Goal: Task Accomplishment & Management: Manage account settings

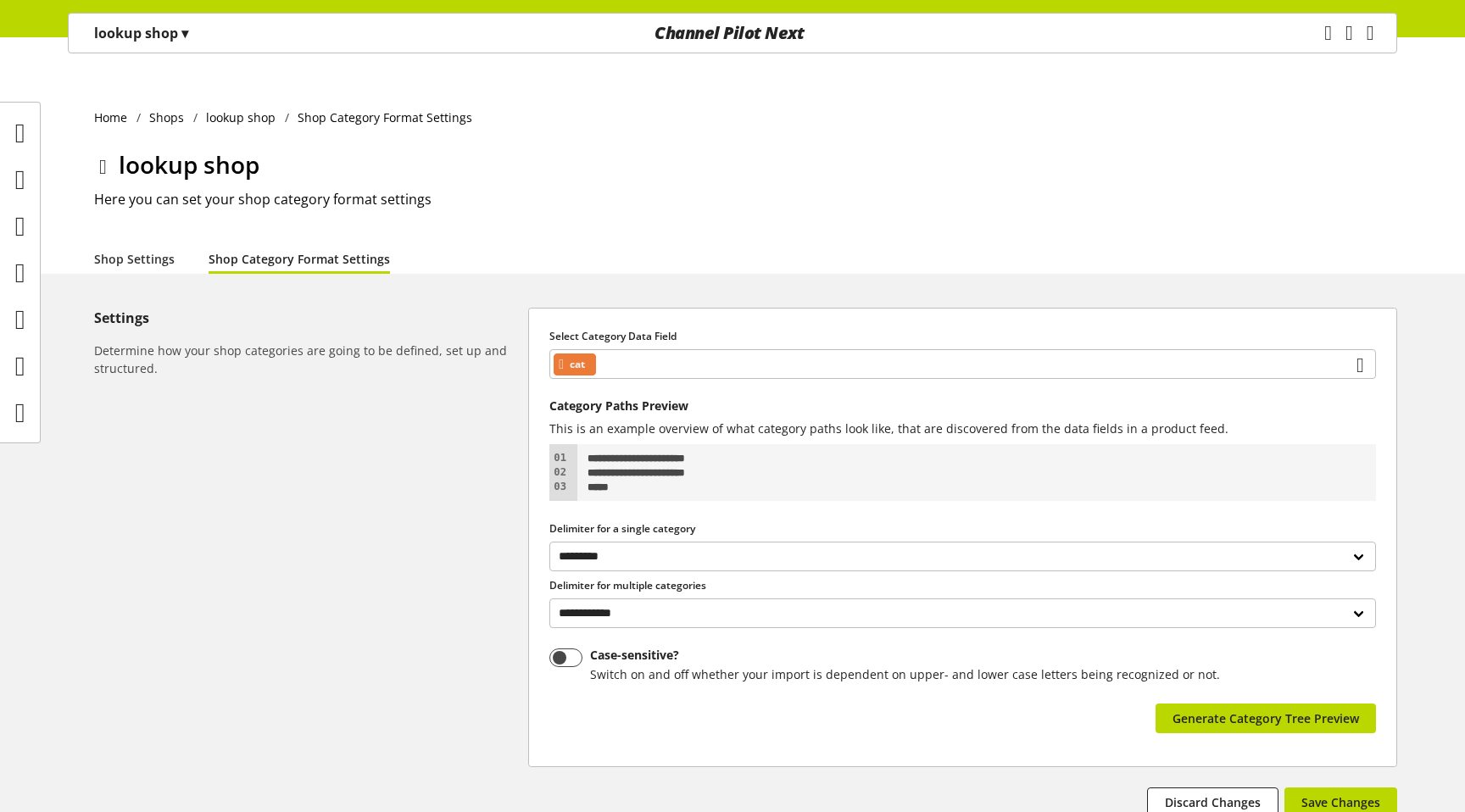
select select "*"
select select
click at [15, 259] on icon at bounding box center [20, 273] width 10 height 34
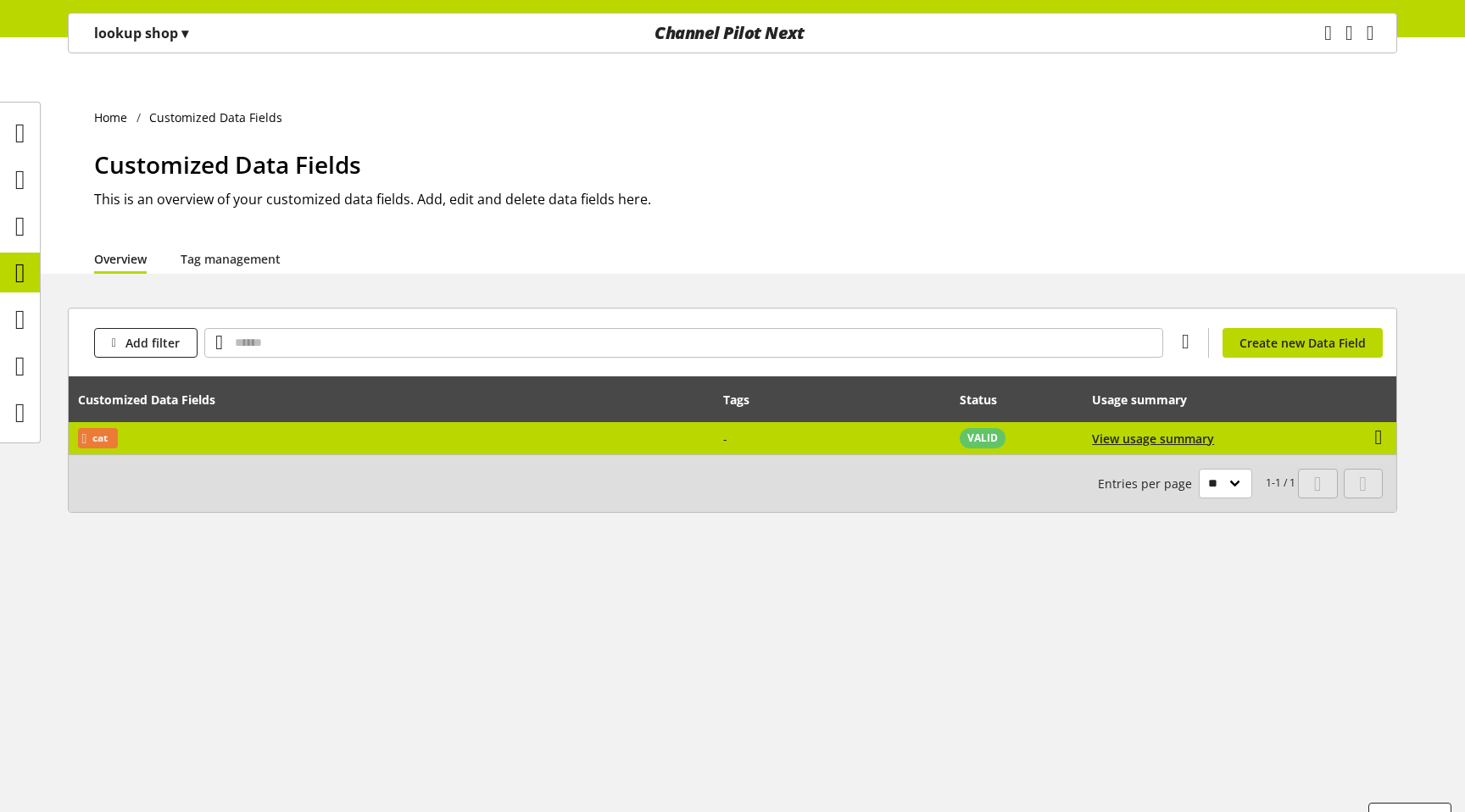
click at [1381, 422] on icon at bounding box center [1379, 437] width 8 height 31
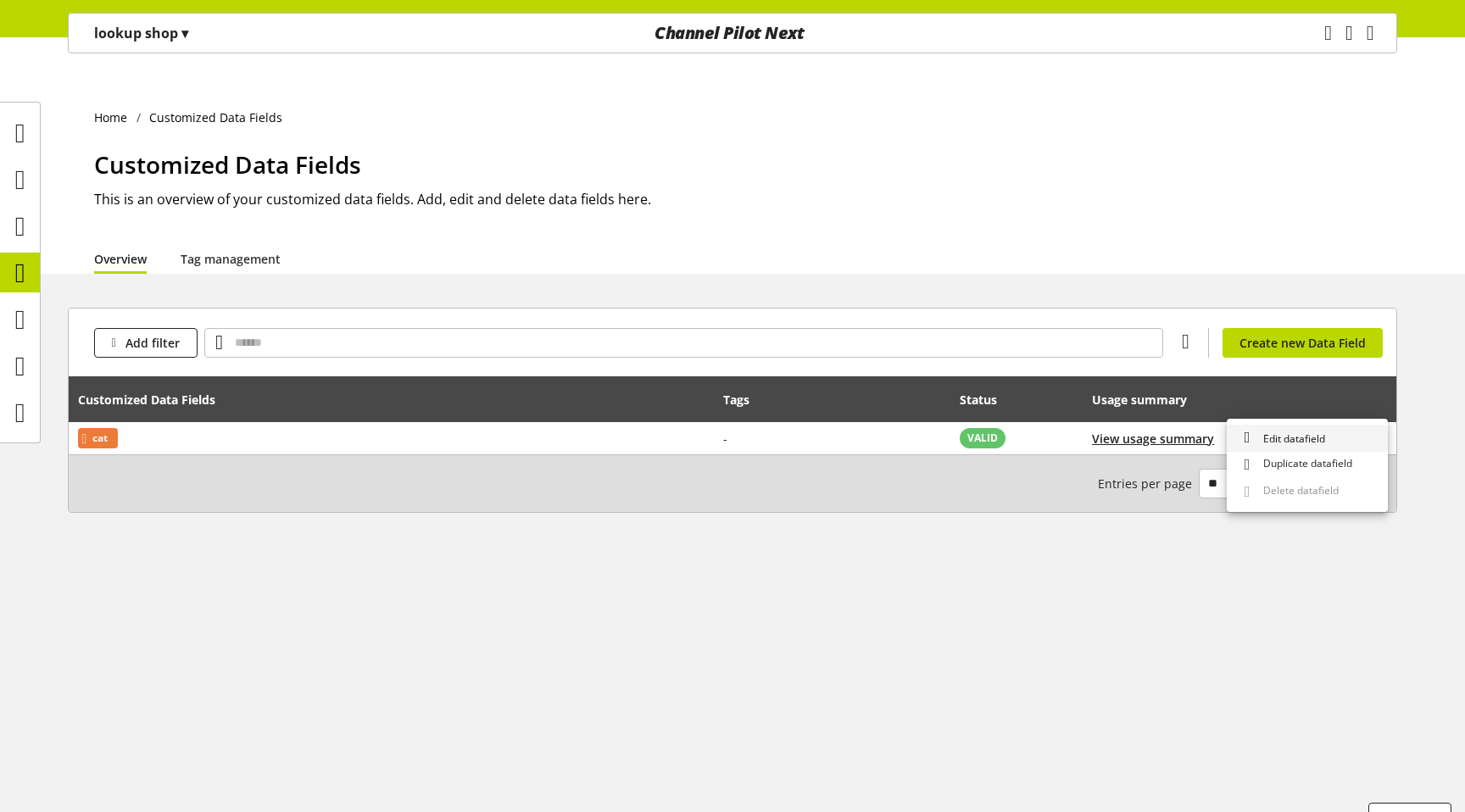
click at [1337, 435] on link "Edit datafield" at bounding box center [1307, 438] width 161 height 27
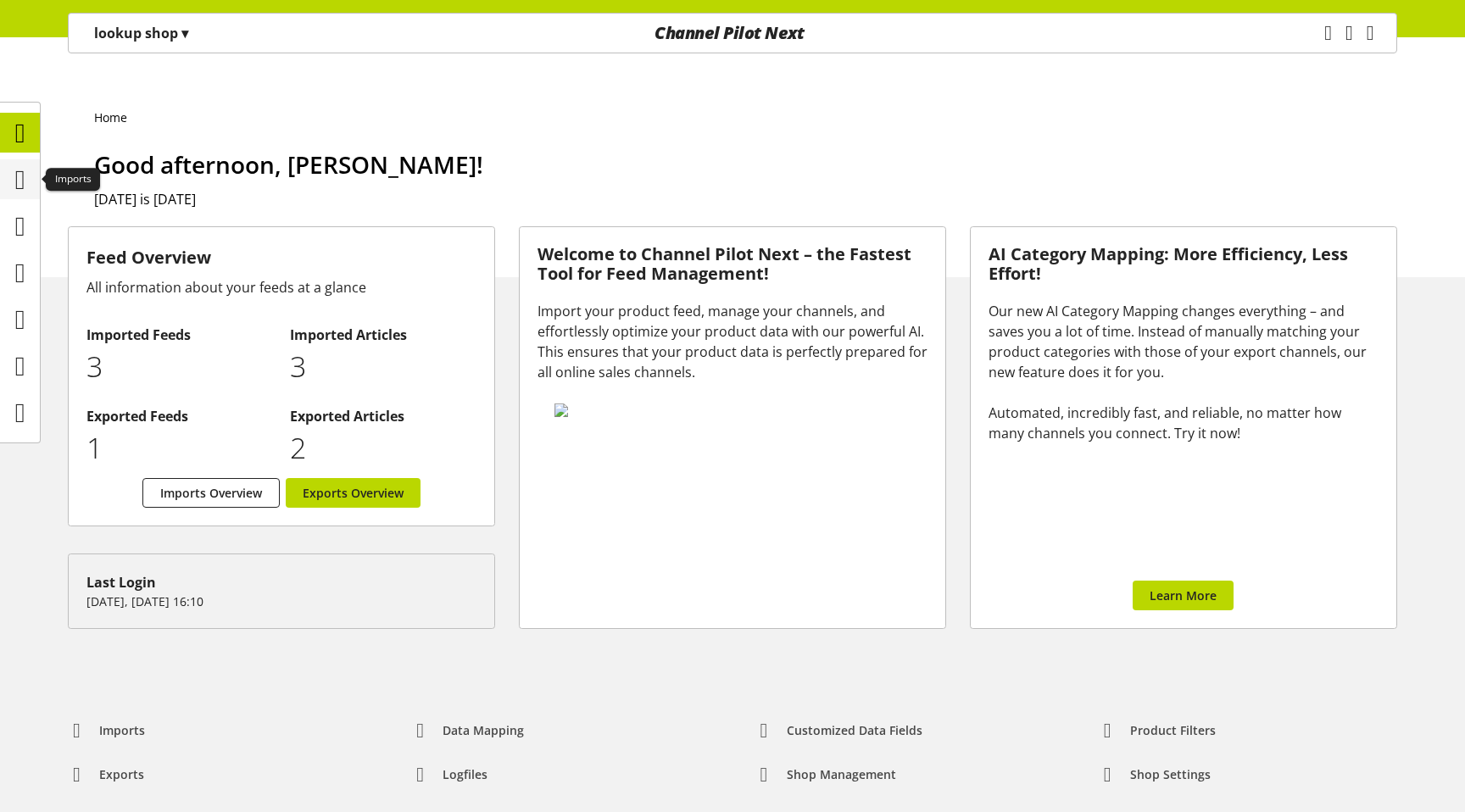
click at [26, 168] on icon at bounding box center [20, 179] width 10 height 34
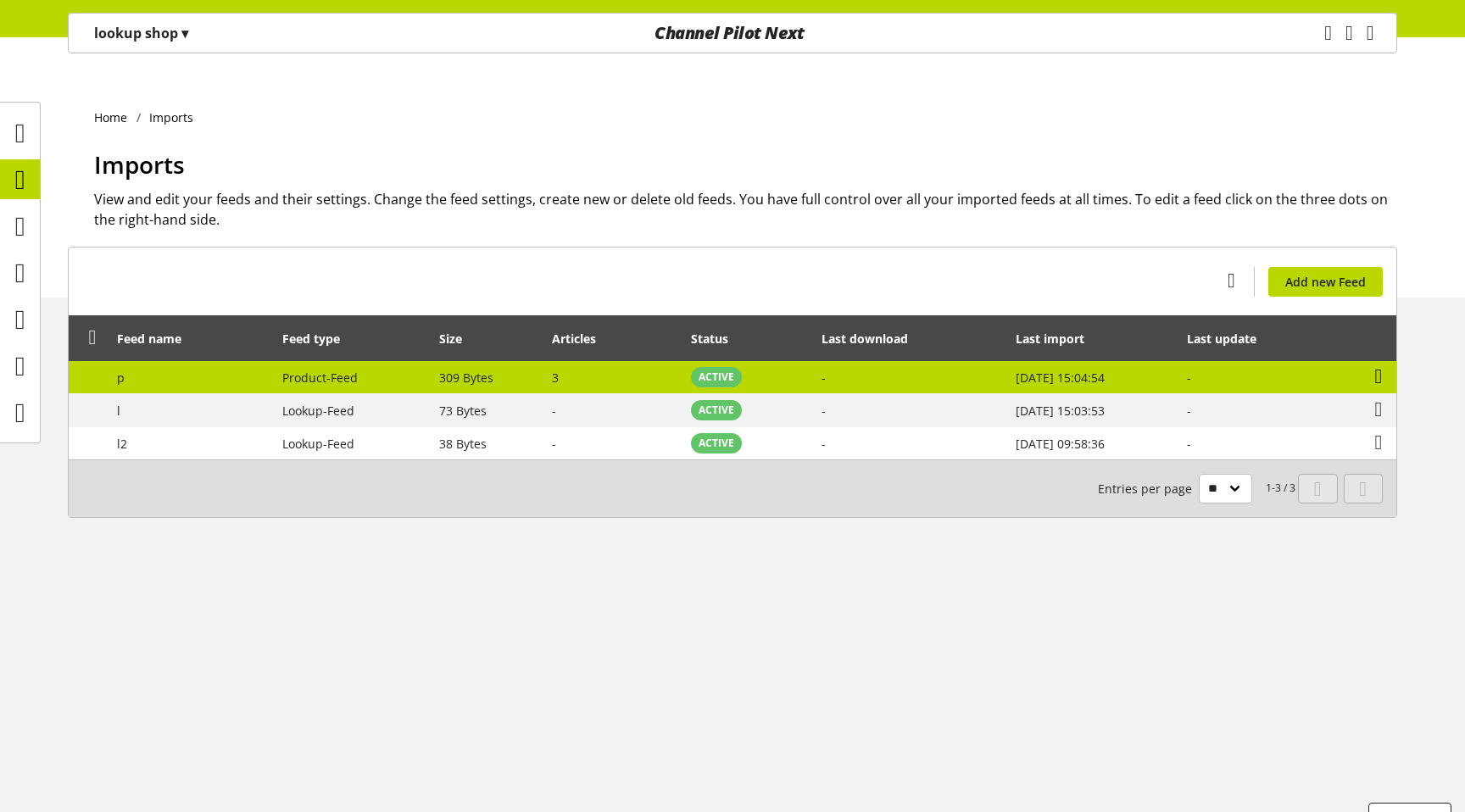
click at [1382, 361] on icon at bounding box center [1379, 377] width 8 height 31
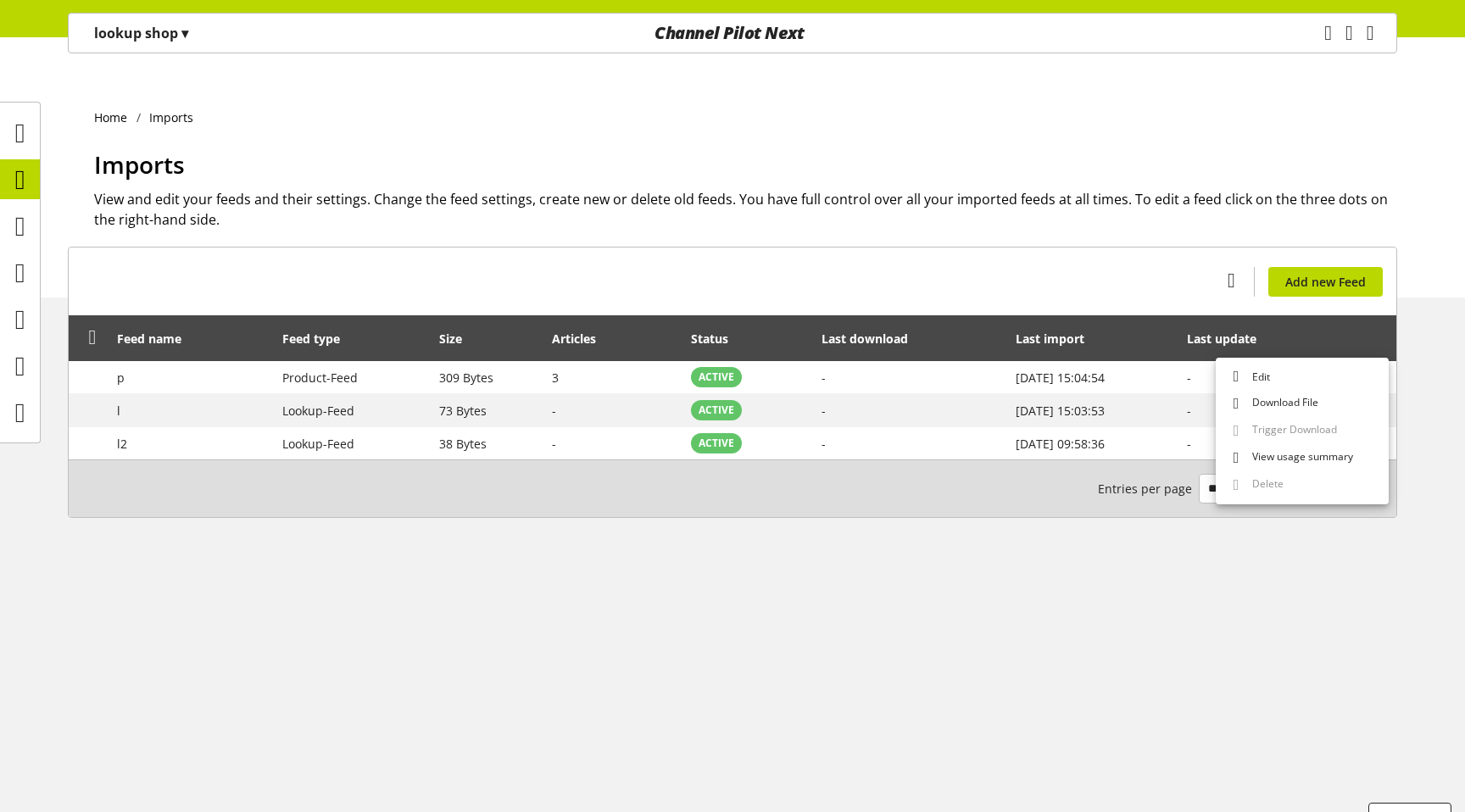
click at [351, 146] on h1 "Imports" at bounding box center [746, 164] width 1303 height 36
click at [187, 41] on span "▾" at bounding box center [185, 33] width 7 height 19
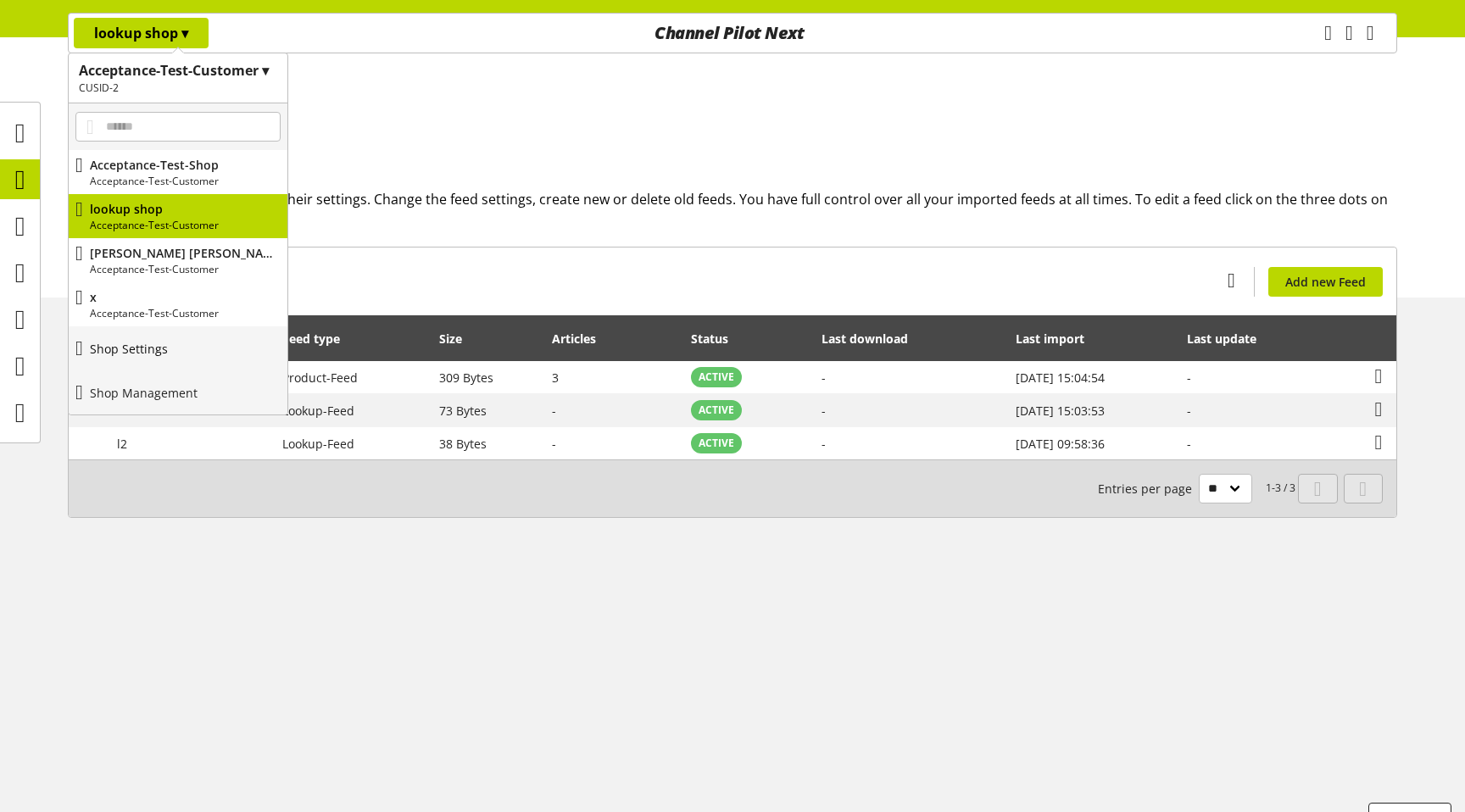
click at [216, 366] on link "Shop Settings" at bounding box center [178, 349] width 219 height 44
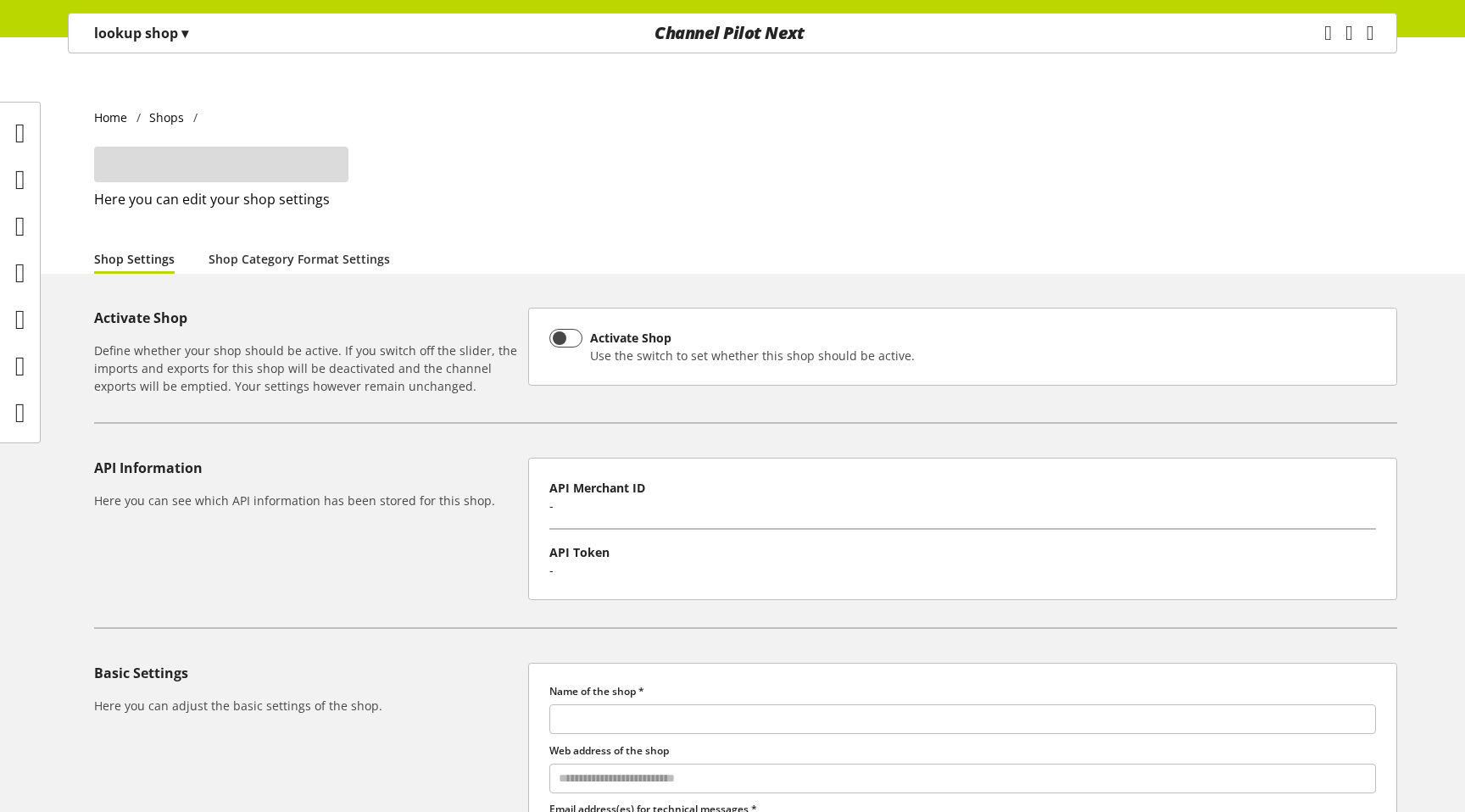
type input "**********"
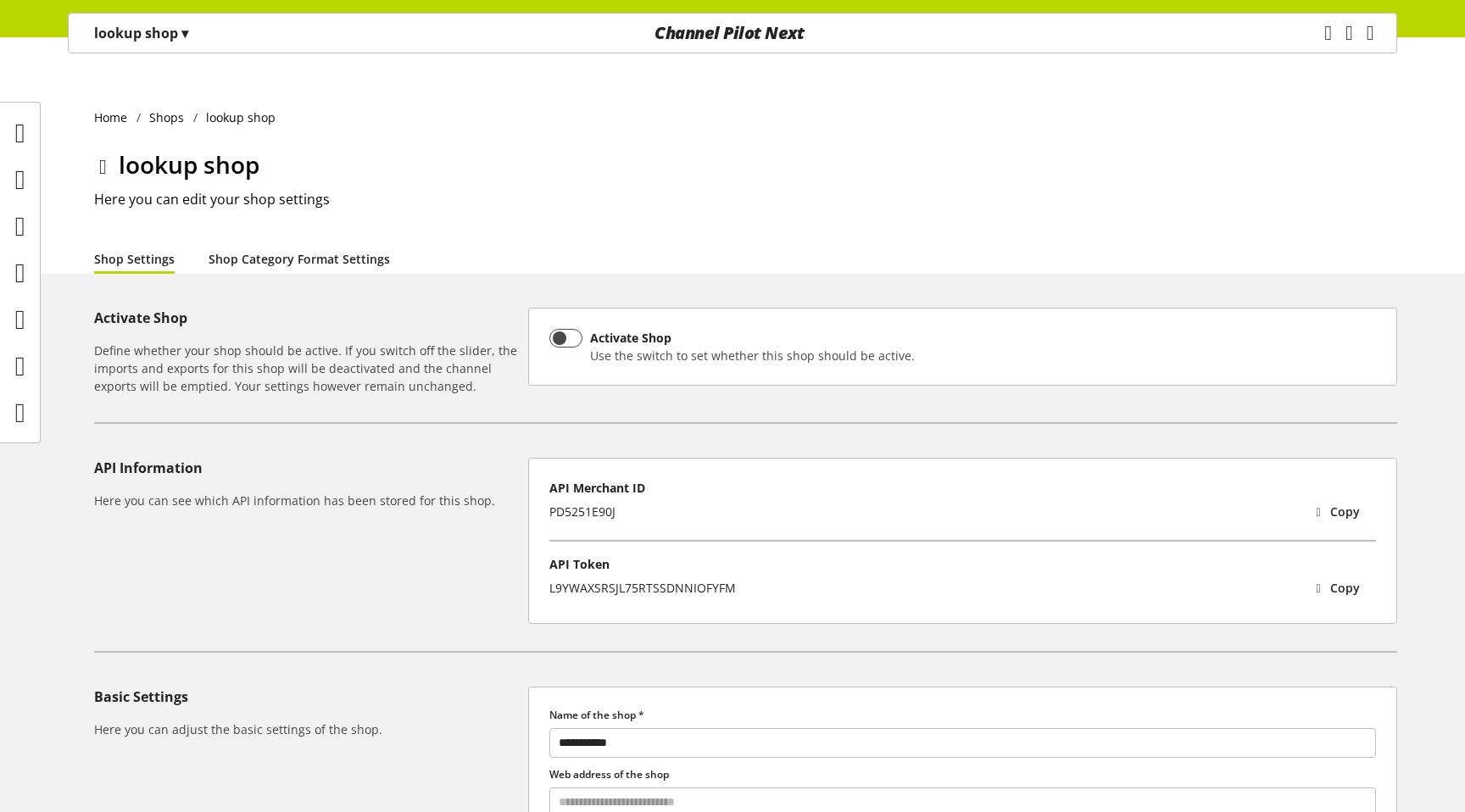
click at [322, 250] on link "Shop Category Format Settings" at bounding box center [299, 258] width 181 height 18
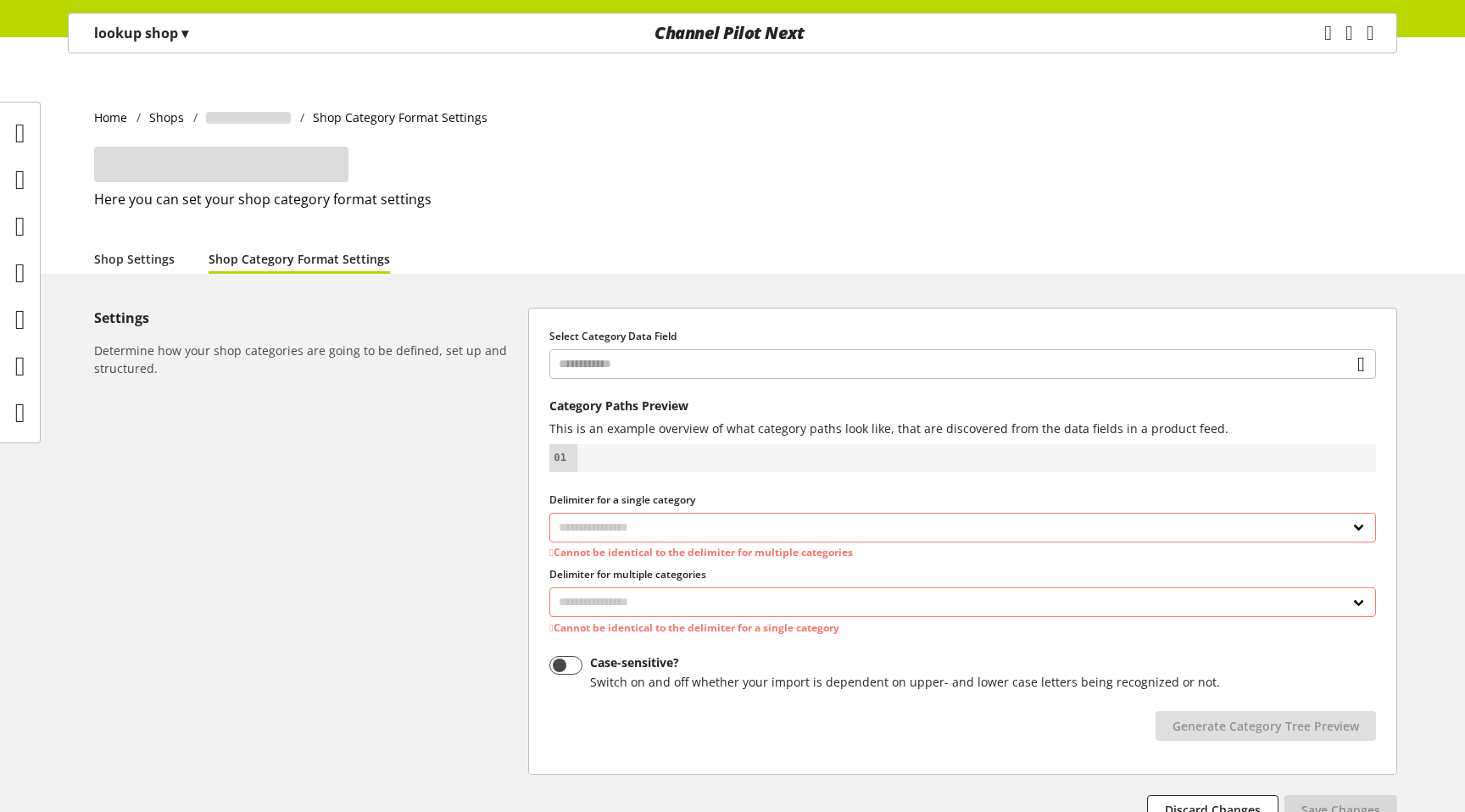
select select "*"
select select
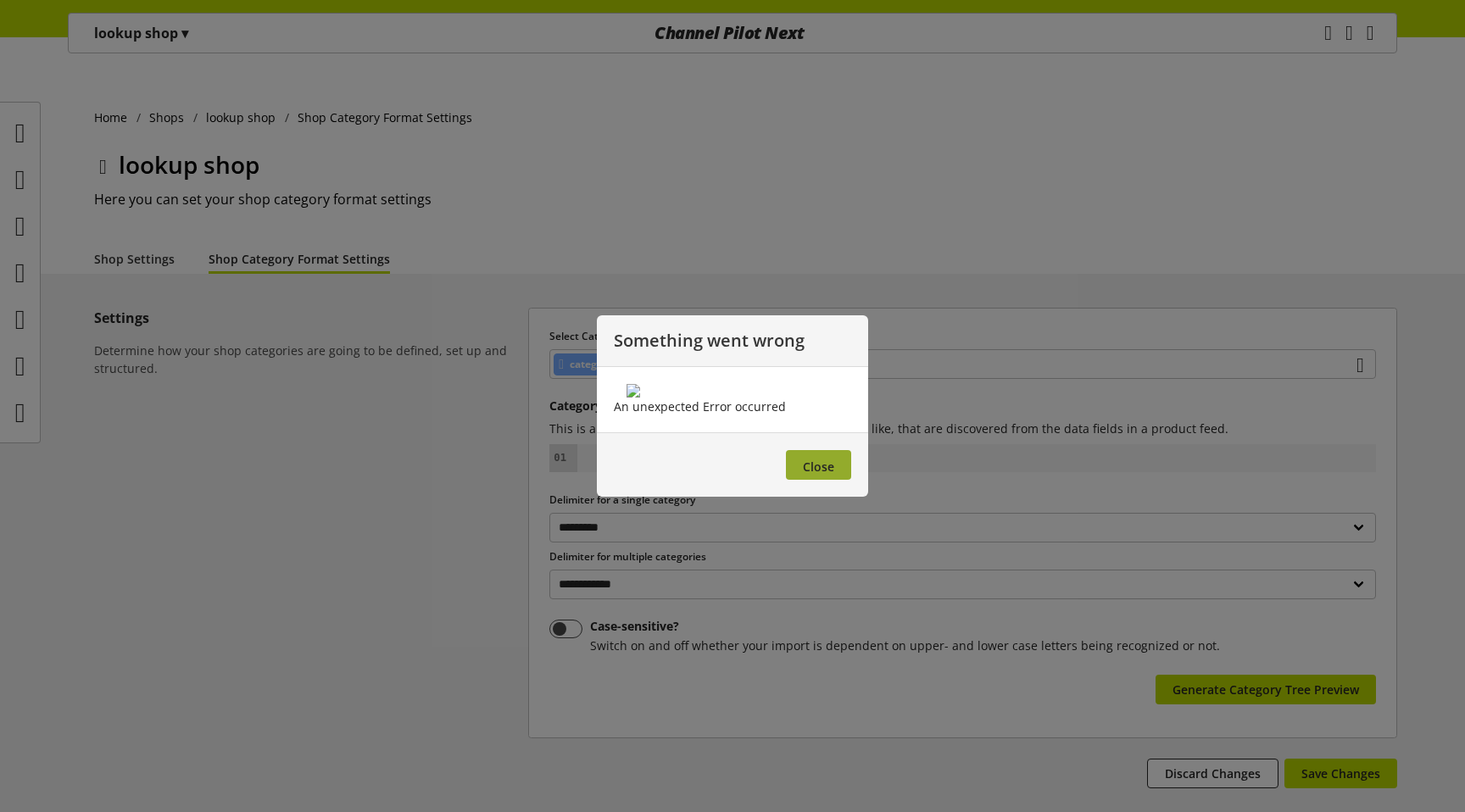
click at [826, 474] on span "Close" at bounding box center [818, 466] width 31 height 16
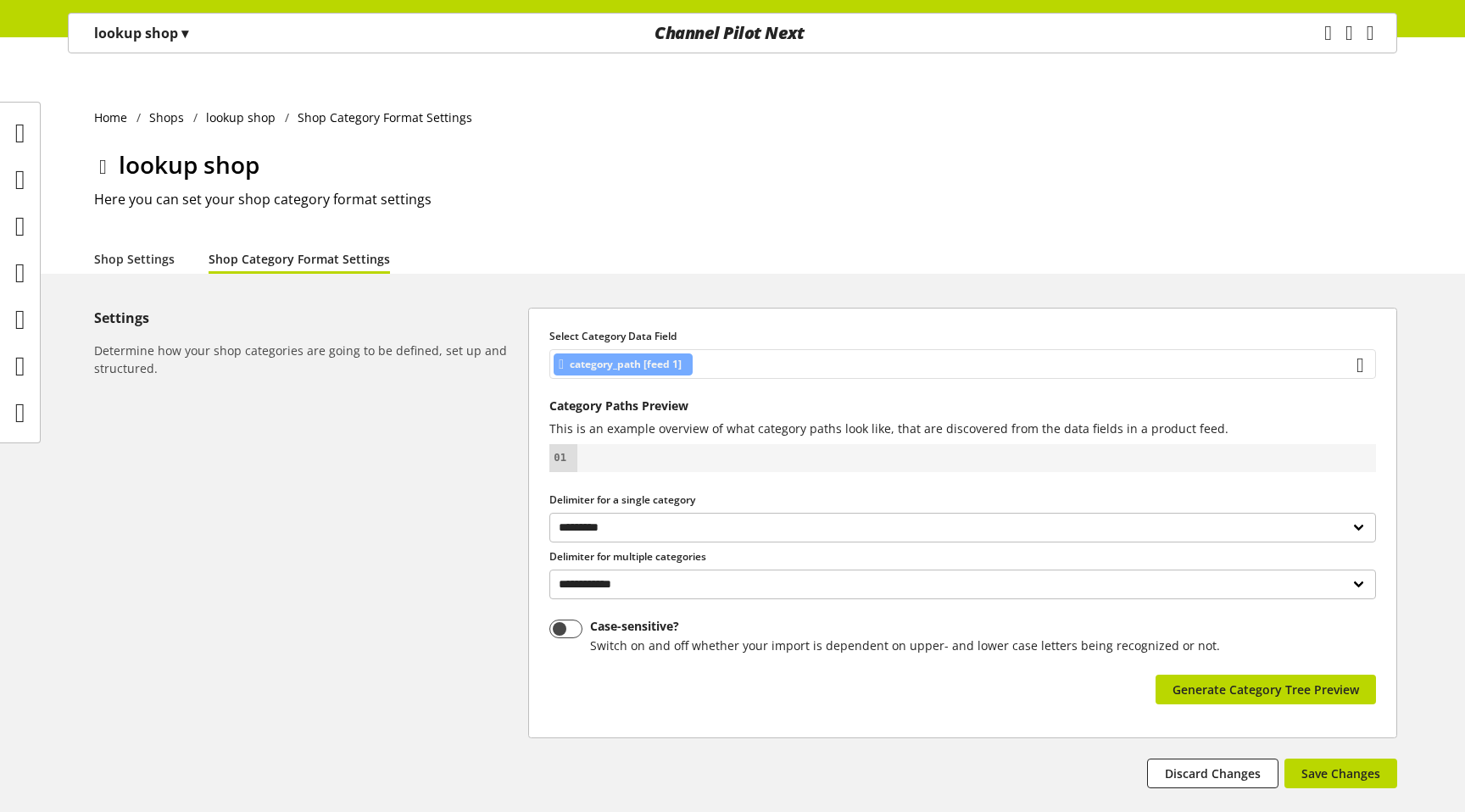
click at [673, 355] on span "category_path [feed 1]" at bounding box center [626, 365] width 112 height 20
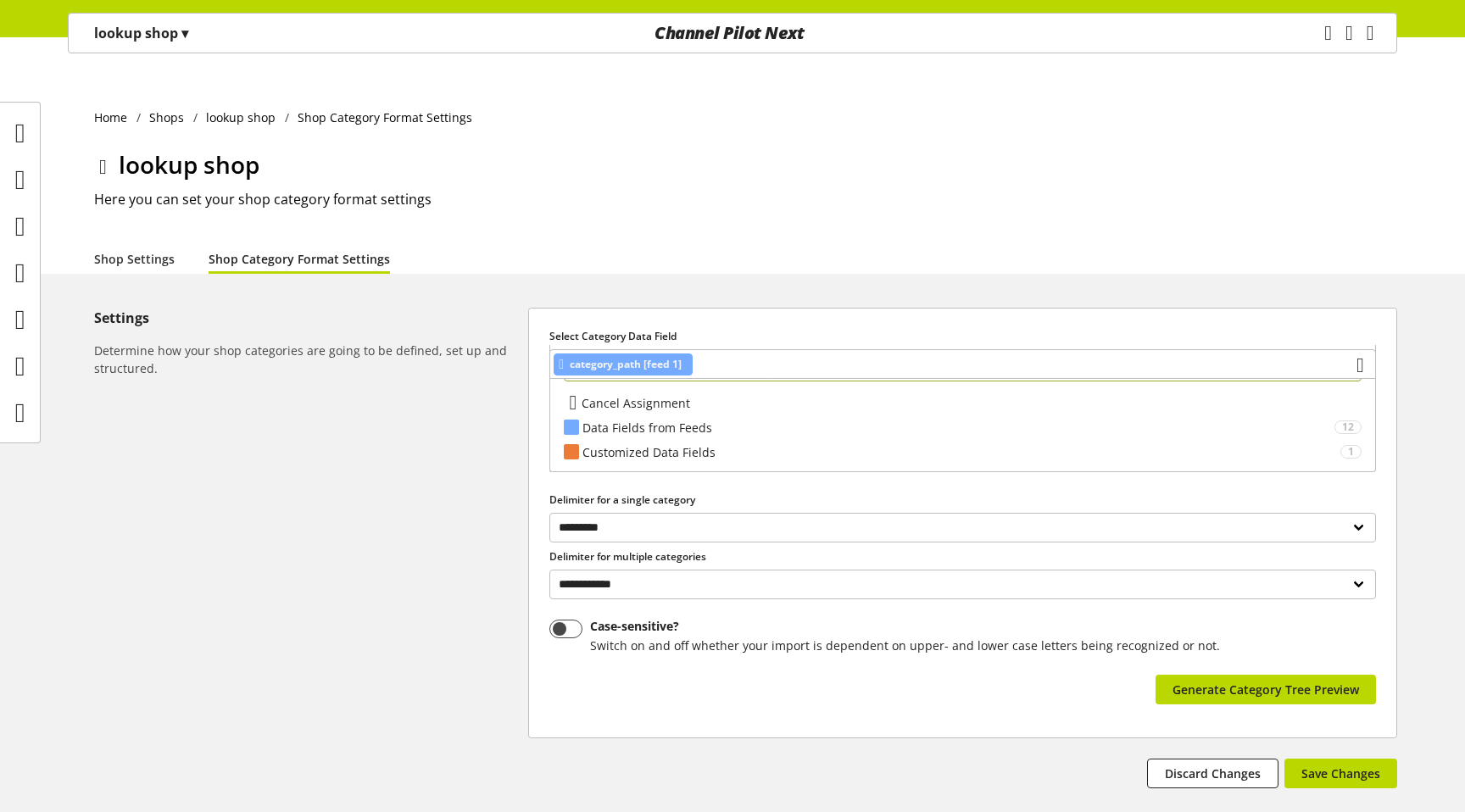
click at [690, 243] on div "Shop Settings Shop Category Format Settings" at bounding box center [746, 258] width 1303 height 31
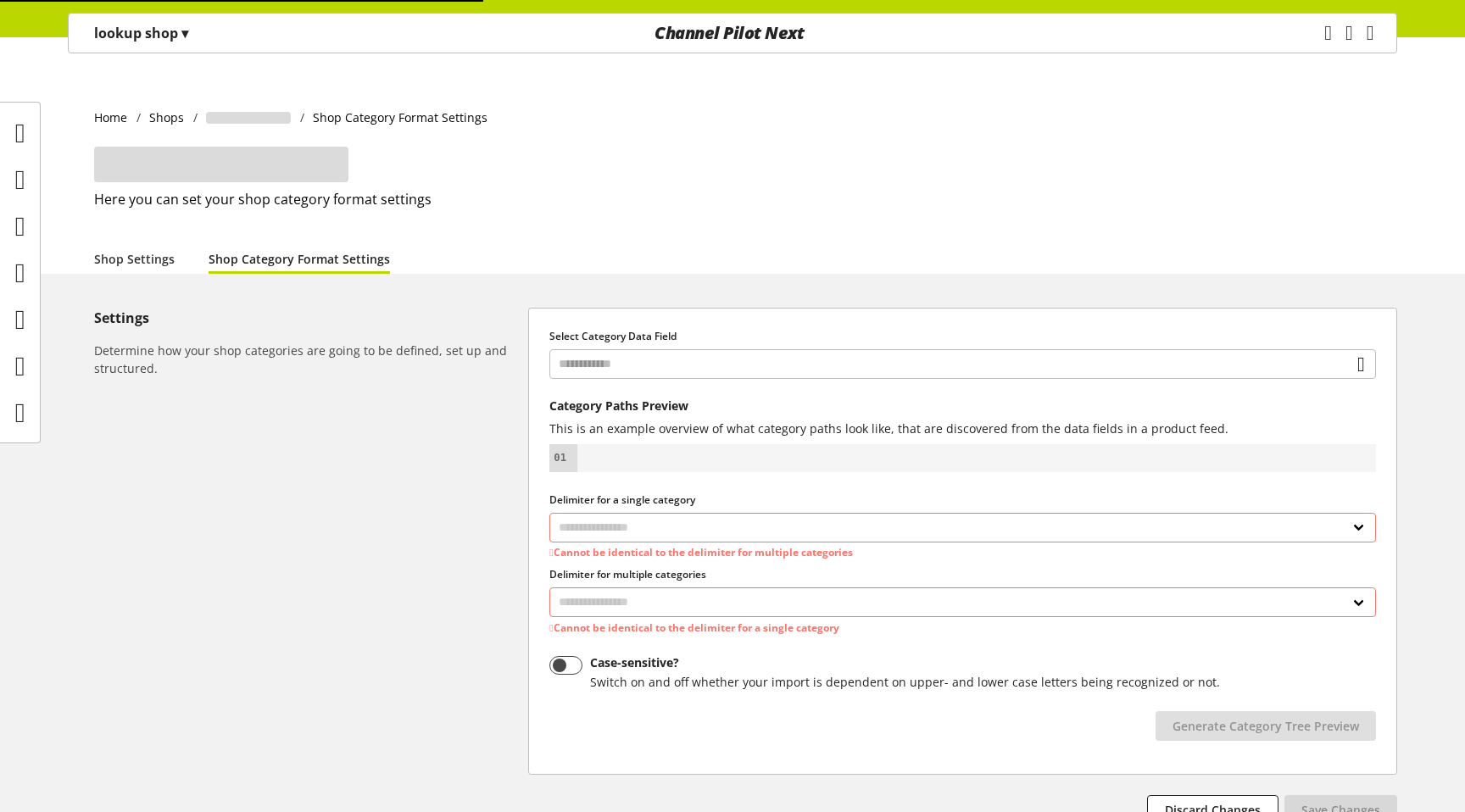
select select "*"
select select
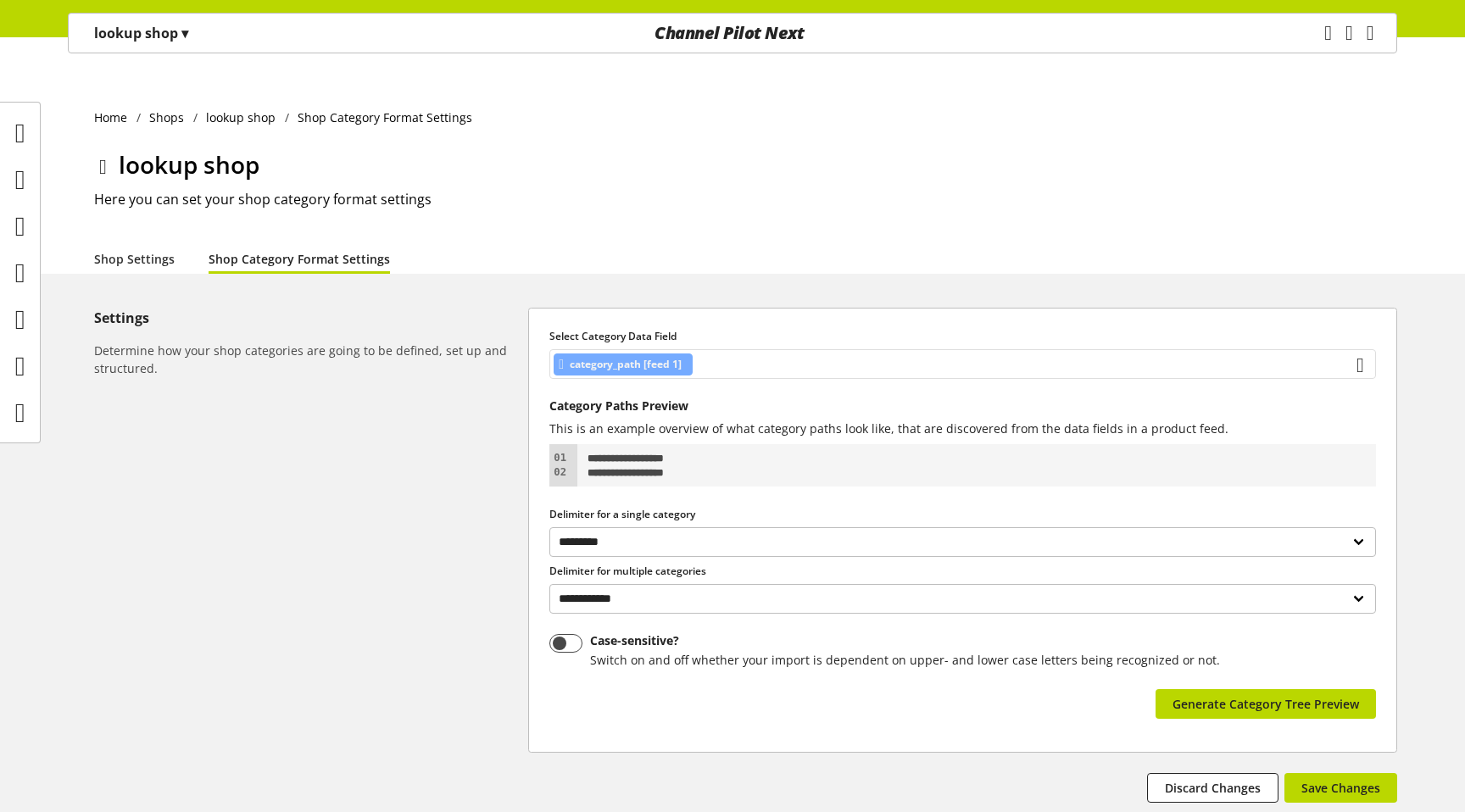
click at [635, 355] on span "category_path [feed 1]" at bounding box center [626, 365] width 112 height 20
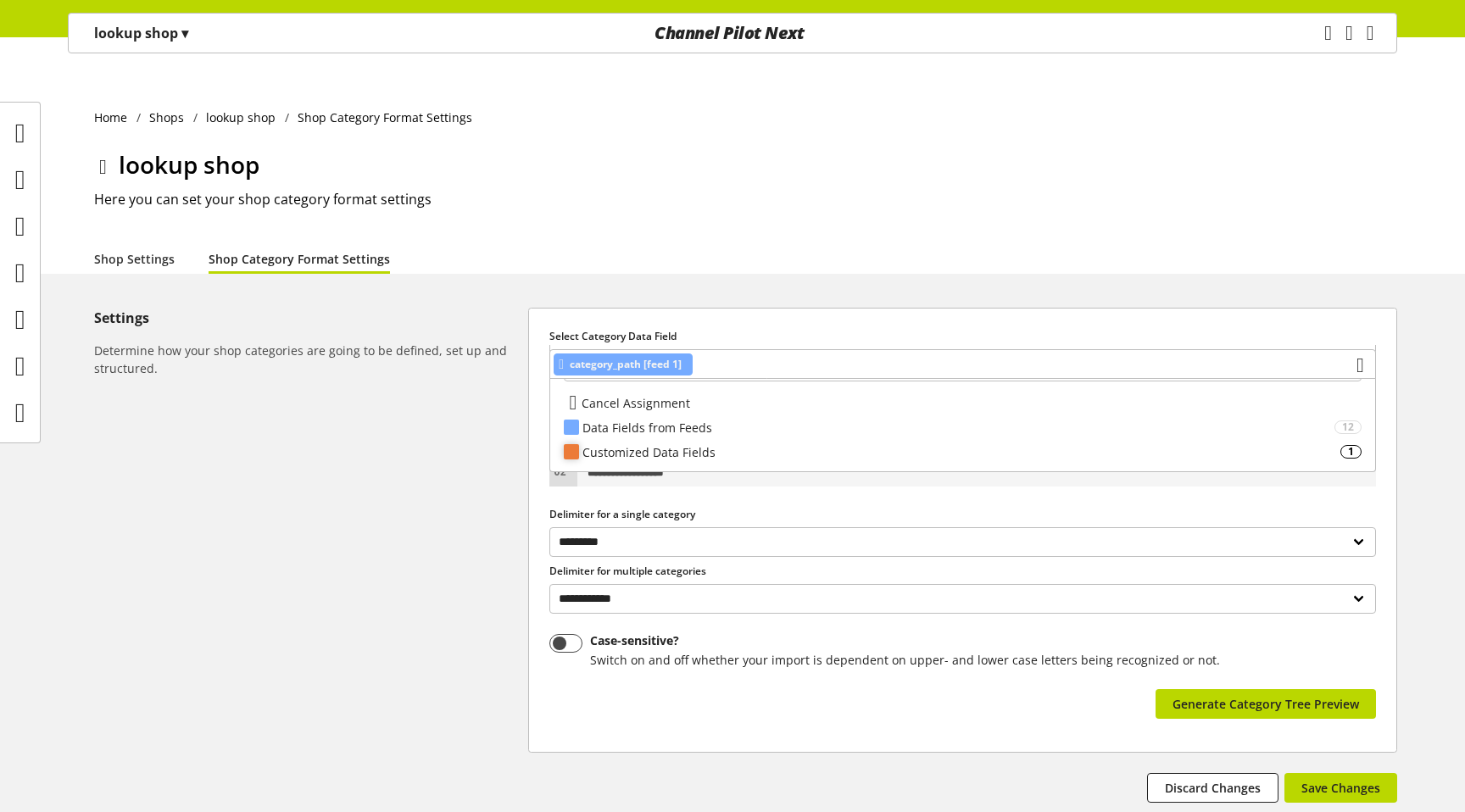
click at [621, 445] on div "Customized Data Fields" at bounding box center [961, 451] width 758 height 18
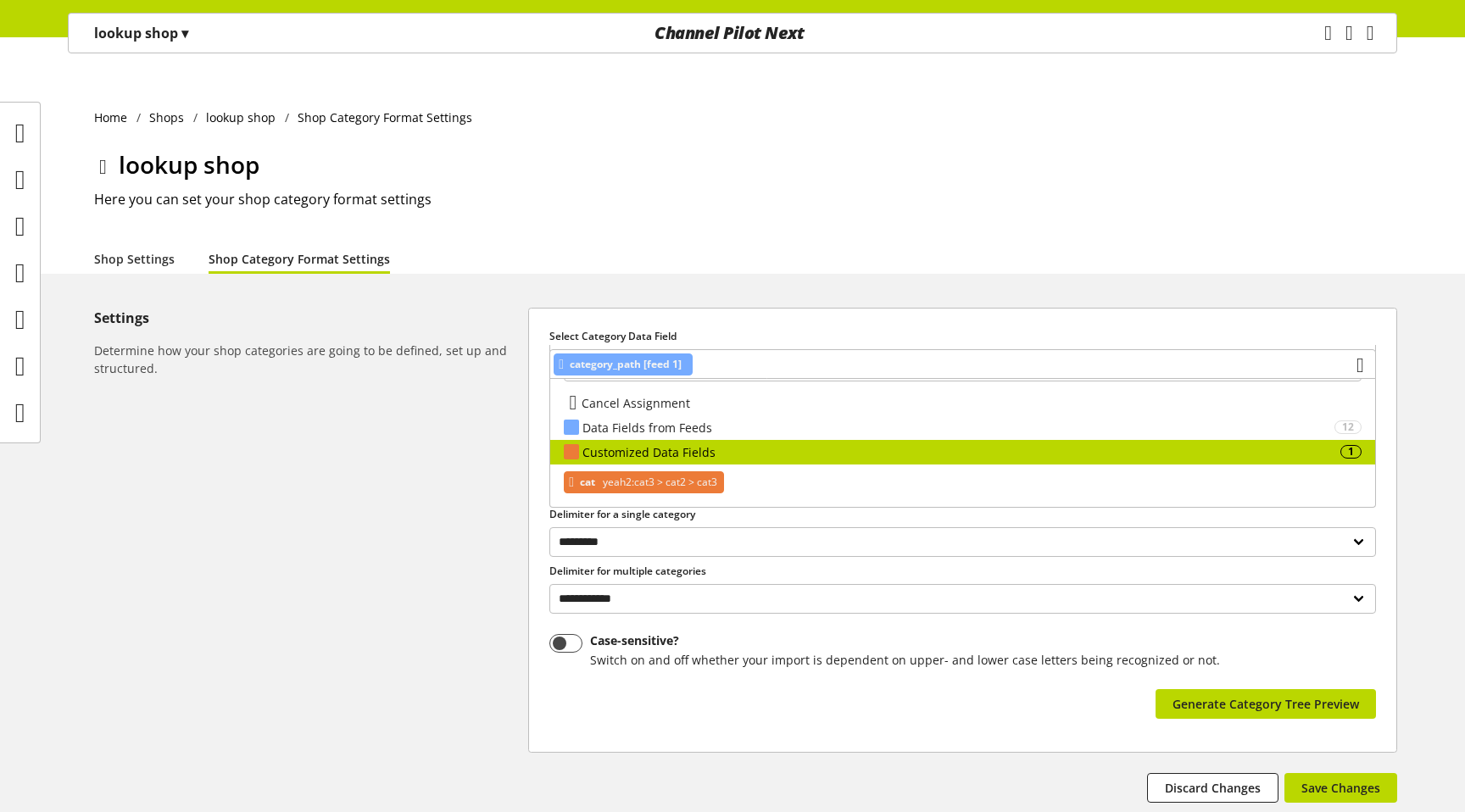
click at [627, 480] on span "yeah2:cat3 > cat2 > cat3" at bounding box center [658, 482] width 118 height 20
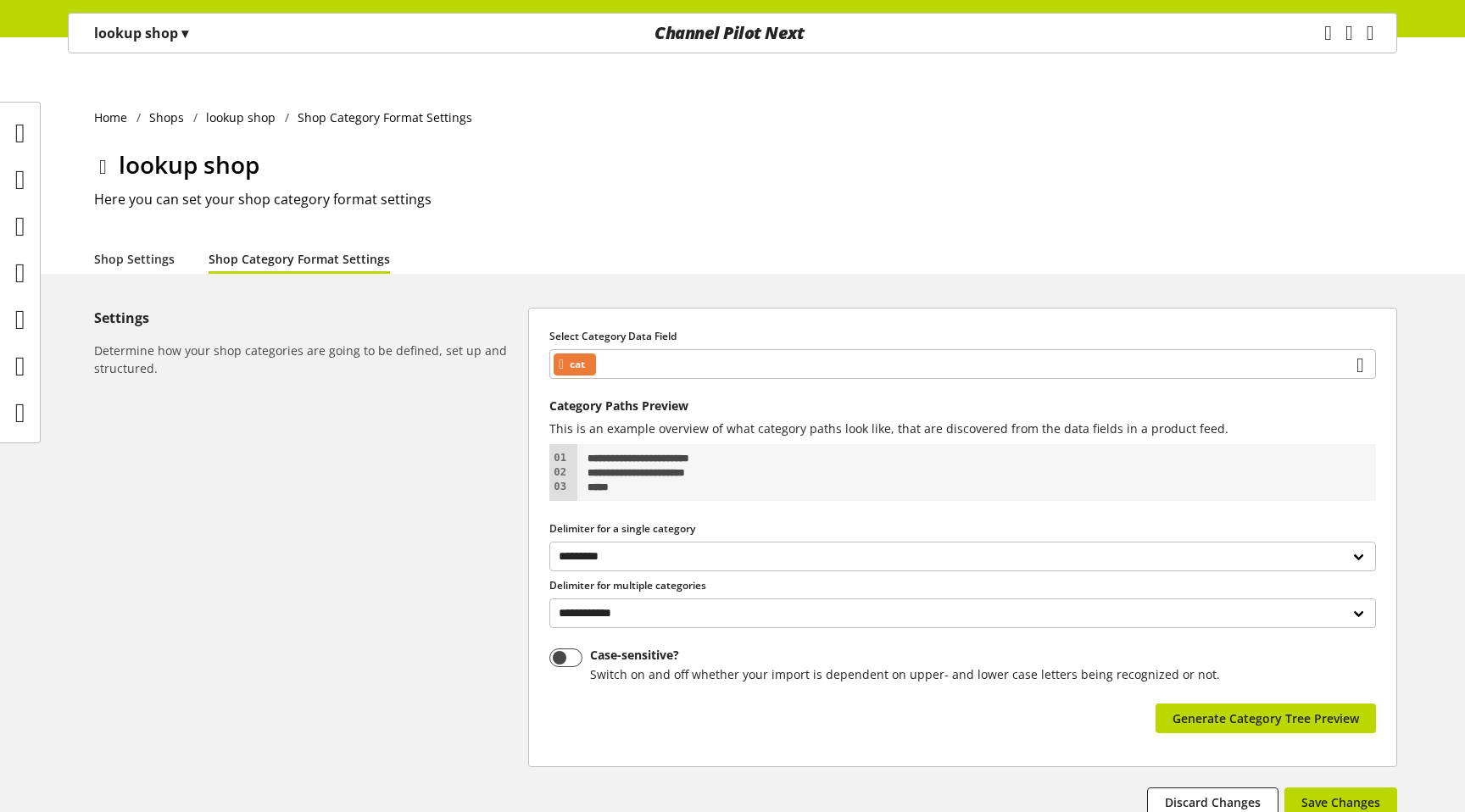
click at [670, 465] on div "**********" at bounding box center [977, 472] width 785 height 14
click at [649, 465] on div "**********" at bounding box center [977, 472] width 785 height 14
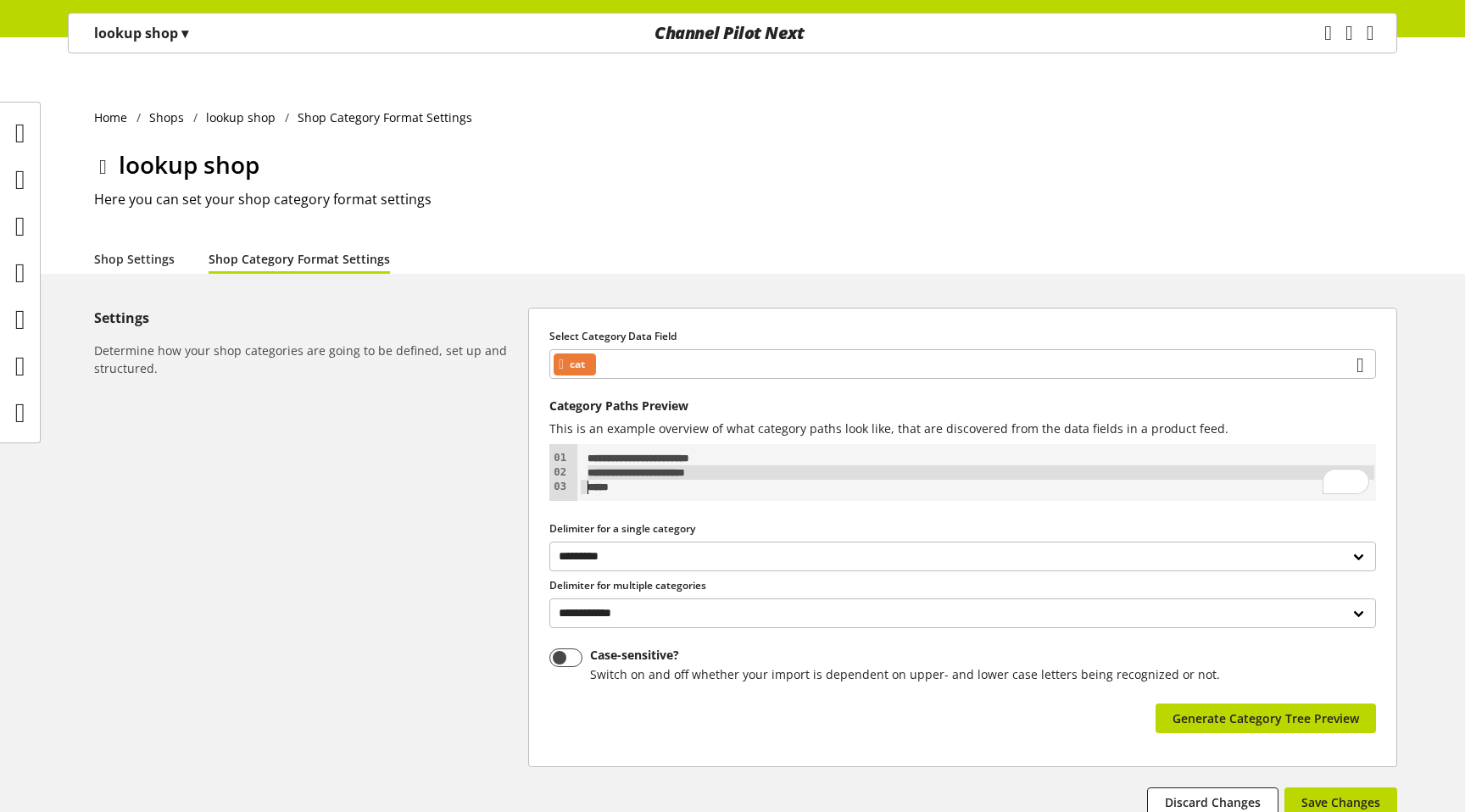
click at [649, 465] on div "**********" at bounding box center [977, 472] width 785 height 14
click at [35, 130] on div at bounding box center [20, 133] width 40 height 40
click at [545, 146] on h1 "lookup shop" at bounding box center [746, 164] width 1303 height 36
click at [896, 349] on div "cat" at bounding box center [963, 364] width 827 height 30
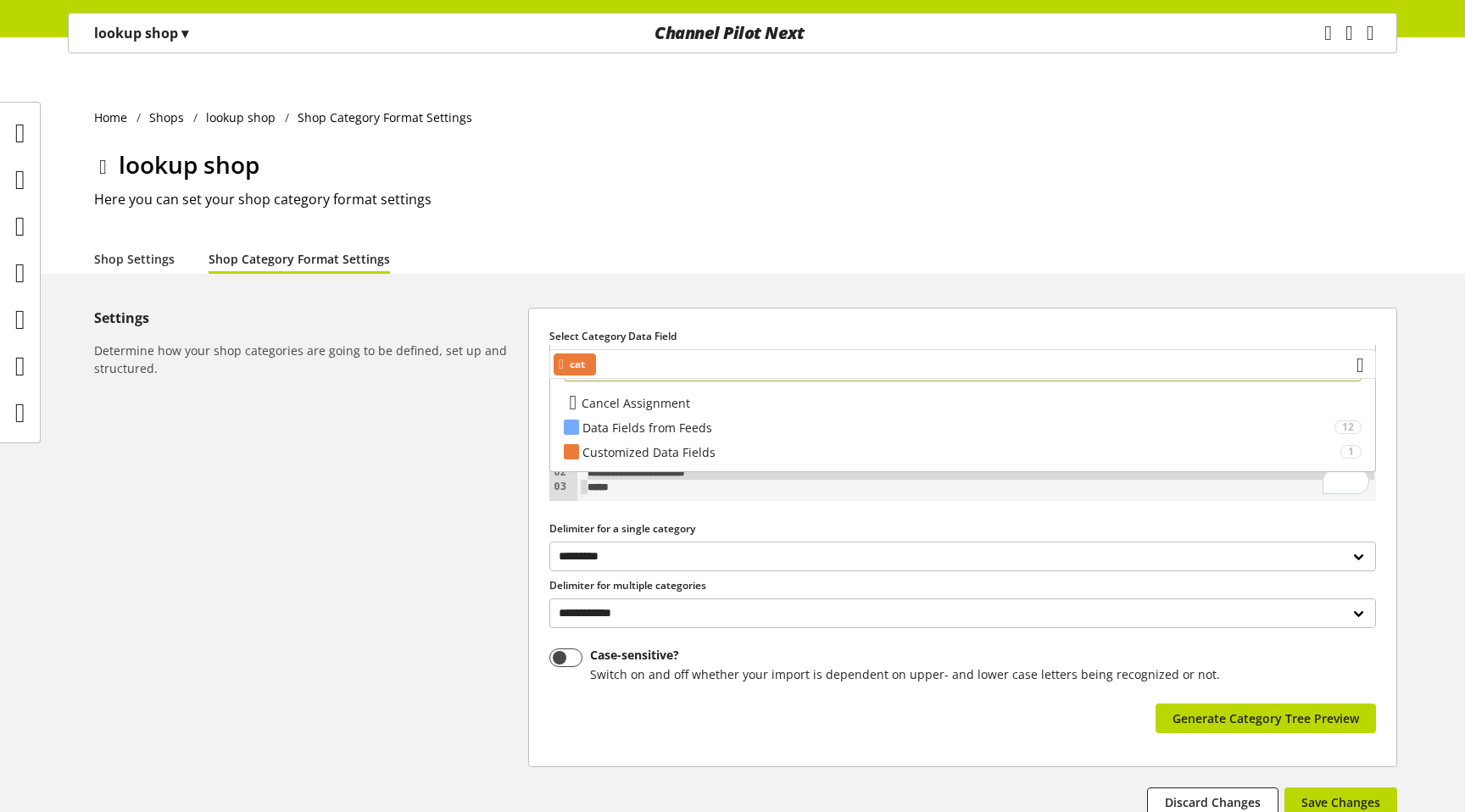
click at [727, 349] on div "cat" at bounding box center [963, 364] width 827 height 30
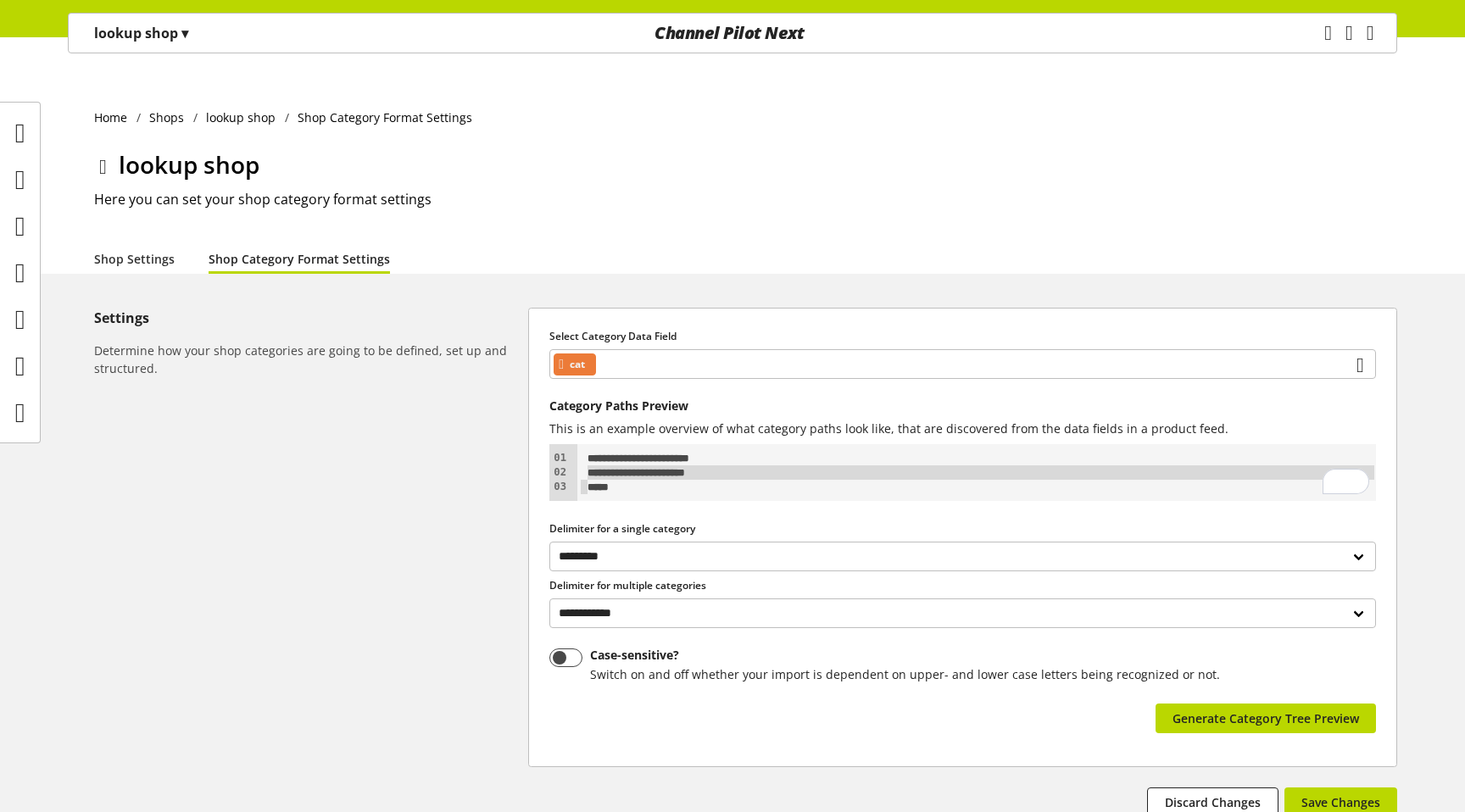
click at [499, 483] on div "Settings Determine how your shop categories are going to be defined, set up and…" at bounding box center [311, 562] width 434 height 509
click at [649, 465] on div "**********" at bounding box center [977, 472] width 785 height 14
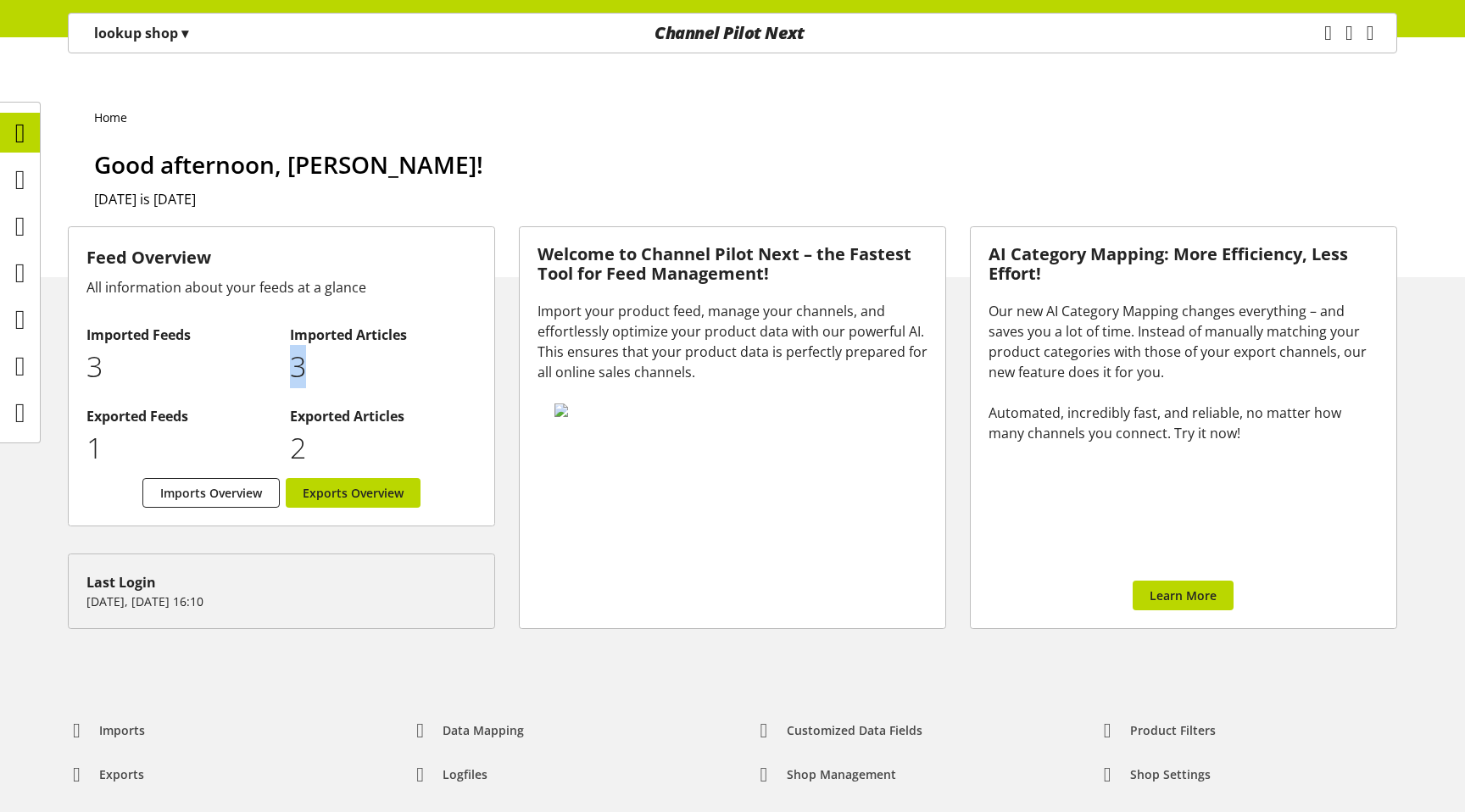
drag, startPoint x: 299, startPoint y: 342, endPoint x: 284, endPoint y: 342, distance: 15.0
click at [284, 342] on div "Imported Articles 3" at bounding box center [379, 356] width 195 height 82
click at [466, 146] on h1 "Good afternoon, [PERSON_NAME]!" at bounding box center [746, 164] width 1303 height 36
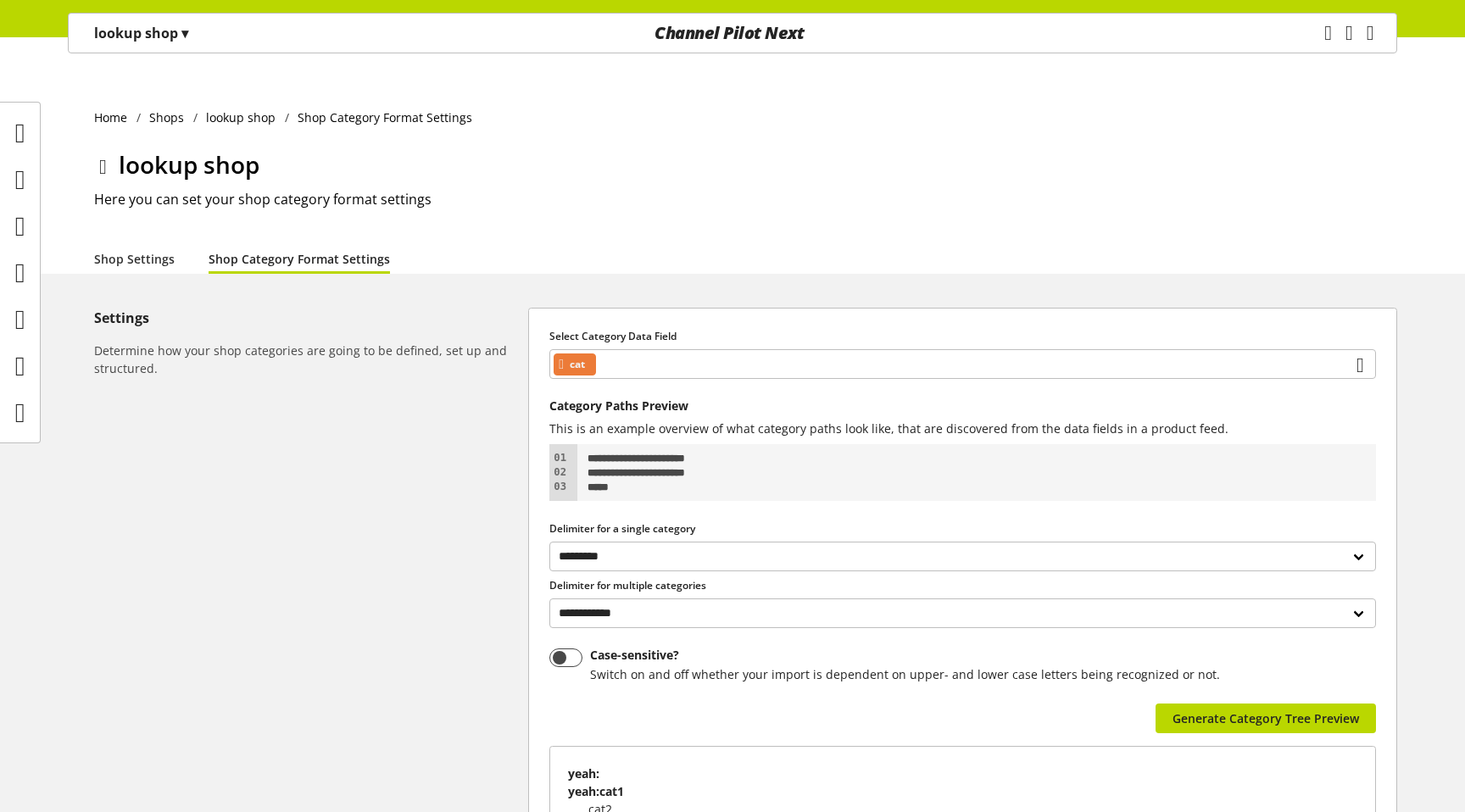
select select "*"
select select
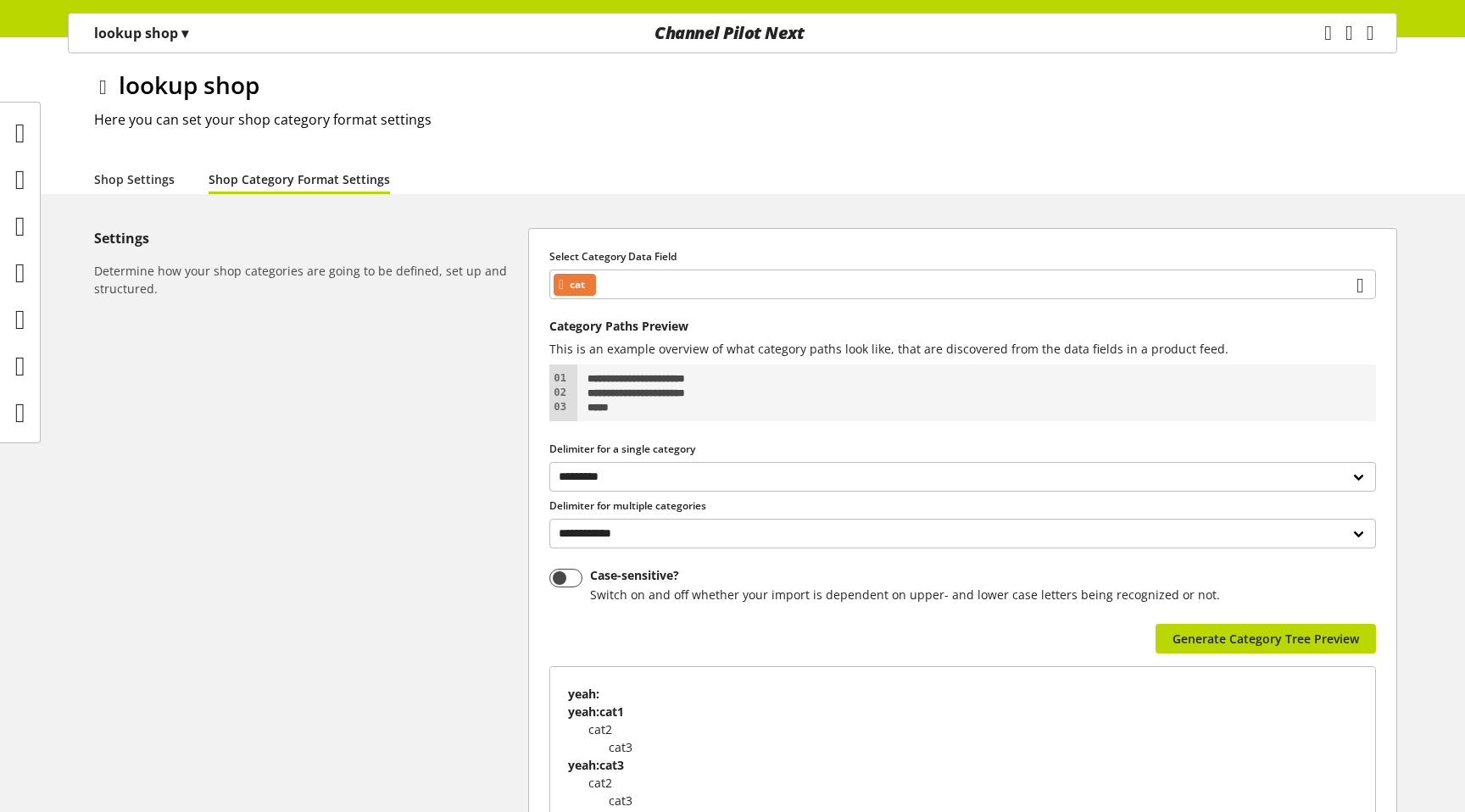
scroll to position [258, 0]
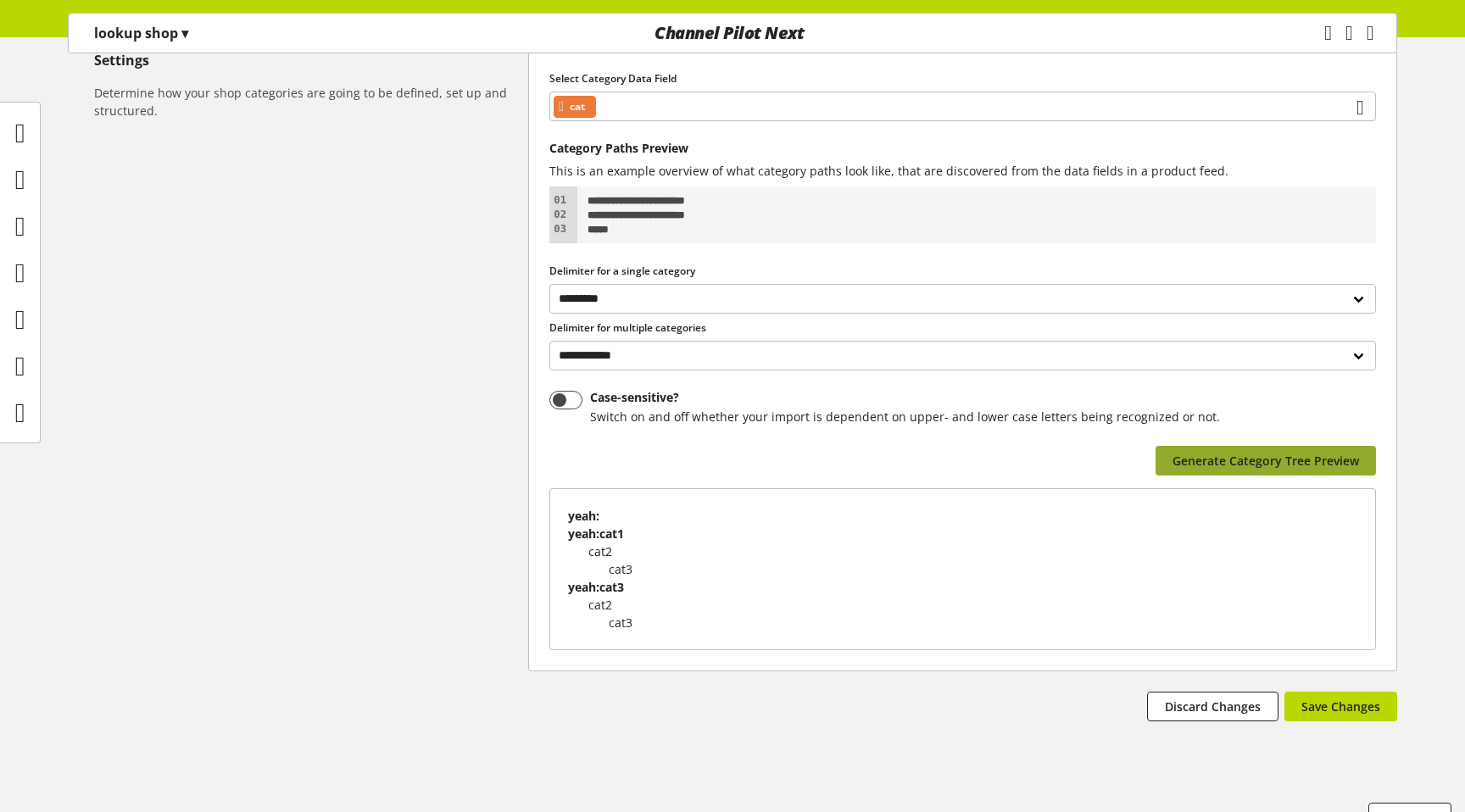
click at [1251, 446] on button "Generate Category Tree Preview" at bounding box center [1265, 460] width 220 height 30
click at [1253, 451] on span "Generate Category Tree Preview" at bounding box center [1265, 460] width 186 height 18
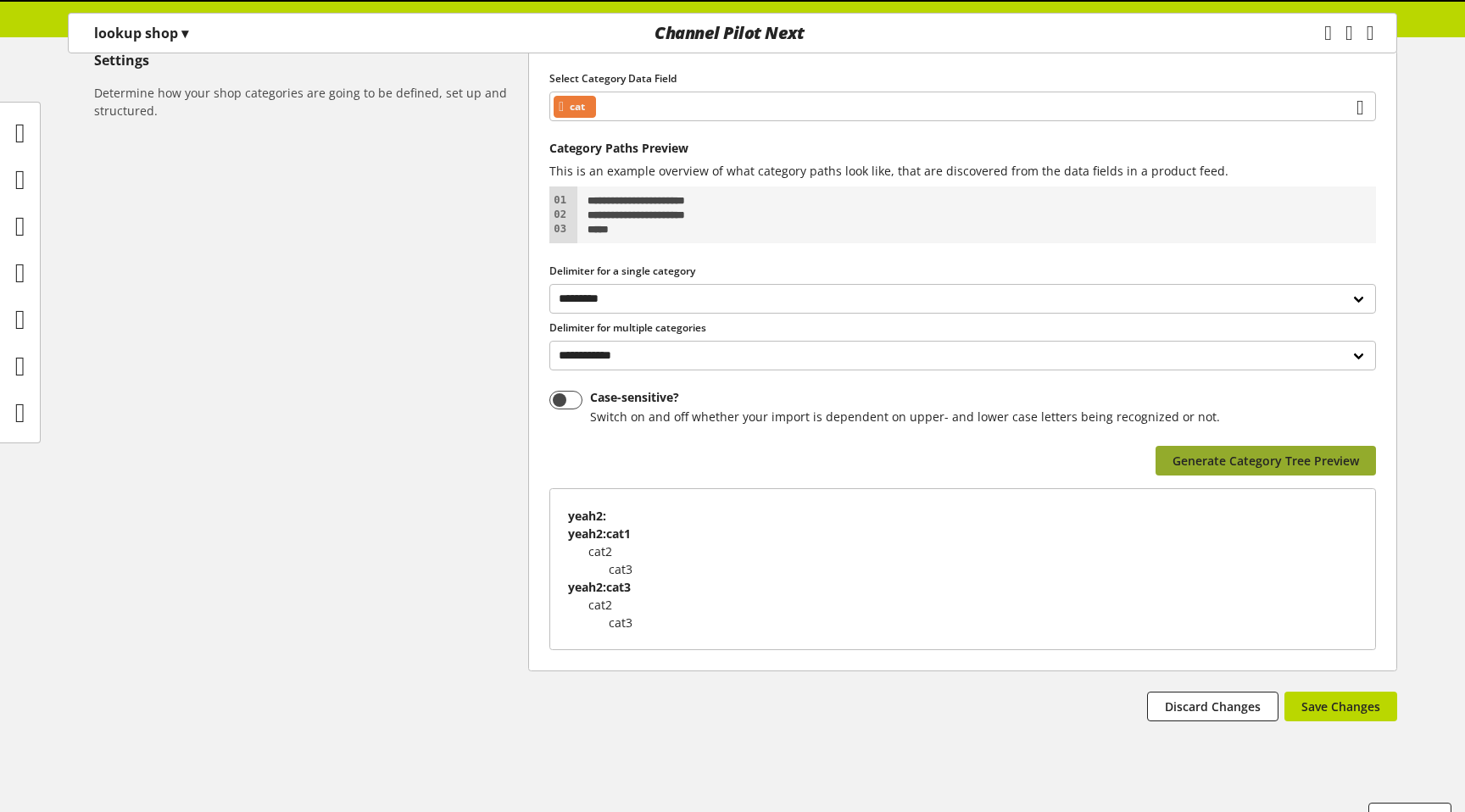
click at [1253, 451] on span "Generate Category Tree Preview" at bounding box center [1265, 460] width 186 height 18
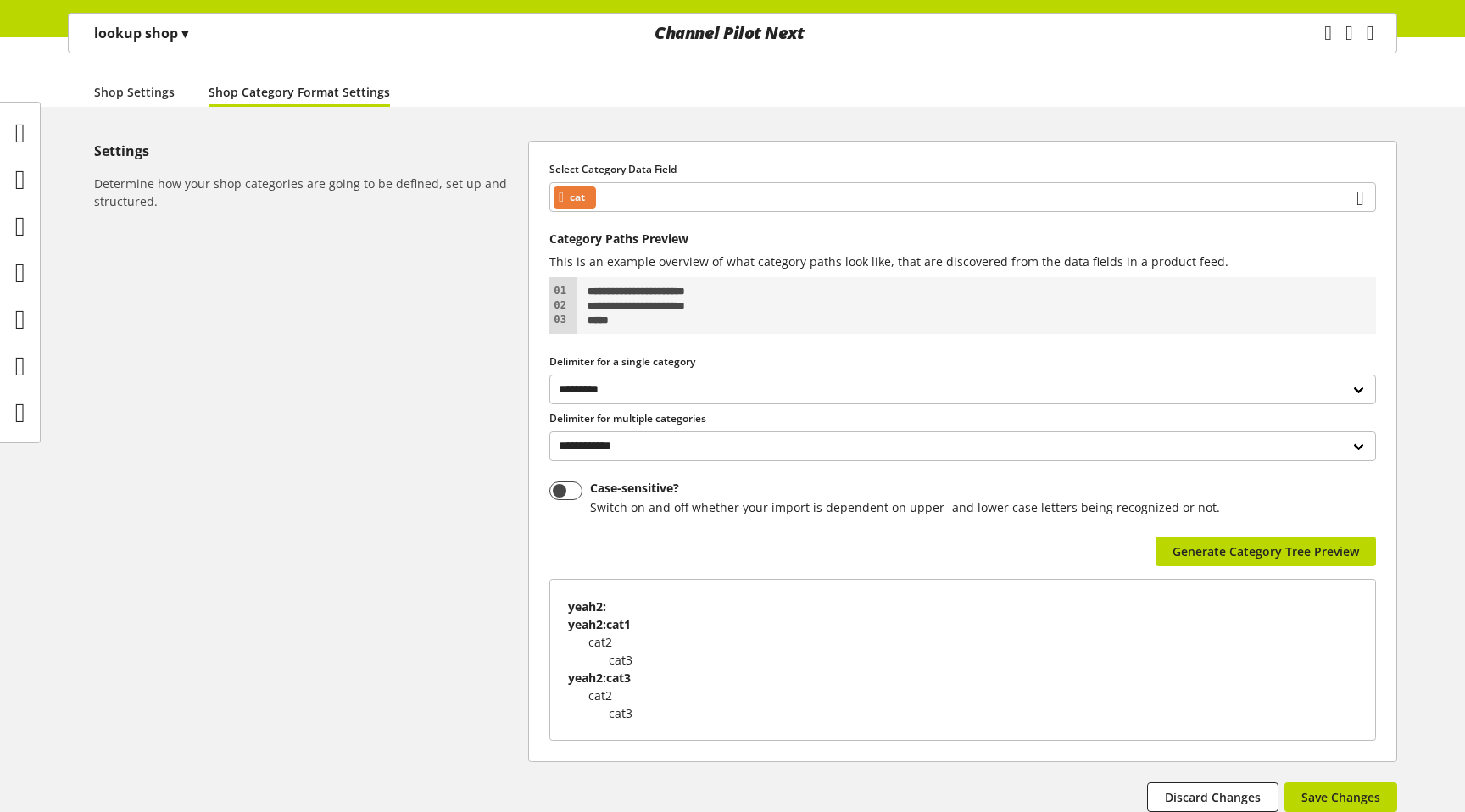
scroll to position [157, 0]
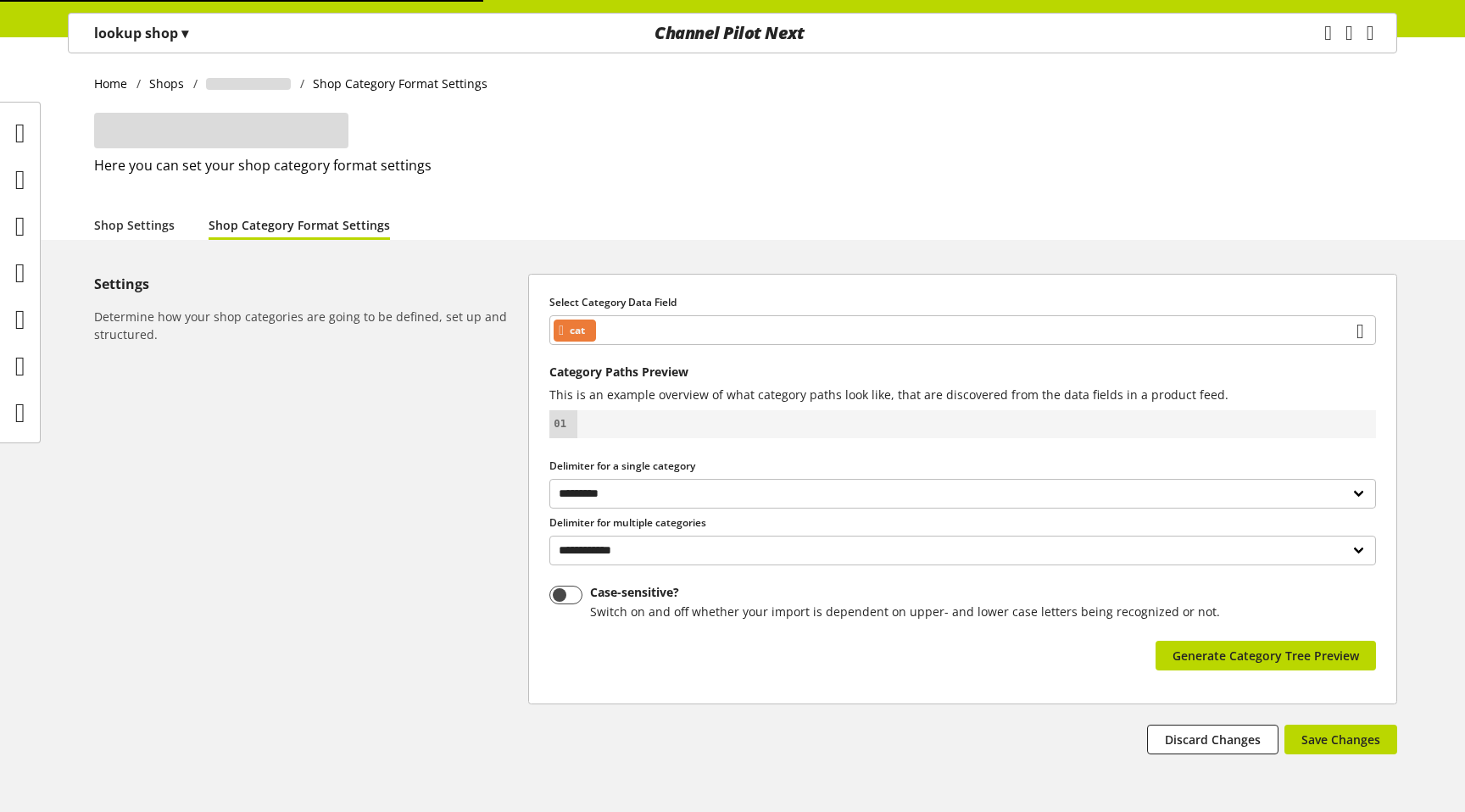
select select "*"
select select
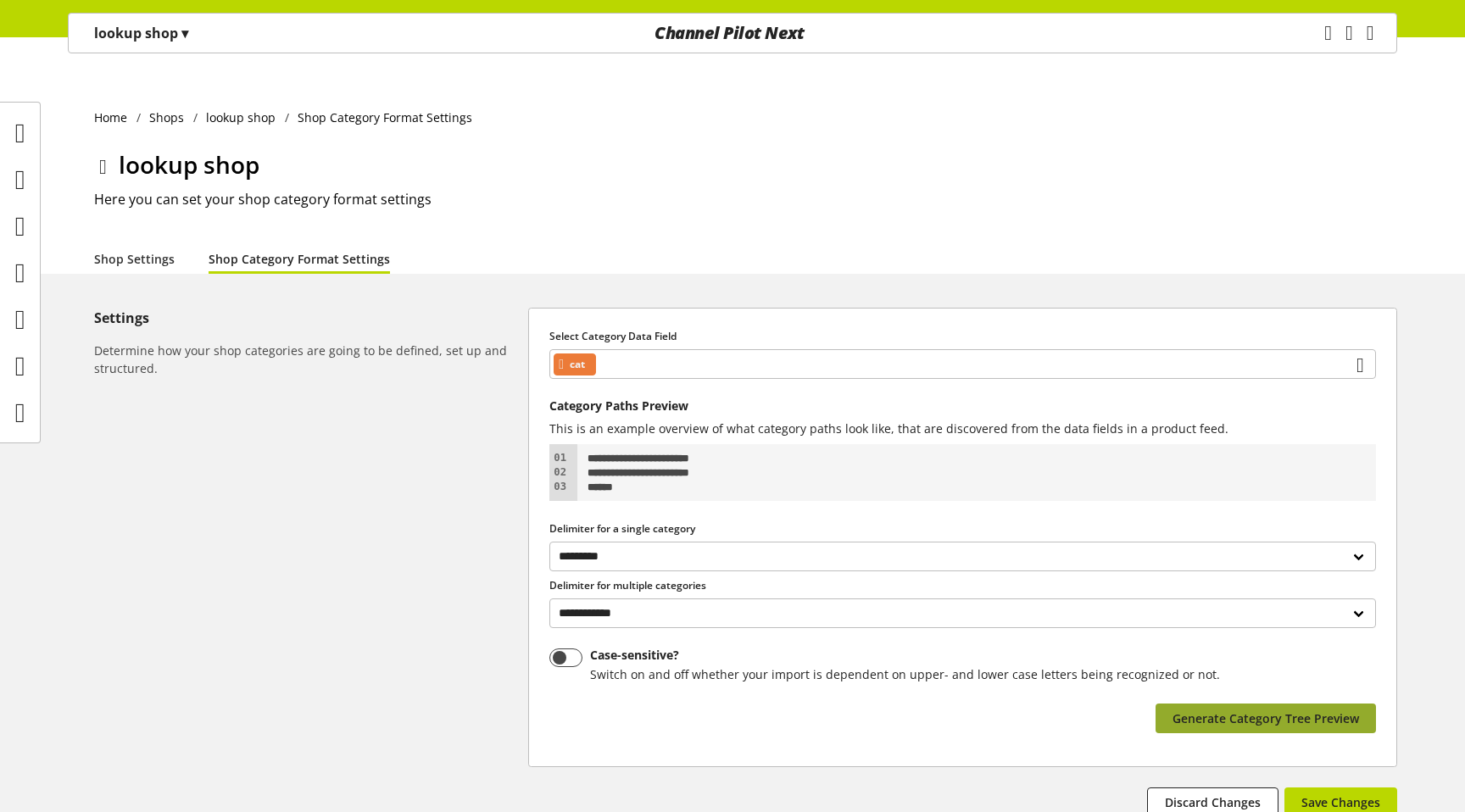
click at [1261, 709] on span "Generate Category Tree Preview" at bounding box center [1265, 718] width 186 height 18
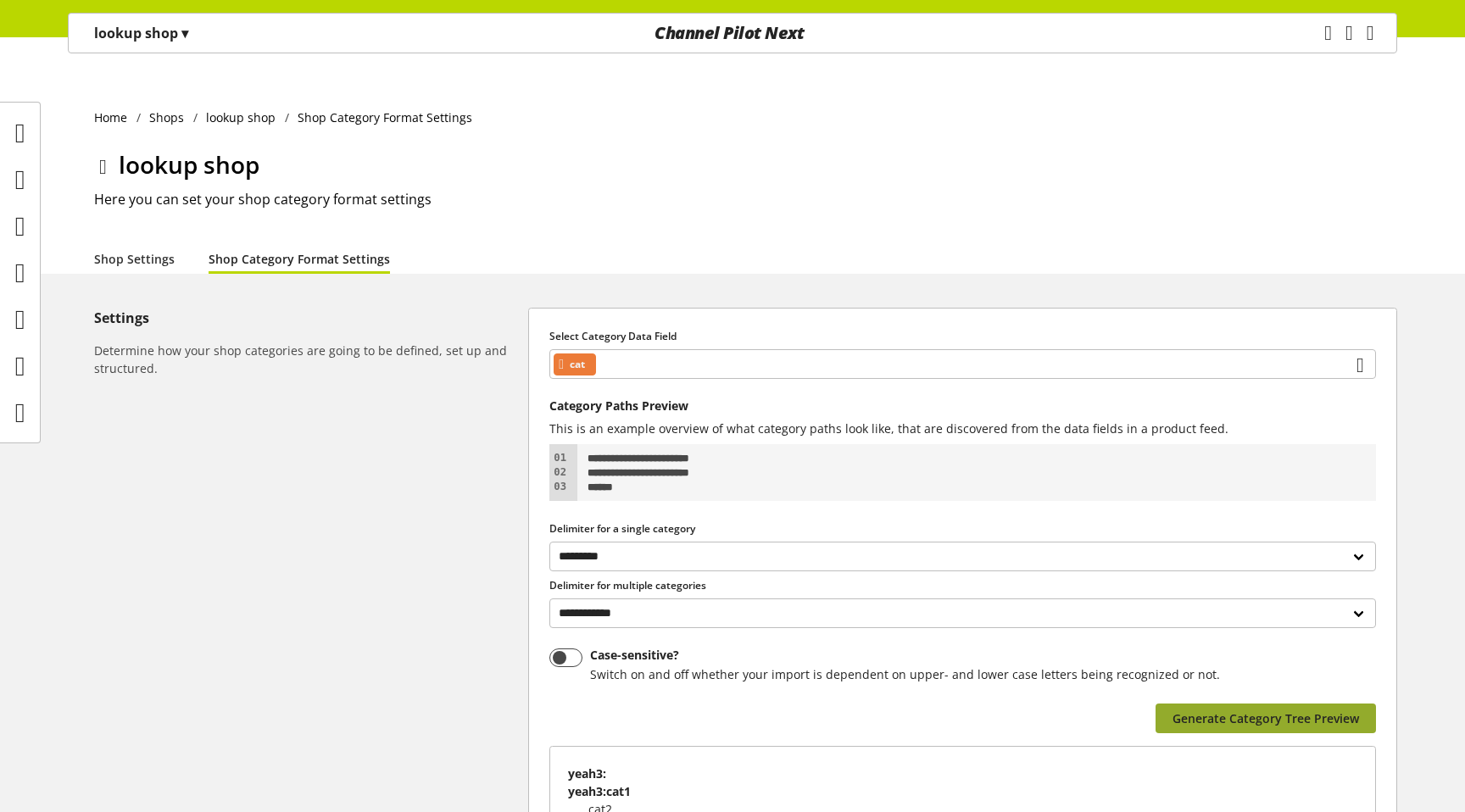
scroll to position [258, 0]
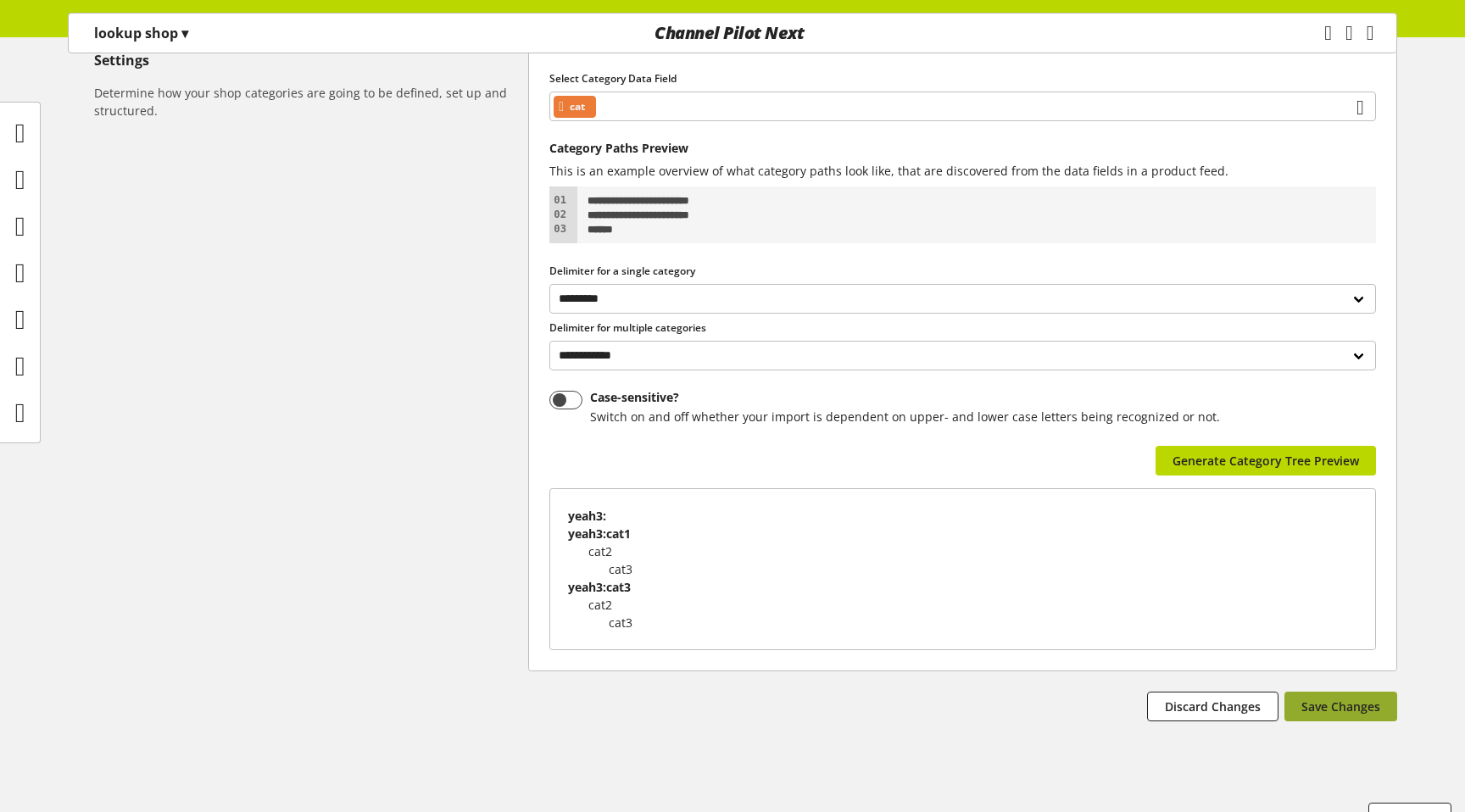
click at [1359, 697] on span "Save Changes" at bounding box center [1341, 706] width 79 height 18
click at [1325, 26] on icon "main navigation" at bounding box center [1328, 33] width 8 height 31
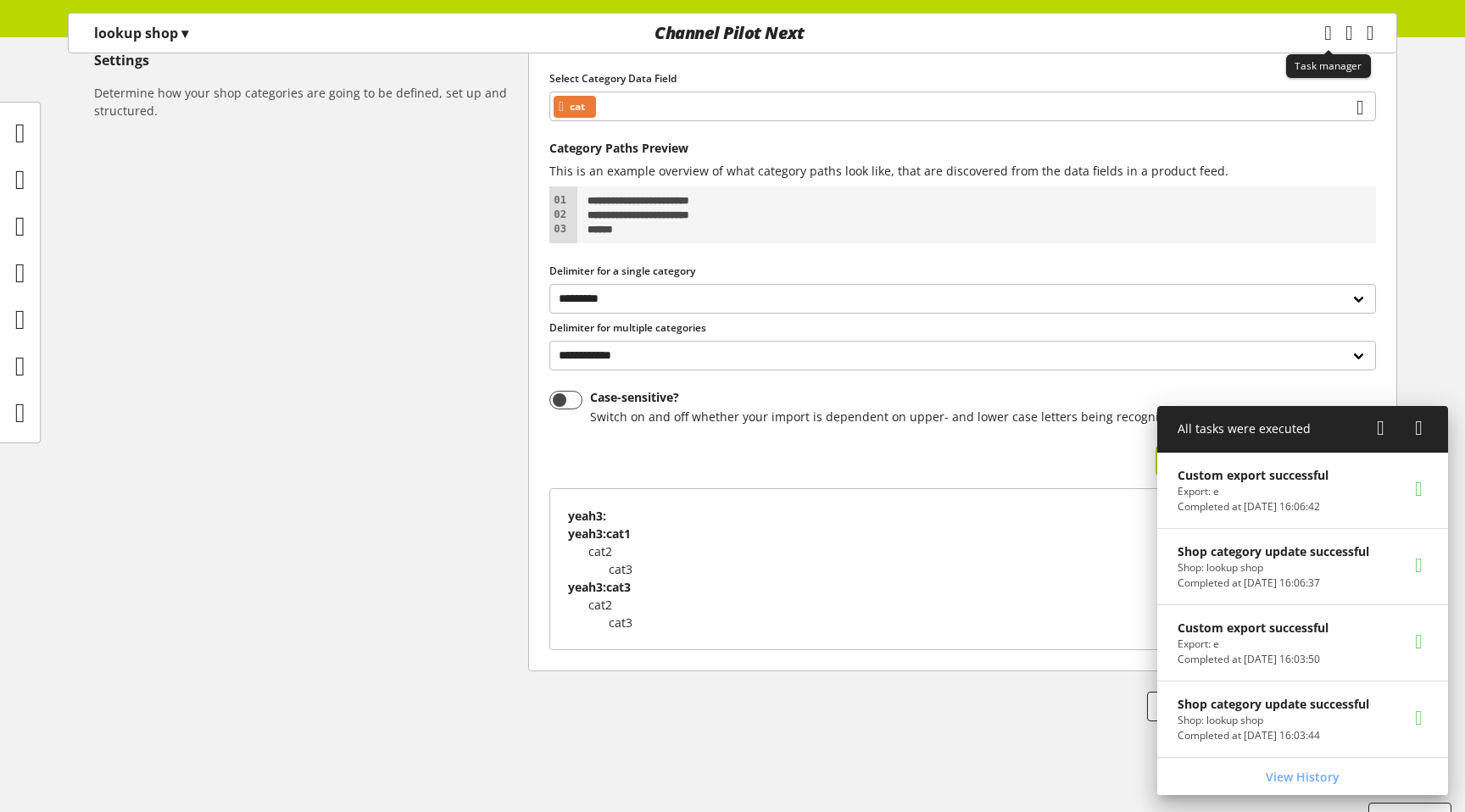
click at [1325, 26] on icon "main navigation" at bounding box center [1328, 33] width 8 height 31
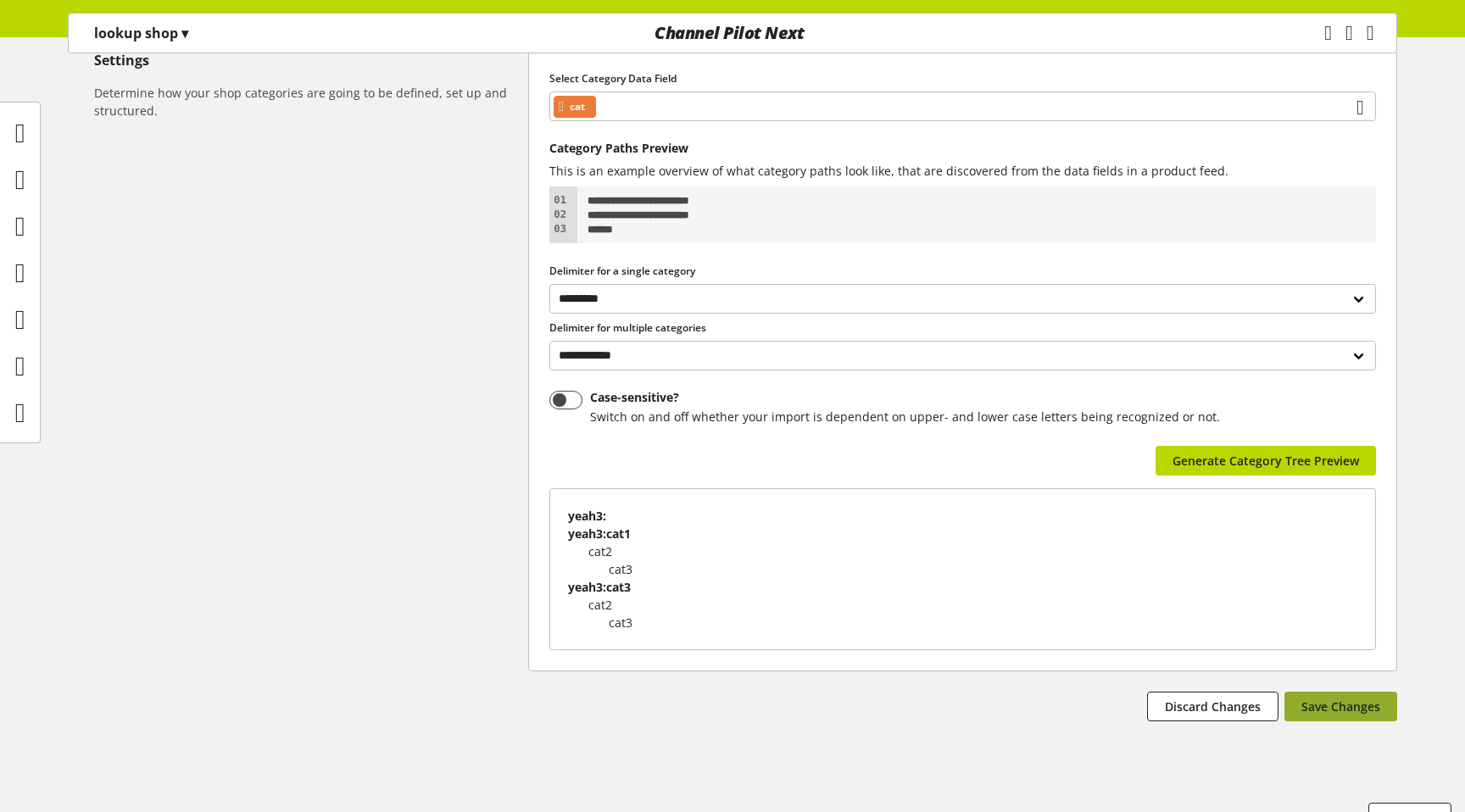
click at [1349, 697] on span "Save Changes" at bounding box center [1341, 706] width 79 height 18
click at [1322, 40] on icon "main navigation" at bounding box center [1328, 33] width 13 height 31
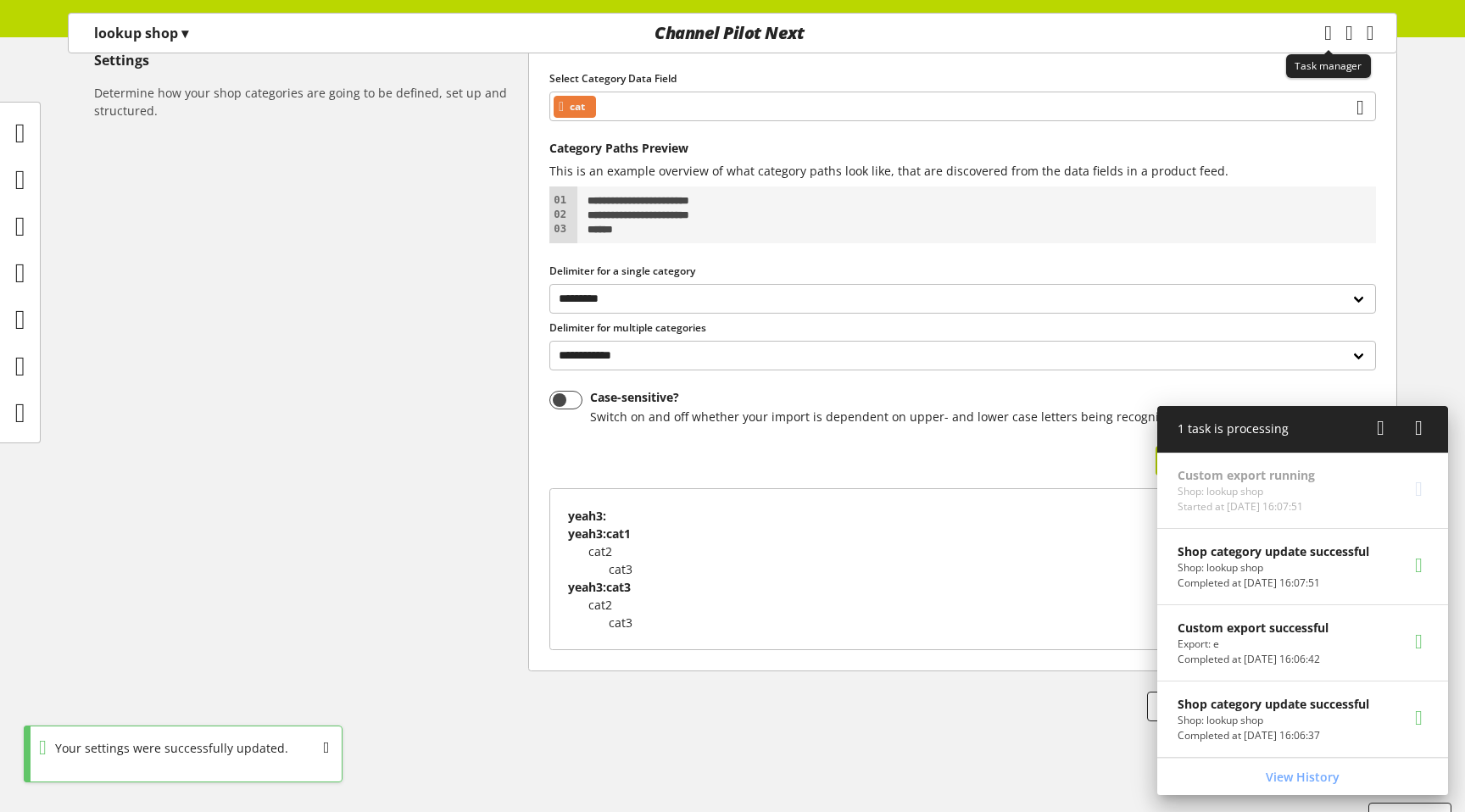
click at [1325, 40] on icon "main navigation" at bounding box center [1328, 33] width 8 height 31
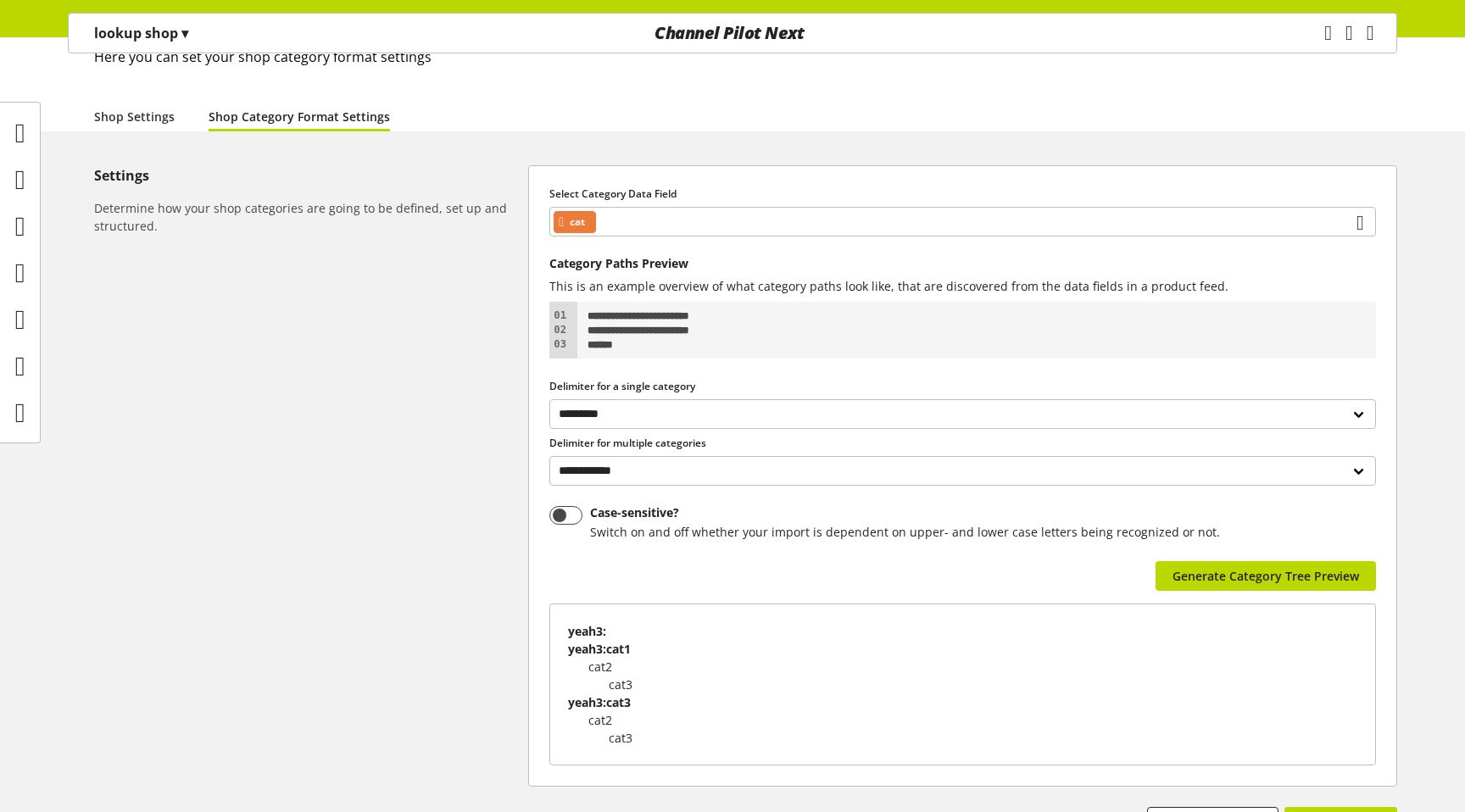
scroll to position [135, 0]
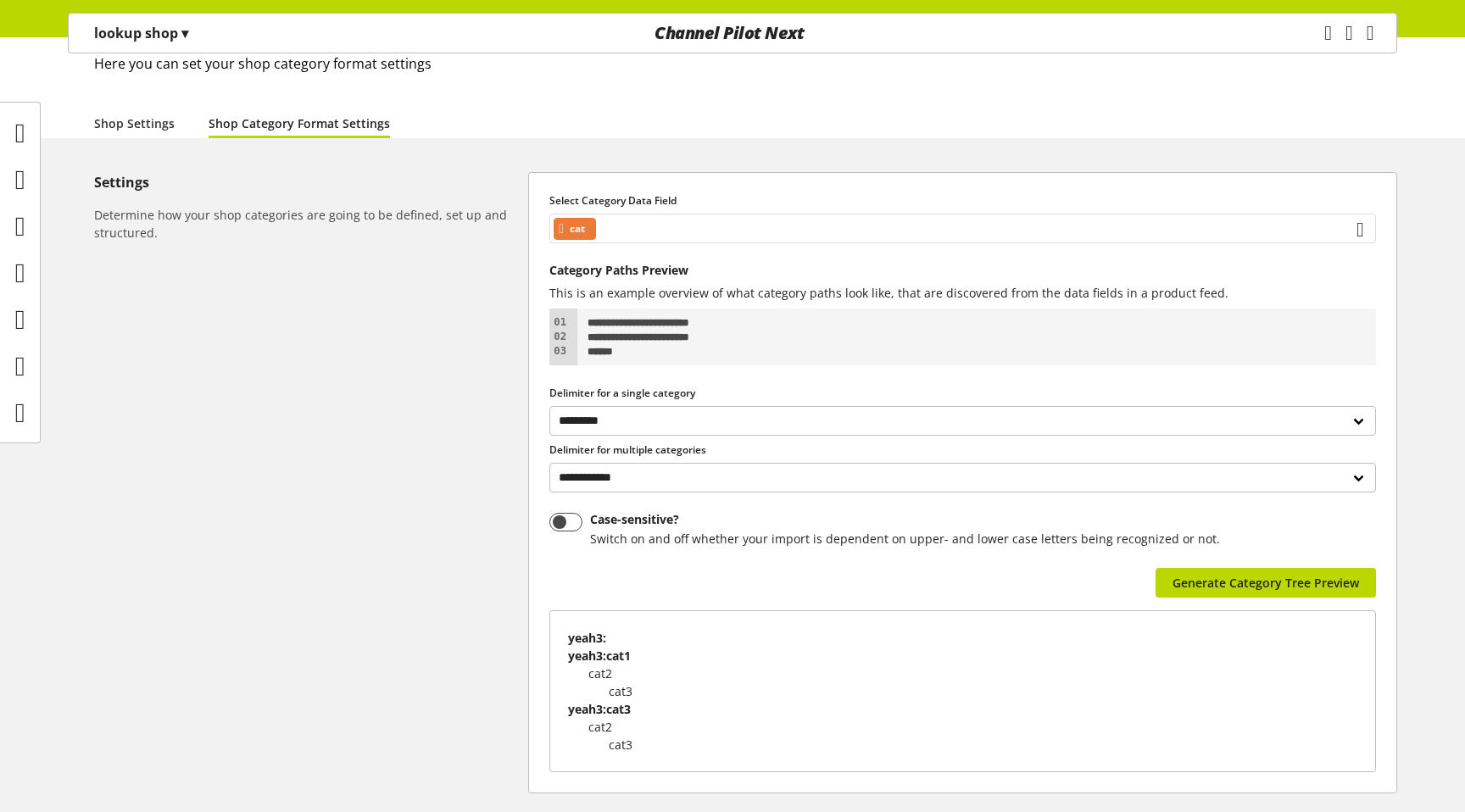
click at [584, 219] on span "cat" at bounding box center [578, 229] width 15 height 20
select select "*"
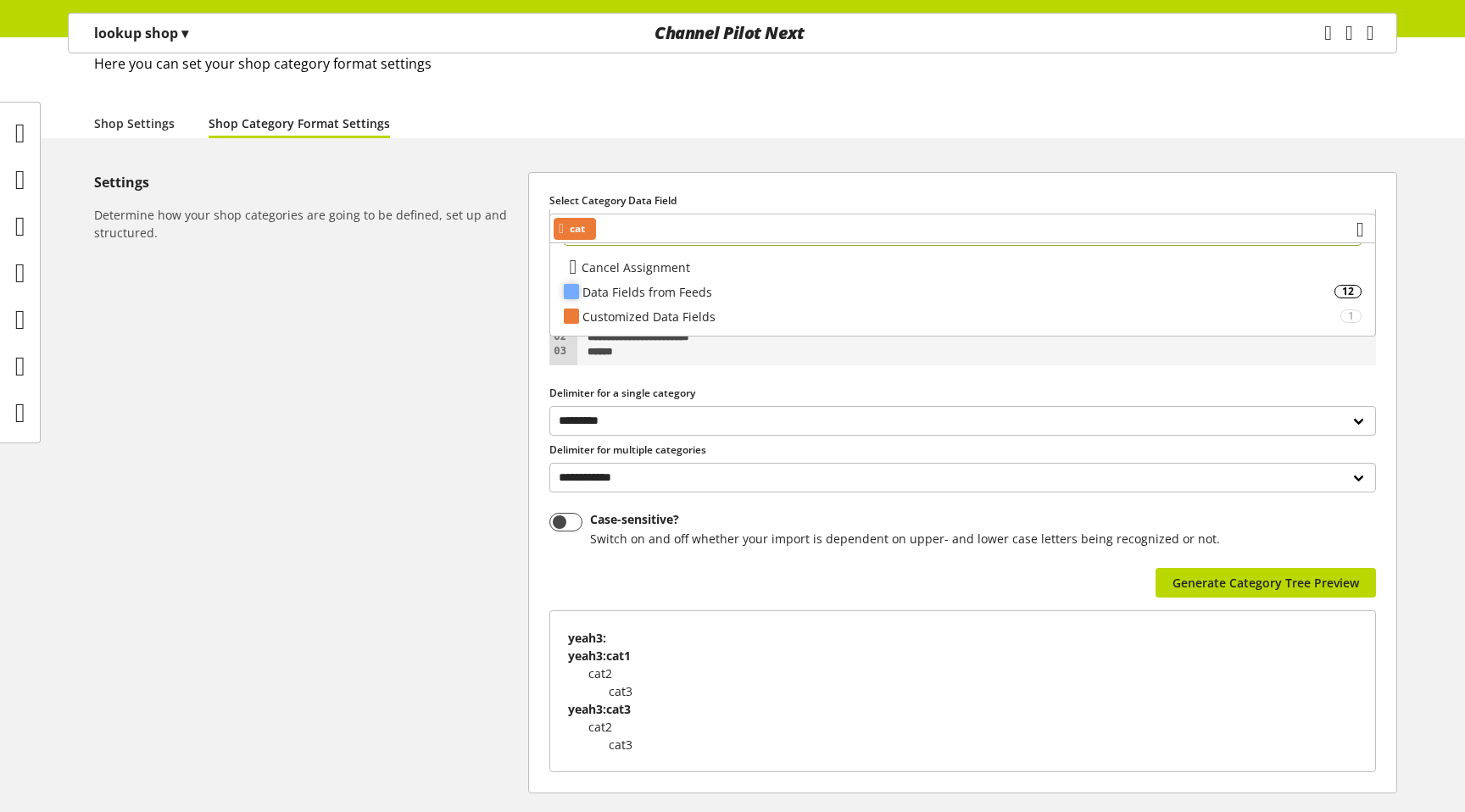
click at [613, 292] on div "Data Fields from Feeds" at bounding box center [959, 292] width 752 height 18
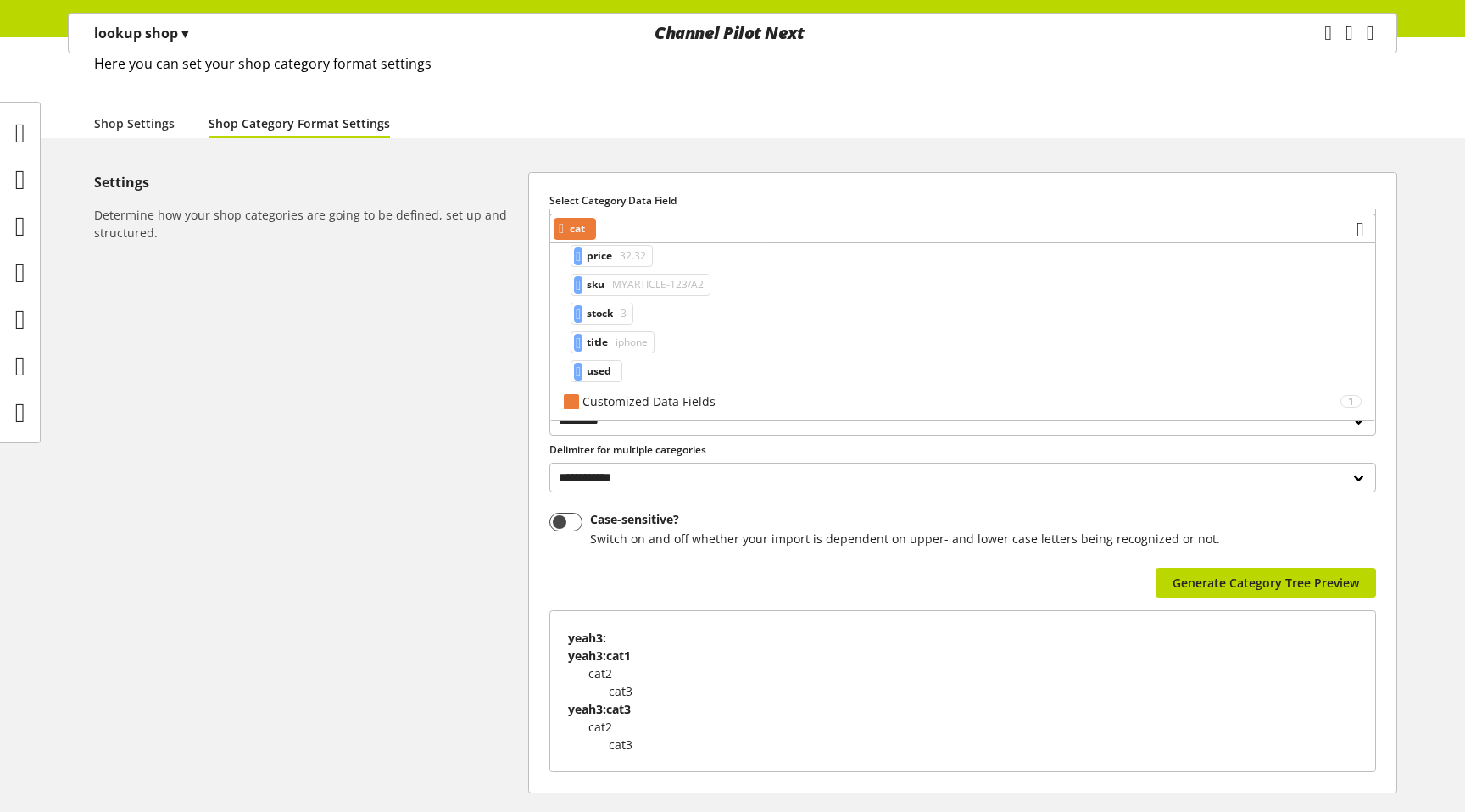
scroll to position [137, 0]
click at [630, 301] on span "32.32" at bounding box center [631, 309] width 30 height 20
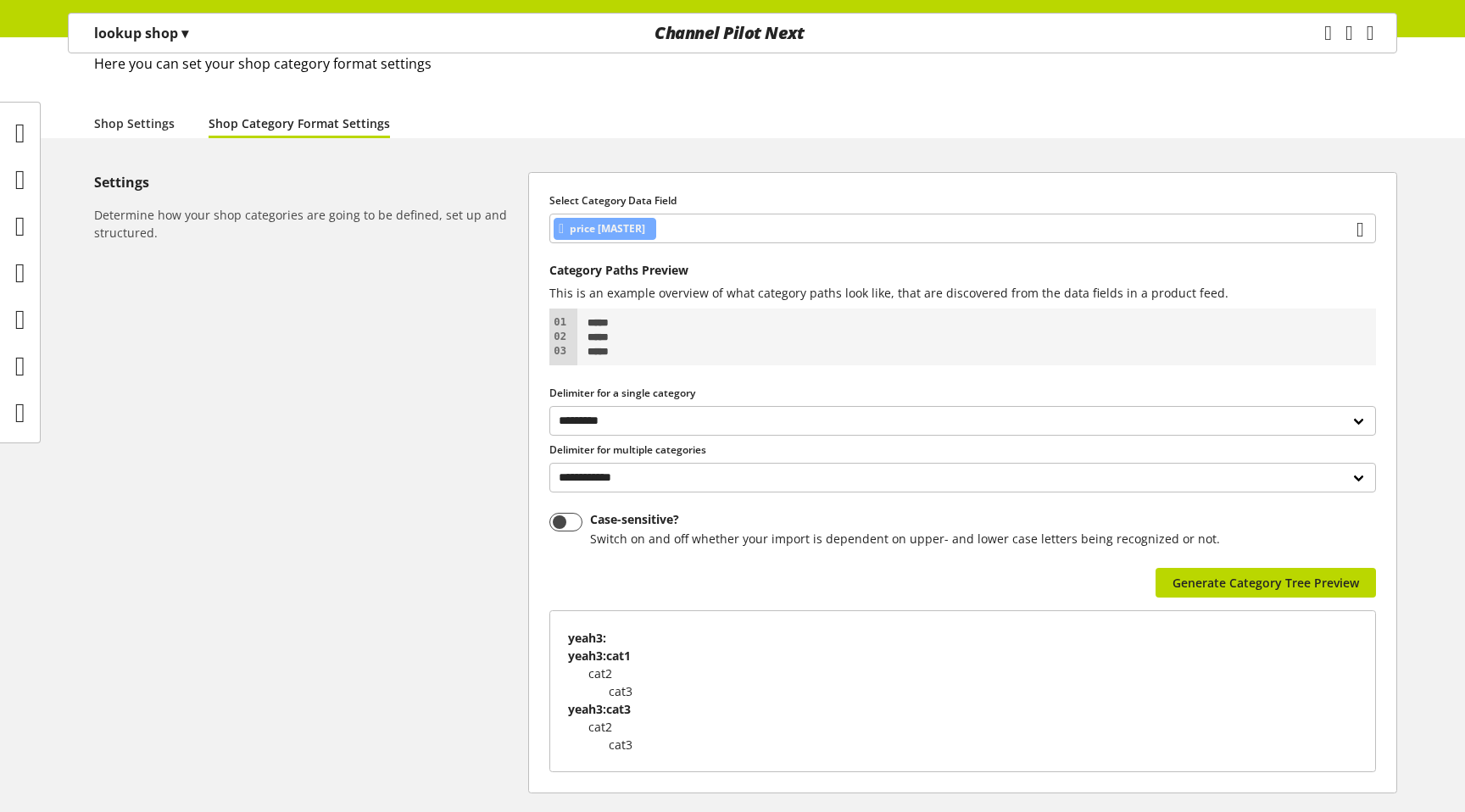
scroll to position [226, 0]
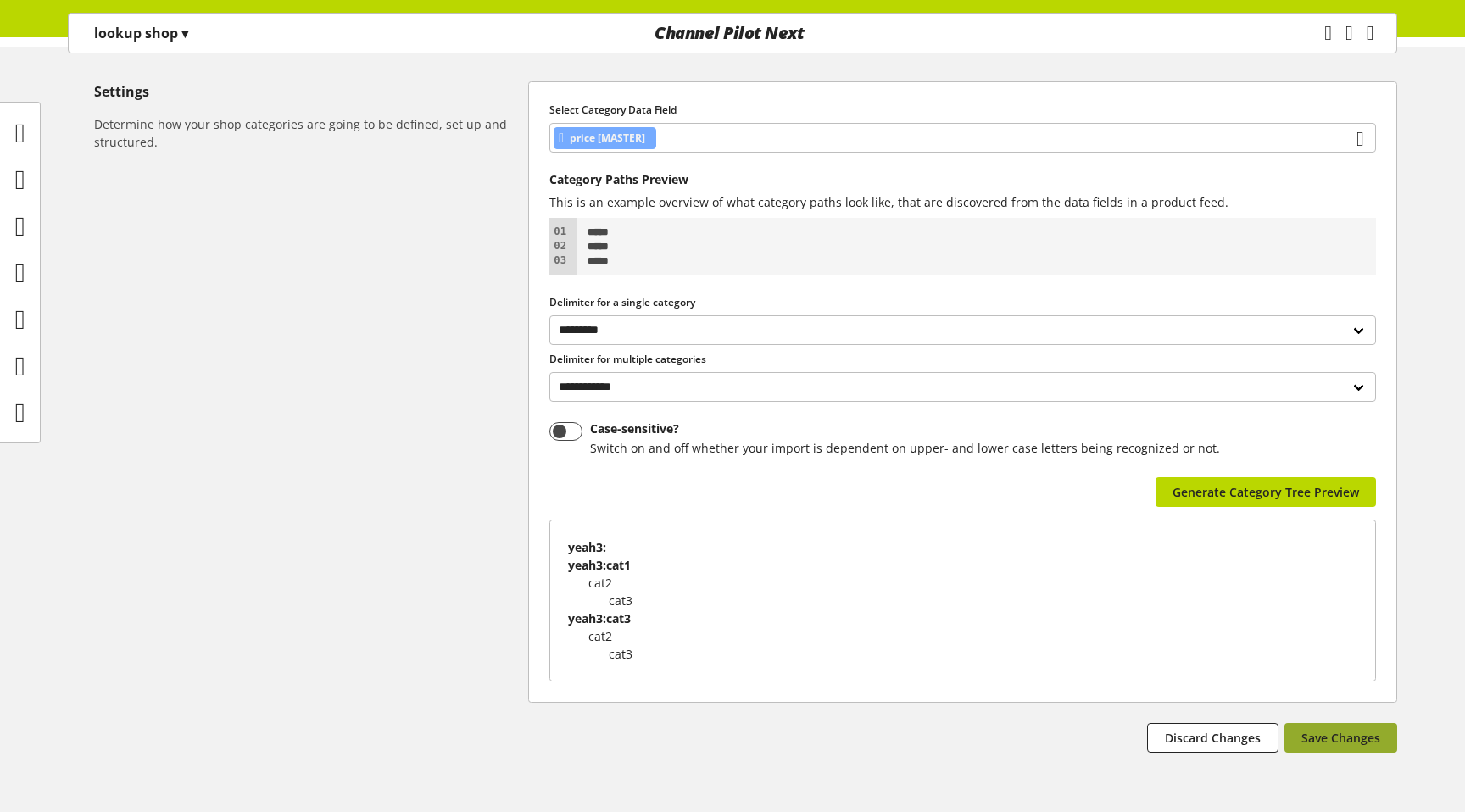
click at [1340, 723] on button "Save Changes" at bounding box center [1341, 737] width 113 height 30
click at [656, 127] on div "price [MASTER]" at bounding box center [605, 138] width 103 height 22
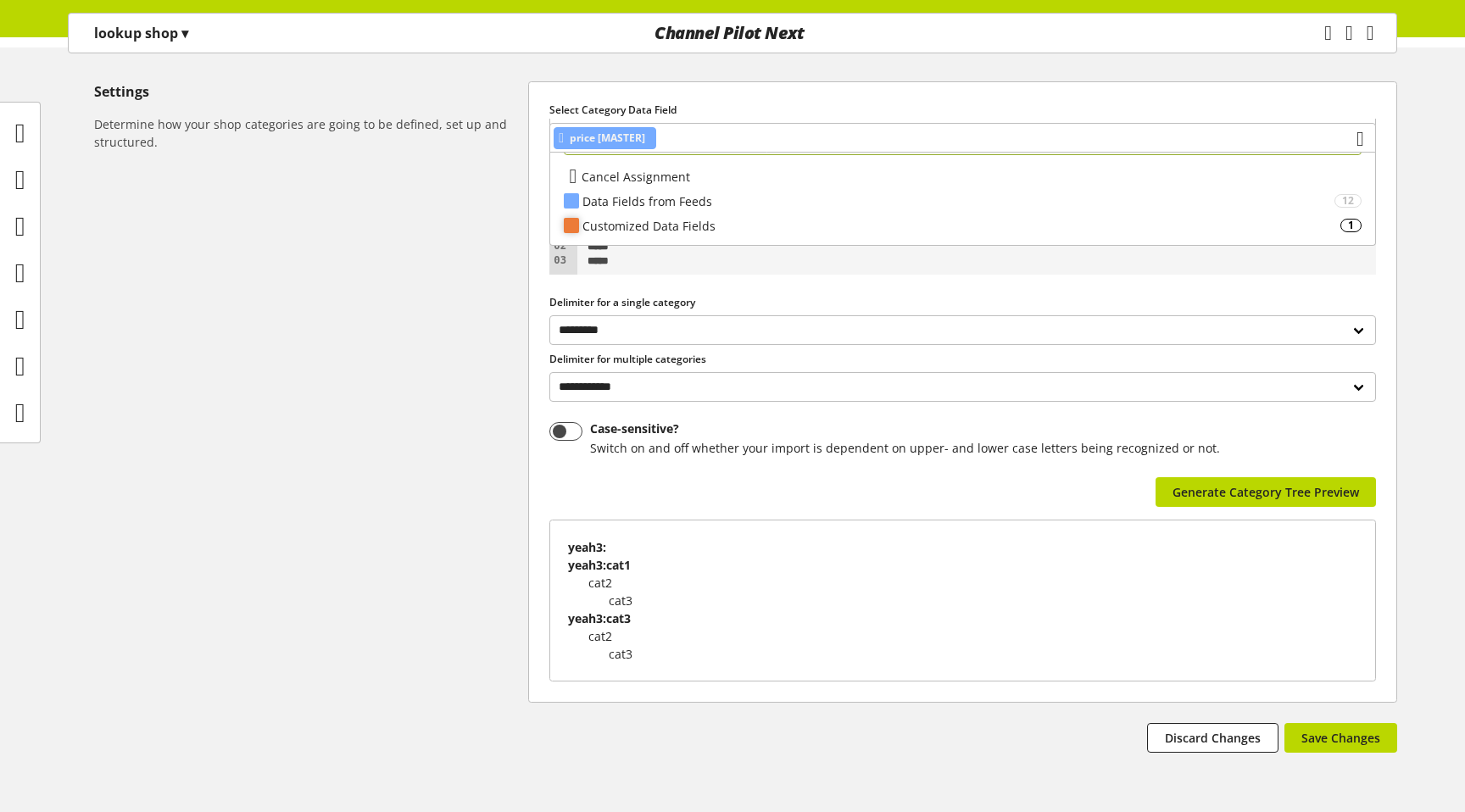
click at [630, 234] on div "Customized Data Fields" at bounding box center [961, 225] width 758 height 18
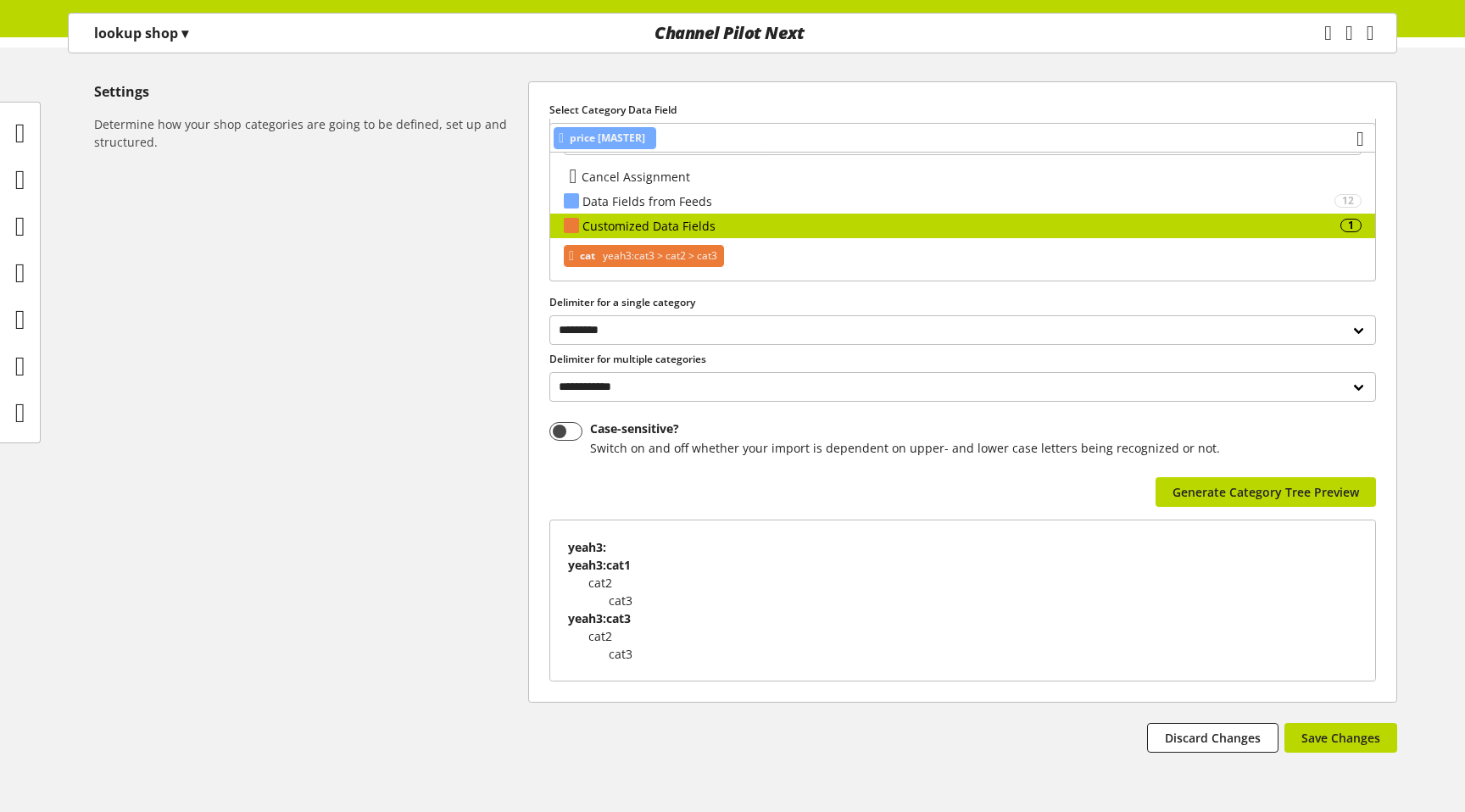
click at [629, 260] on span "yeah3:cat3 > cat2 > cat3" at bounding box center [658, 256] width 118 height 20
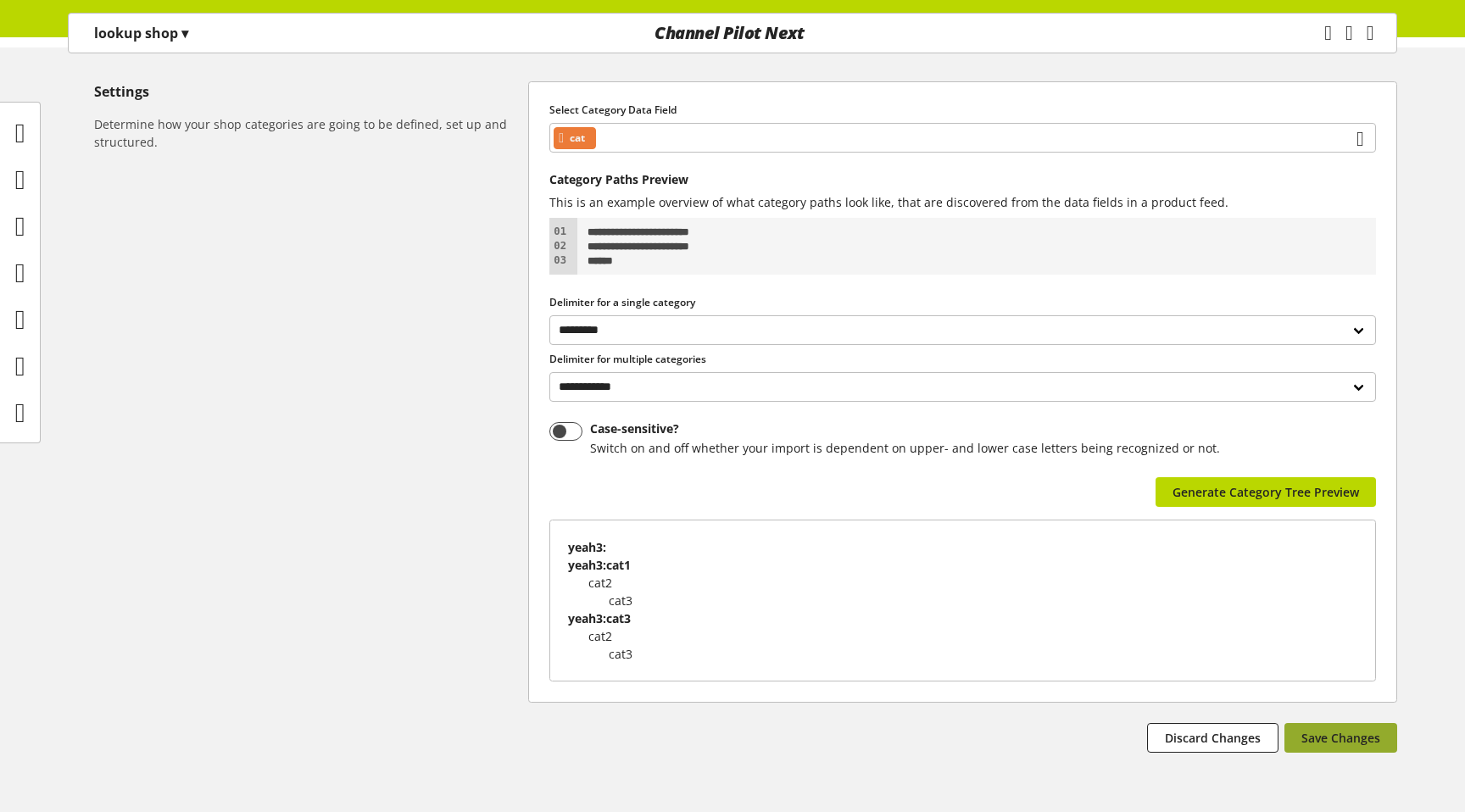
click at [1368, 729] on span "Save Changes" at bounding box center [1341, 737] width 79 height 18
click at [600, 224] on div "**********" at bounding box center [977, 231] width 785 height 14
click at [604, 239] on div "**********" at bounding box center [977, 246] width 785 height 14
click at [604, 253] on div "******" at bounding box center [977, 260] width 785 height 14
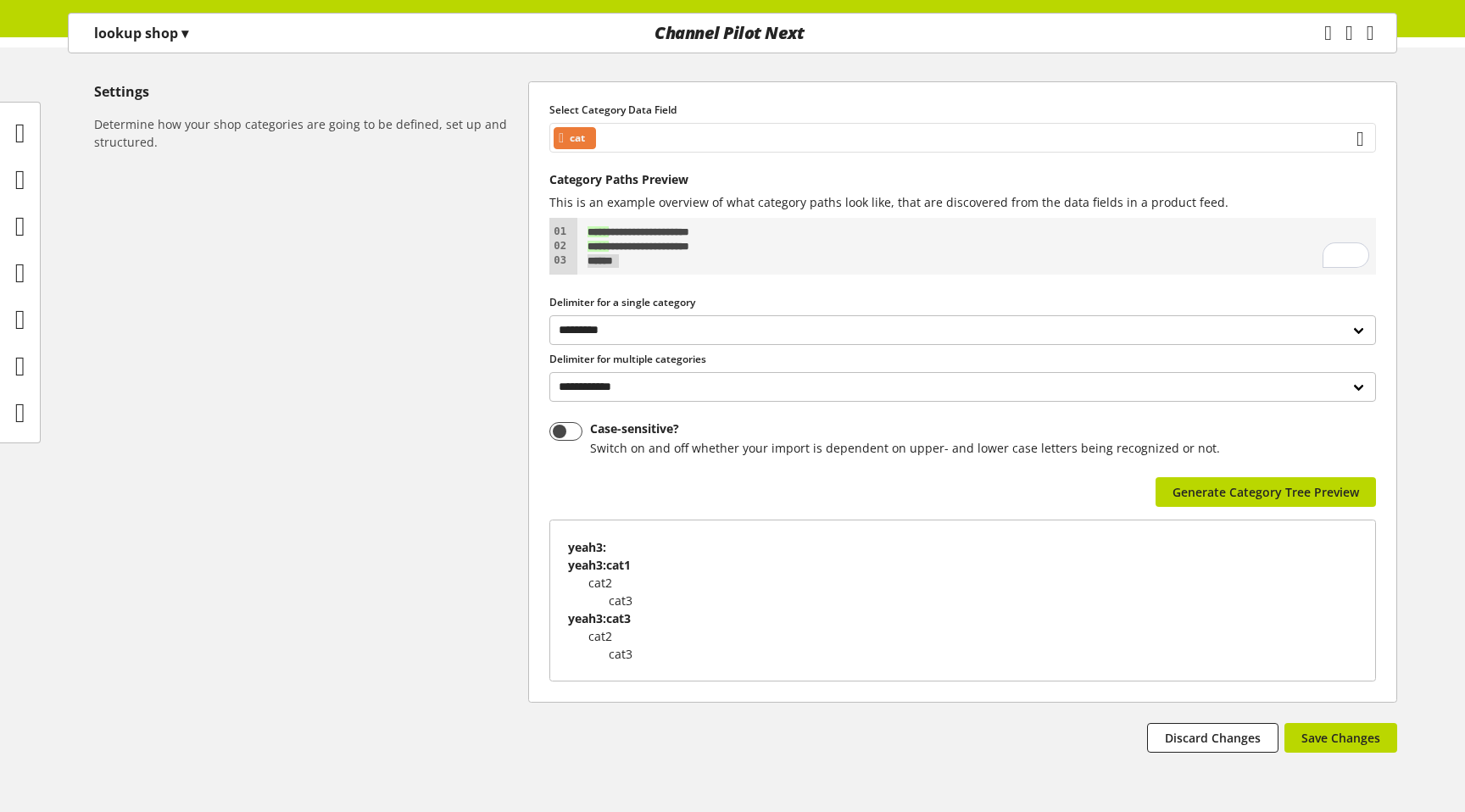
click at [585, 128] on span "cat" at bounding box center [578, 138] width 15 height 20
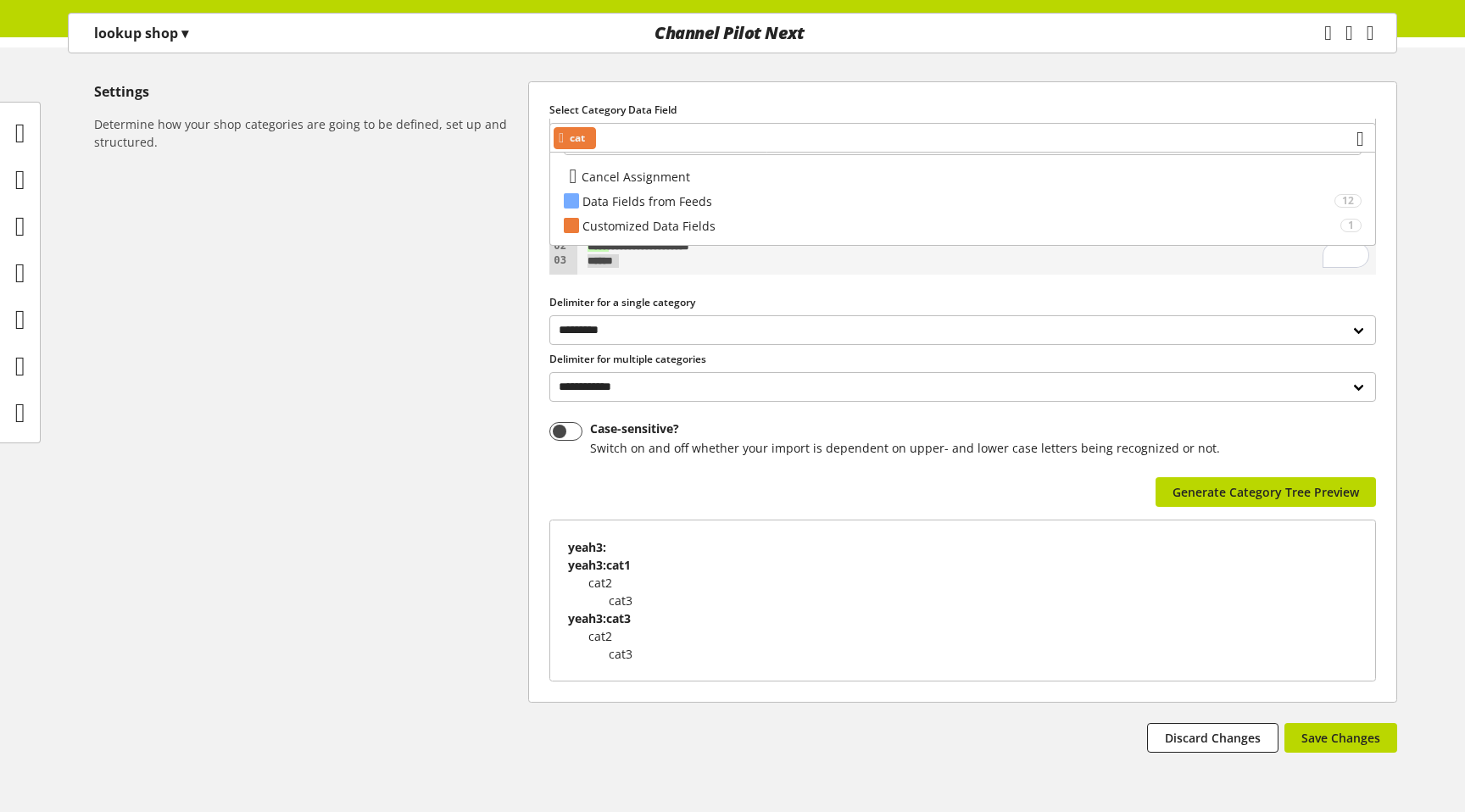
click at [1022, 477] on div "Please fill in all fields correctly first. Generate Category Tree Preview" at bounding box center [963, 495] width 827 height 36
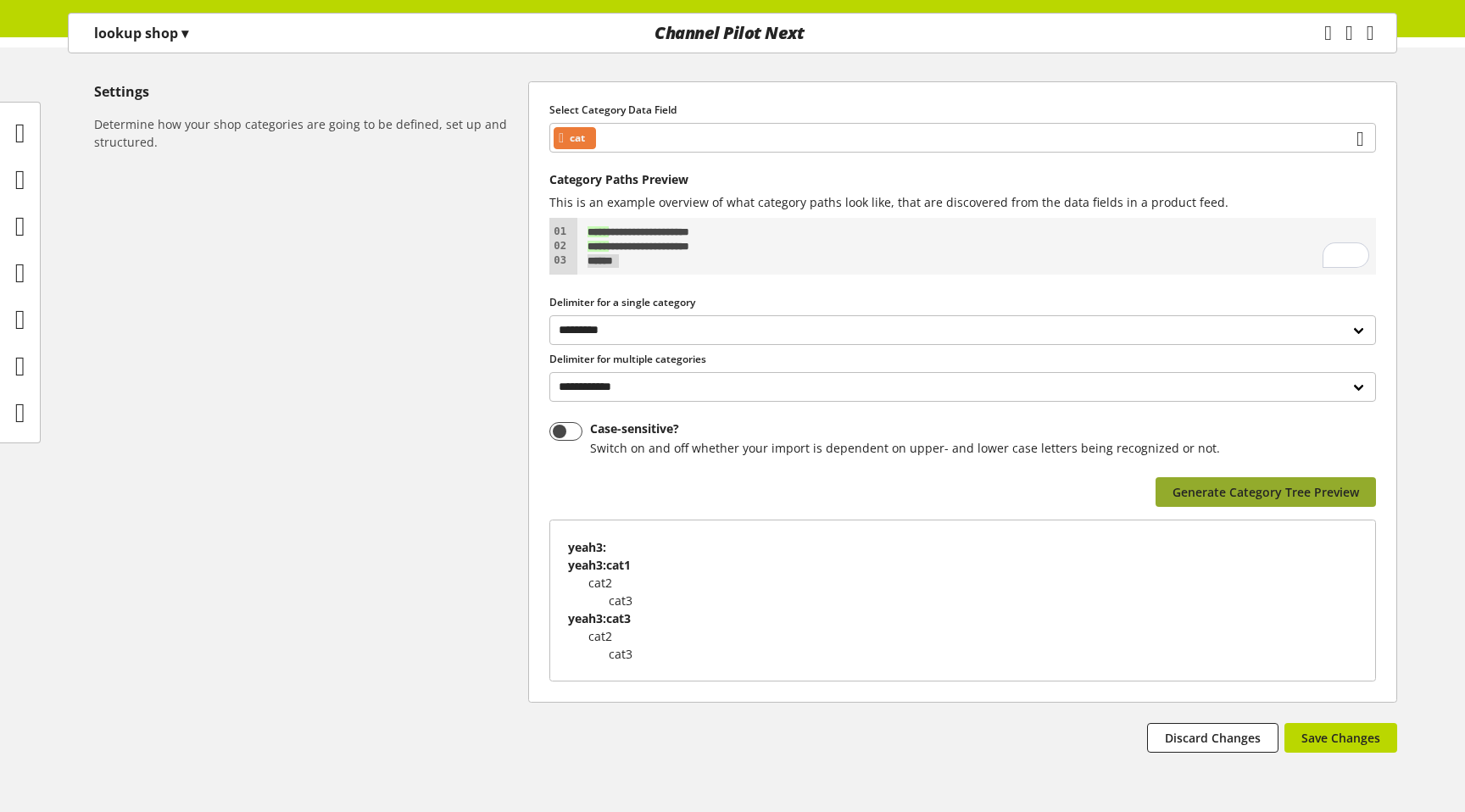
click at [1169, 477] on button "Generate Category Tree Preview" at bounding box center [1265, 491] width 220 height 30
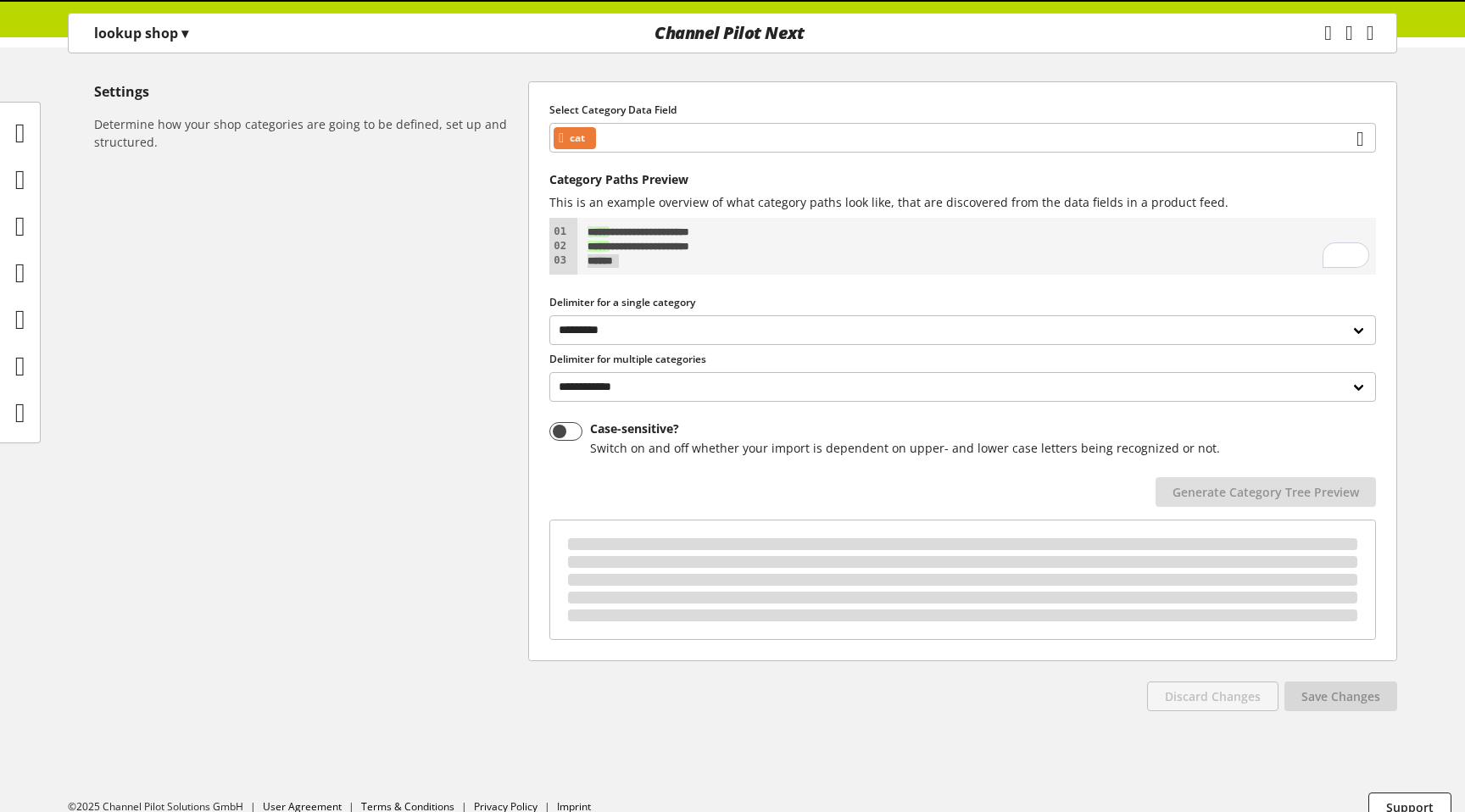
click at [1167, 477] on button "Generate Category Tree Preview" at bounding box center [1265, 491] width 220 height 30
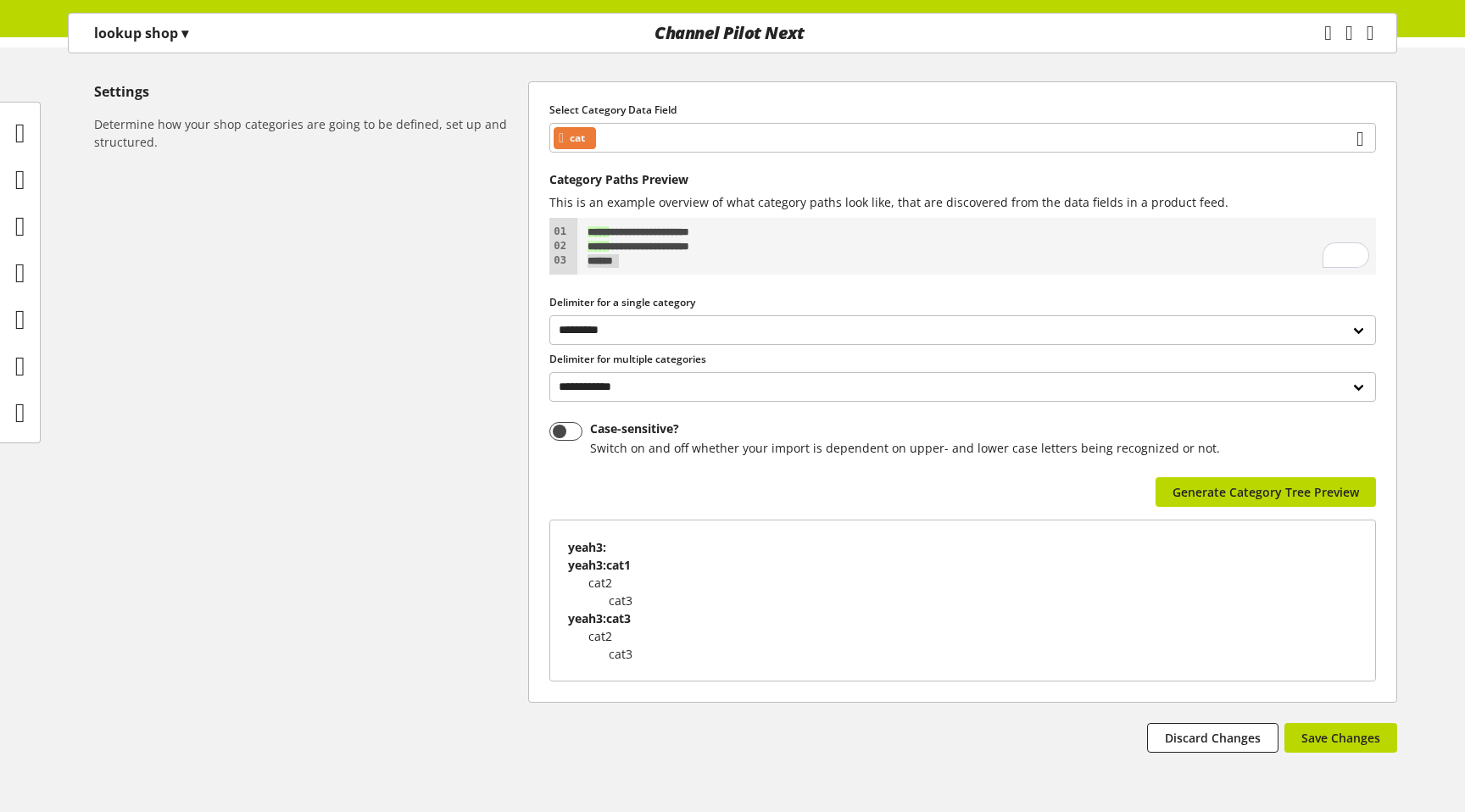
click at [599, 557] on span "yeah3:cat1" at bounding box center [600, 565] width 63 height 16
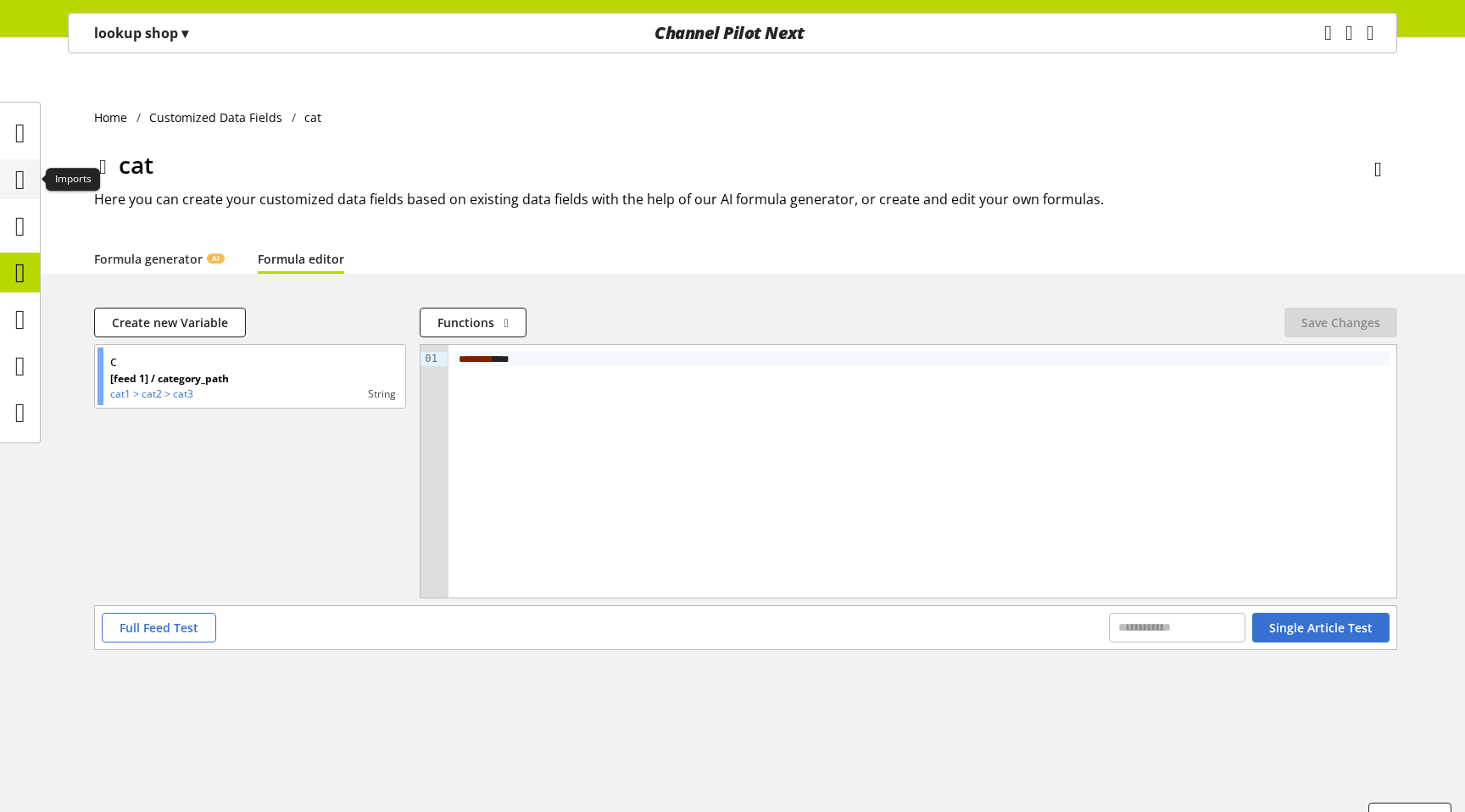
click at [26, 173] on icon at bounding box center [20, 179] width 10 height 34
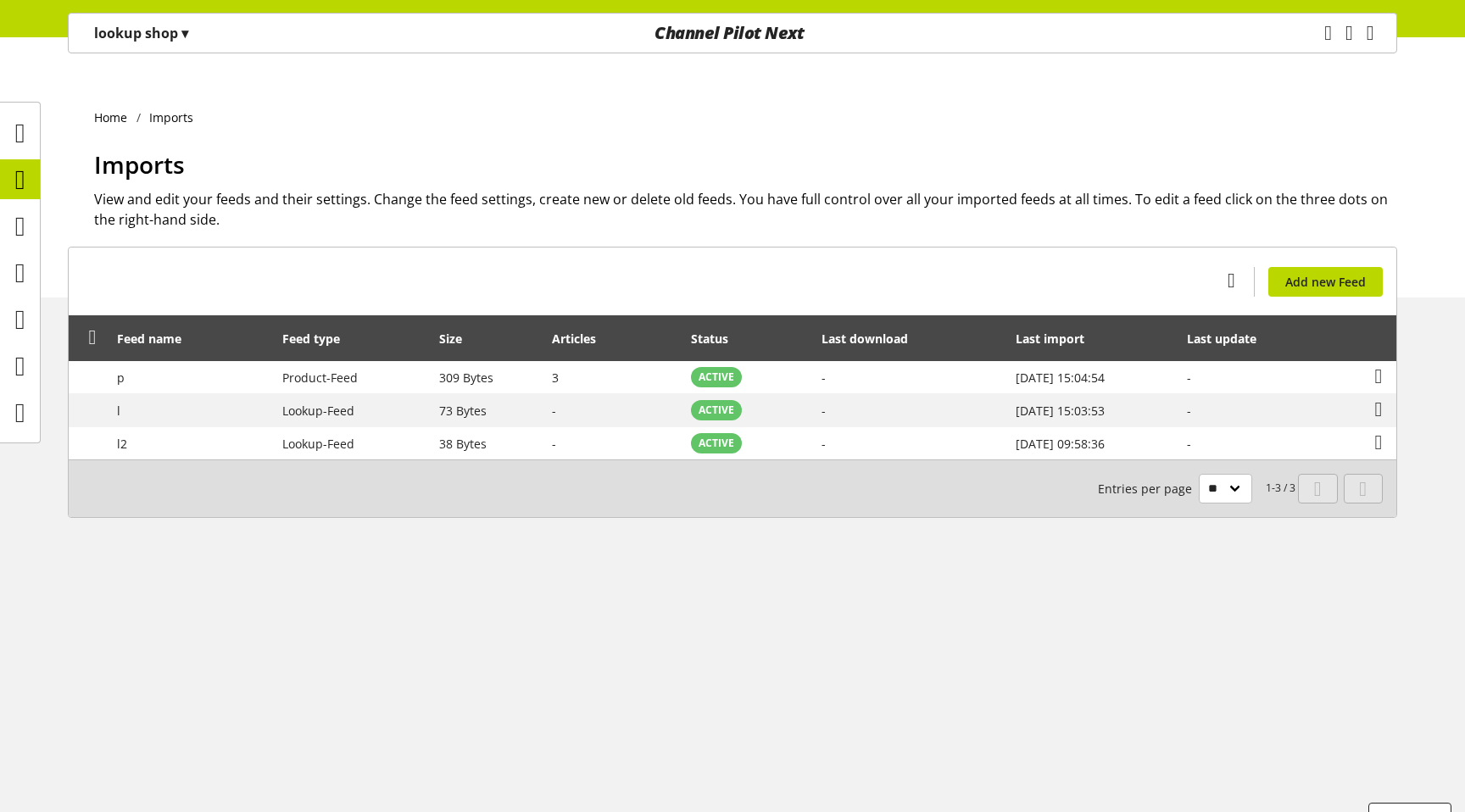
click at [149, 28] on p "lookup shop ▾" at bounding box center [141, 33] width 94 height 20
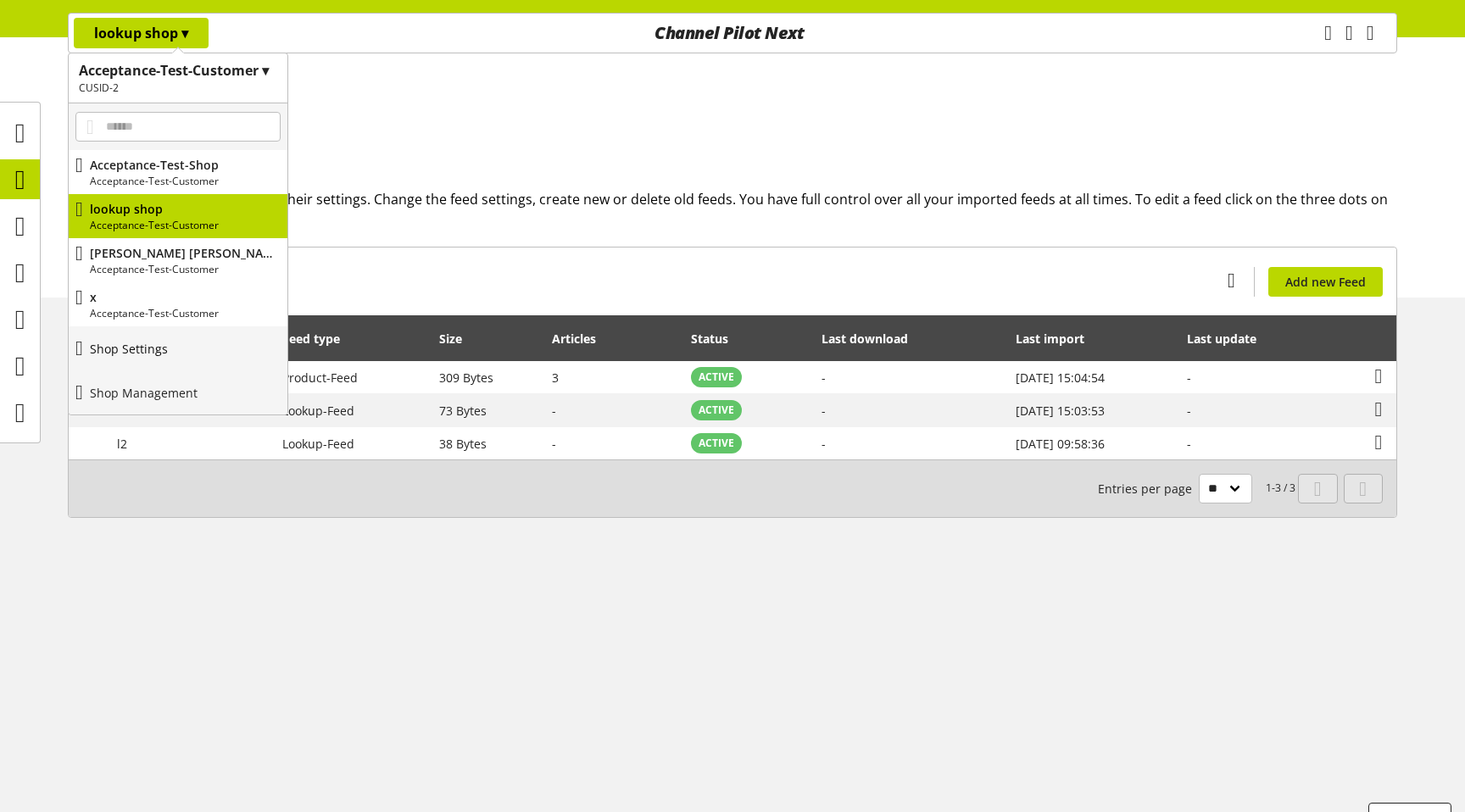
click at [180, 350] on link "Shop Settings" at bounding box center [178, 349] width 219 height 44
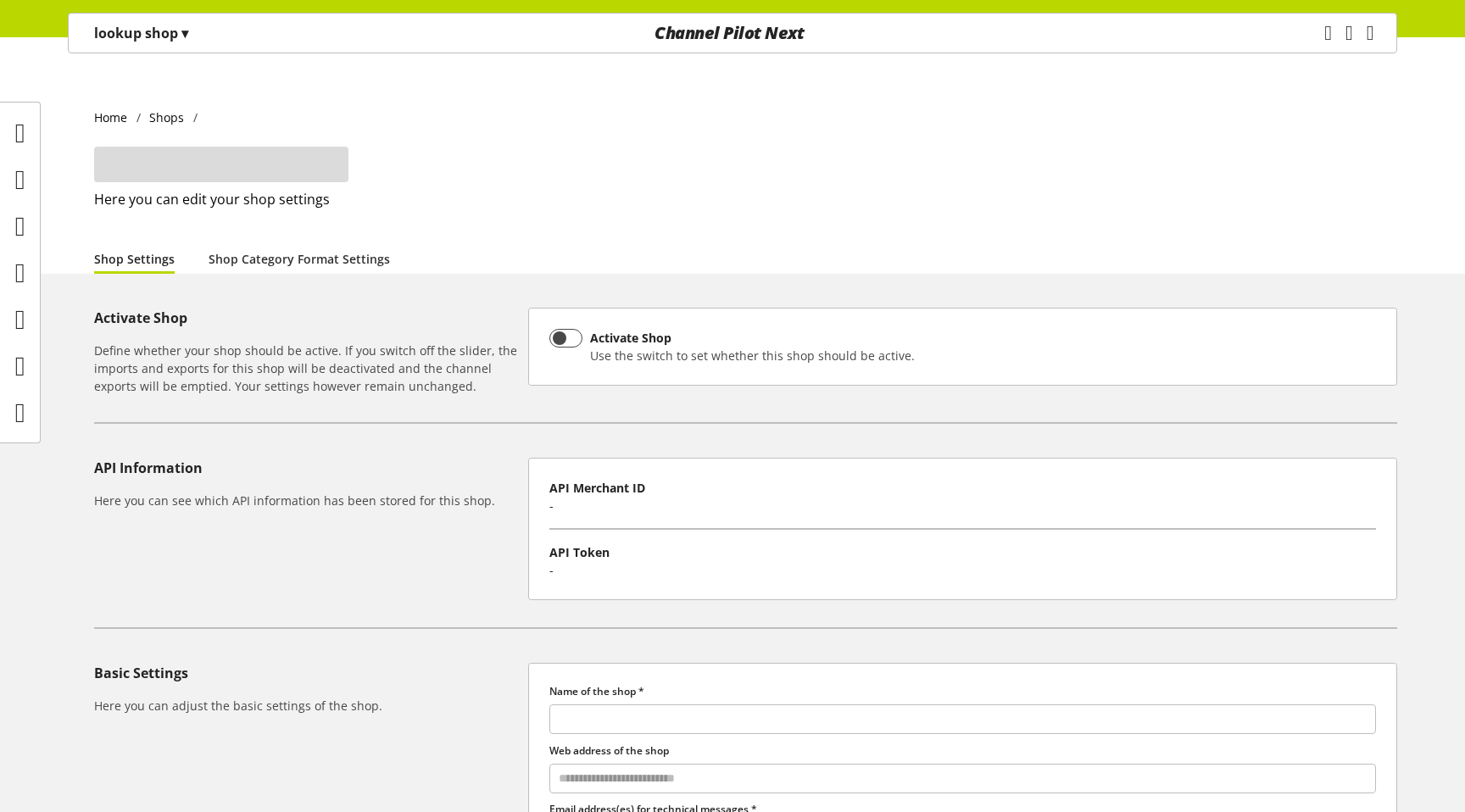
type input "**********"
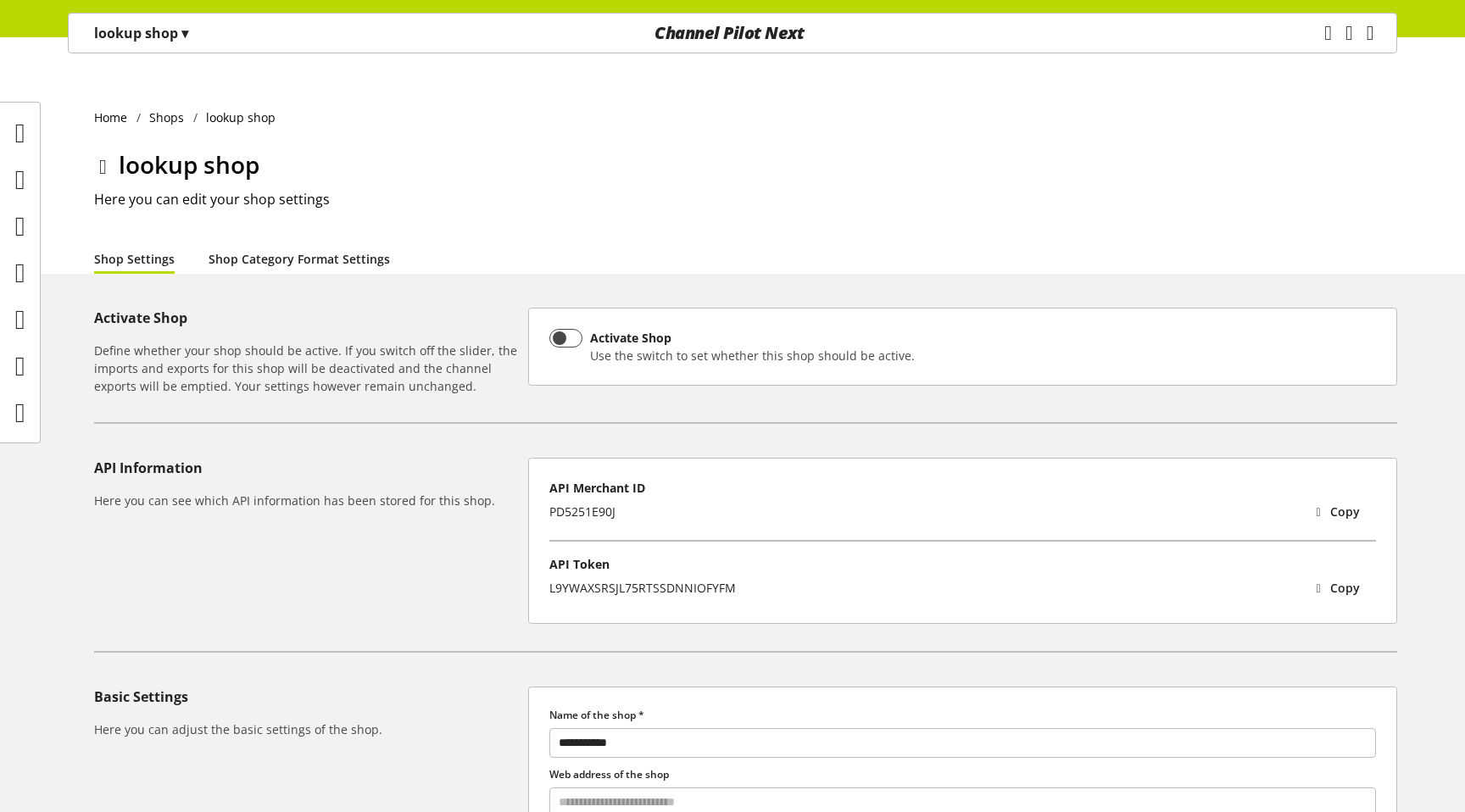
click at [356, 250] on link "Shop Category Format Settings" at bounding box center [299, 258] width 181 height 18
select select "*"
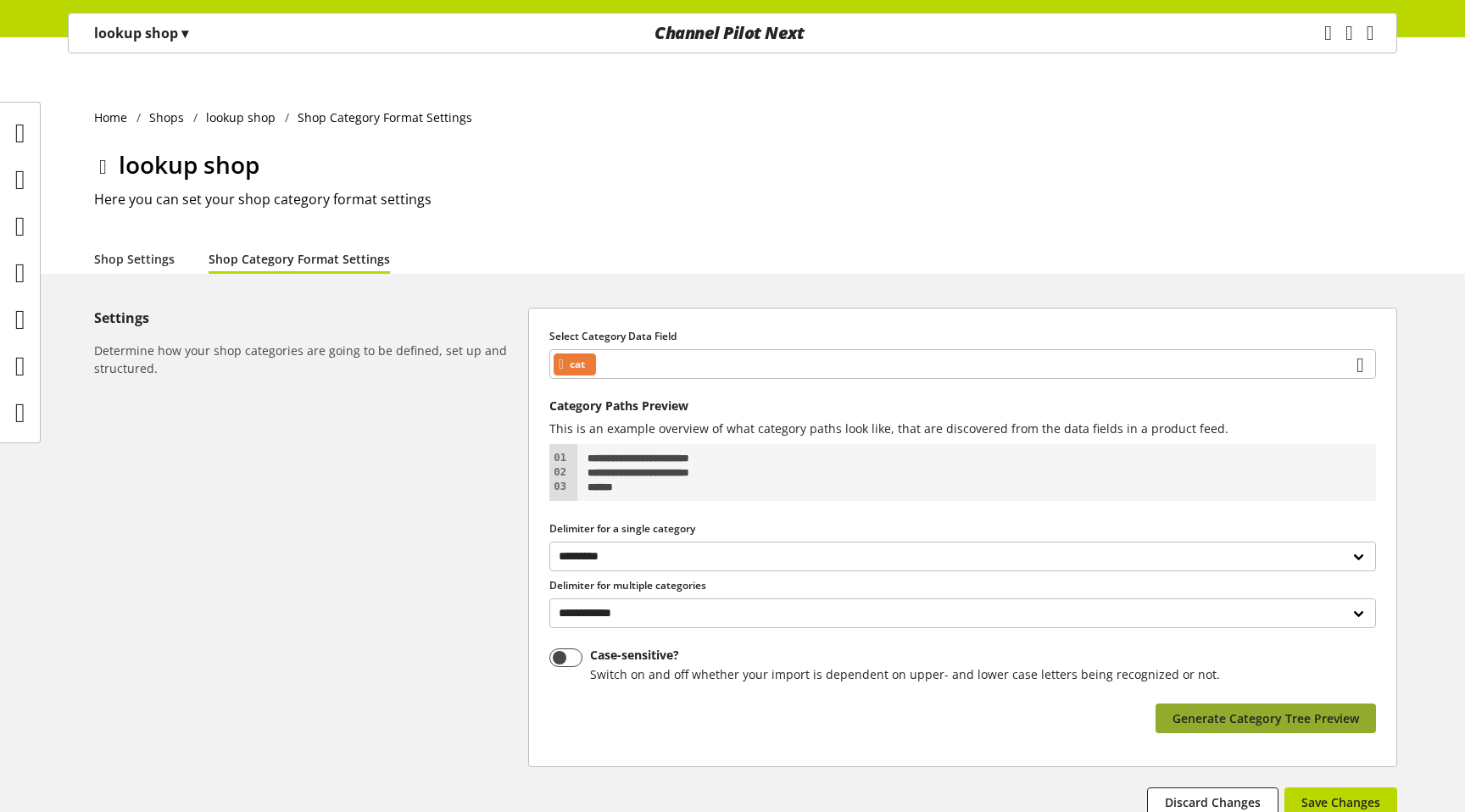
click at [1324, 709] on span "Generate Category Tree Preview" at bounding box center [1265, 718] width 186 height 18
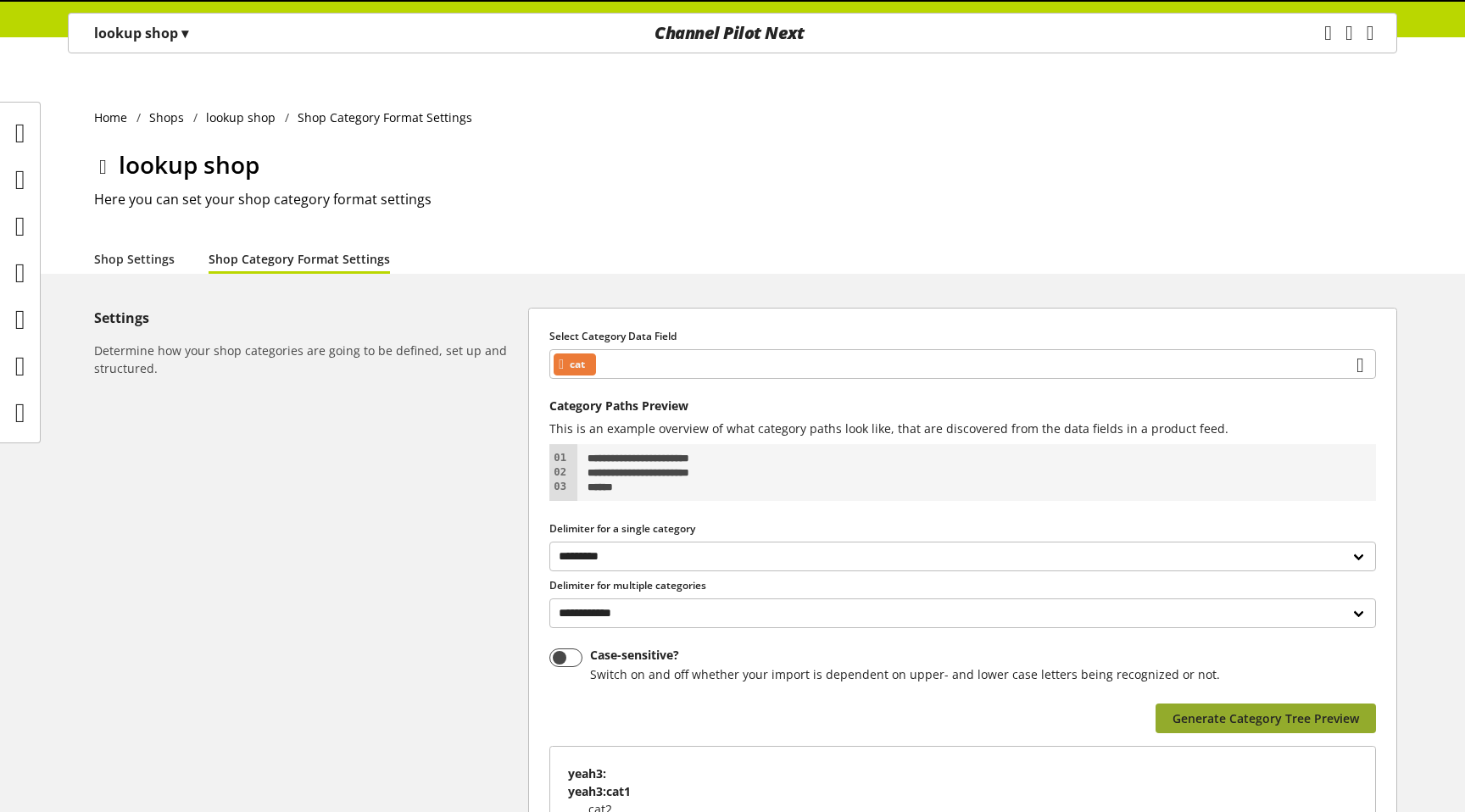
scroll to position [258, 0]
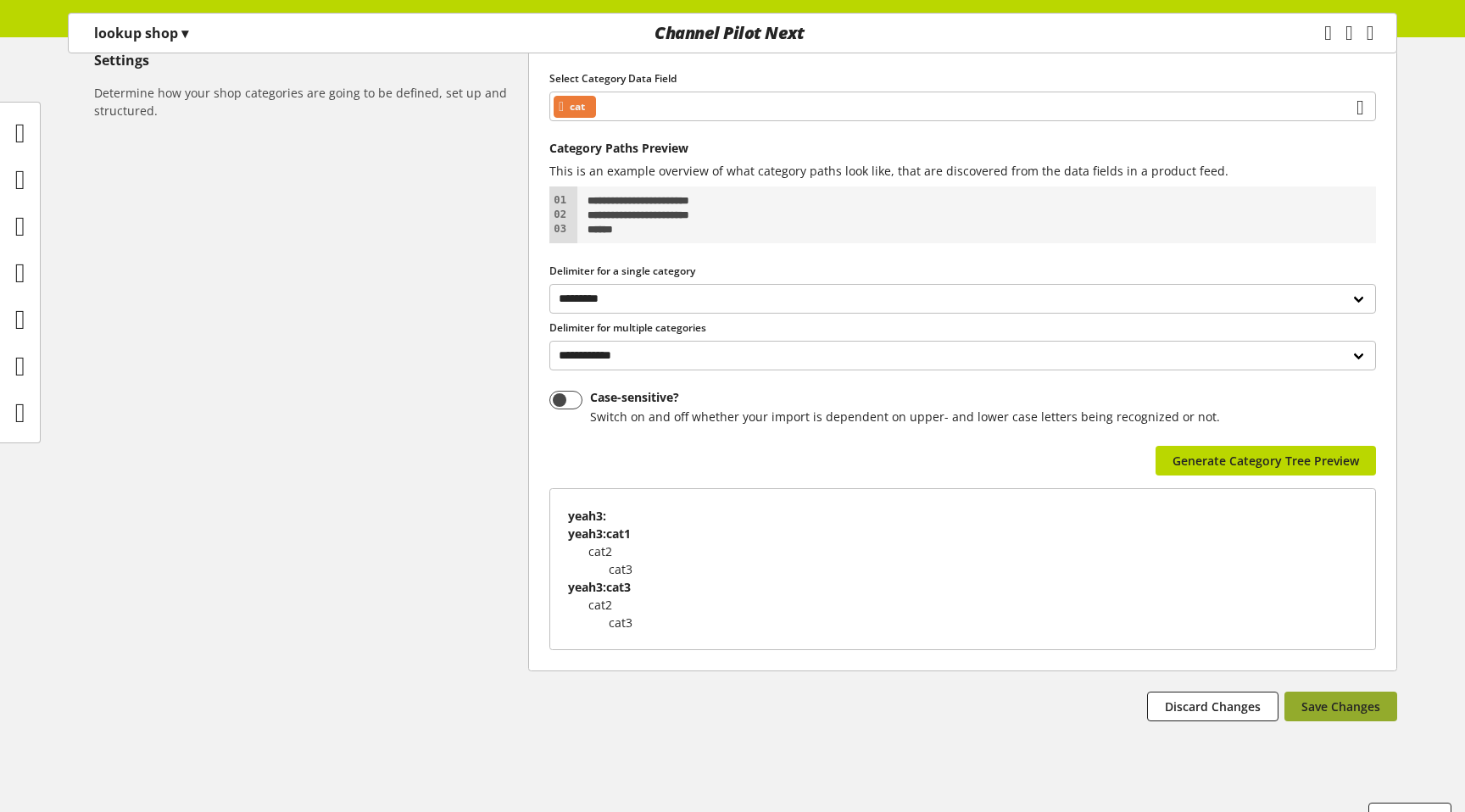
click at [1317, 697] on span "Save Changes" at bounding box center [1341, 706] width 79 height 18
click at [1325, 27] on icon "main navigation" at bounding box center [1328, 33] width 8 height 31
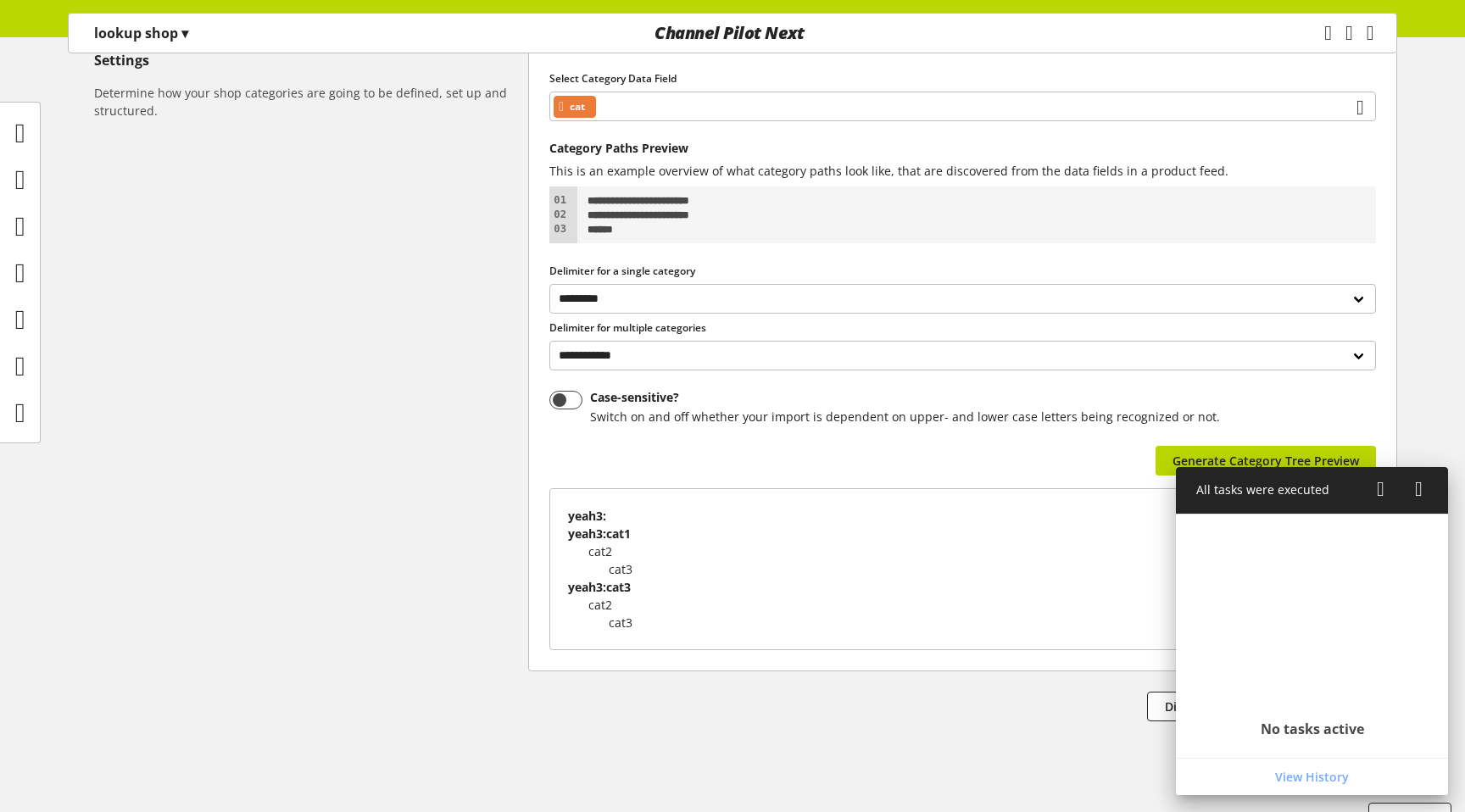
click at [1384, 482] on icon at bounding box center [1381, 489] width 8 height 31
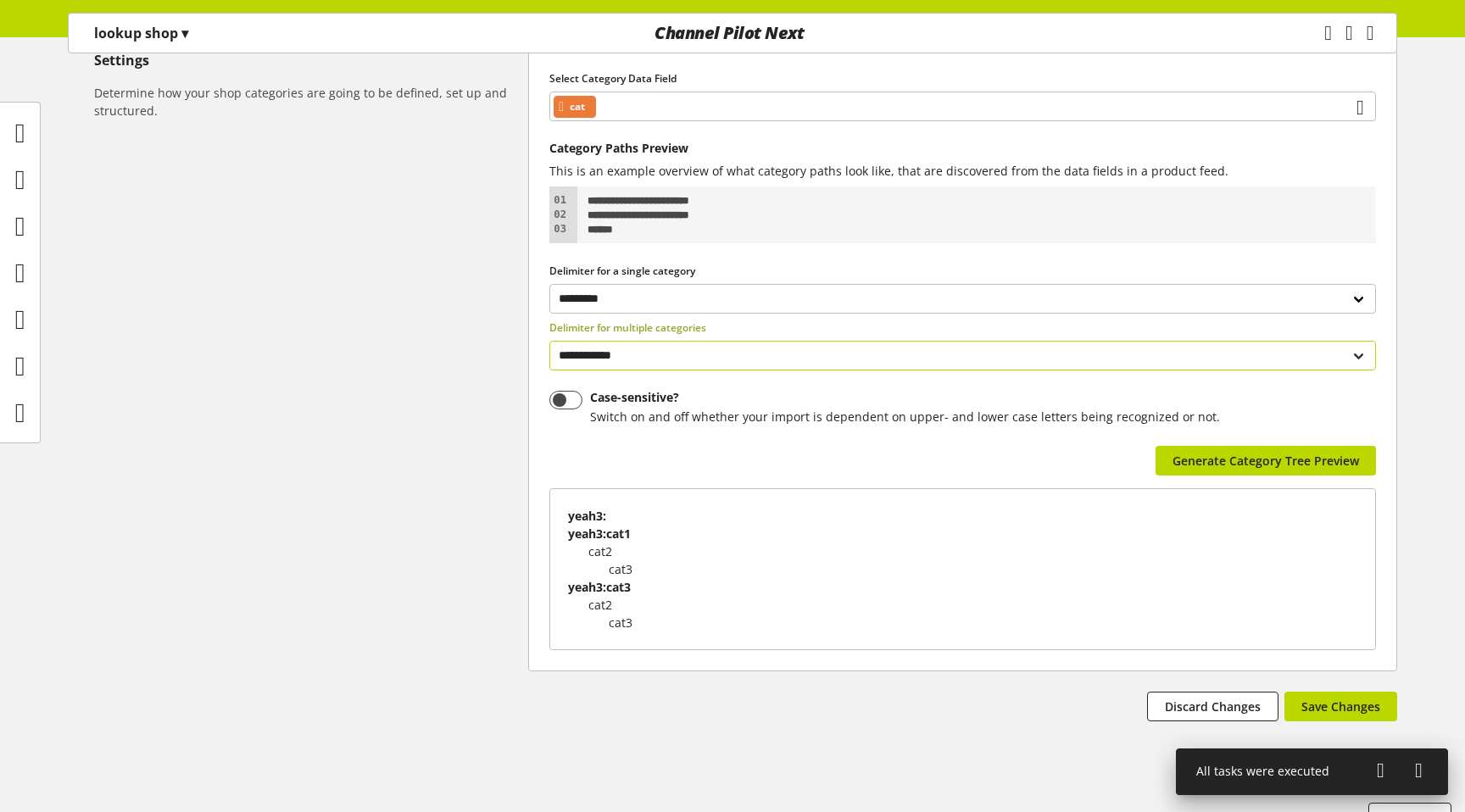
click at [640, 341] on select "**********" at bounding box center [963, 355] width 827 height 30
select select "*"
click at [550, 341] on select "**********" at bounding box center [963, 355] width 827 height 30
click at [1352, 697] on span "Save Changes" at bounding box center [1341, 706] width 79 height 18
click at [1318, 451] on span "Generate Category Tree Preview" at bounding box center [1265, 460] width 186 height 18
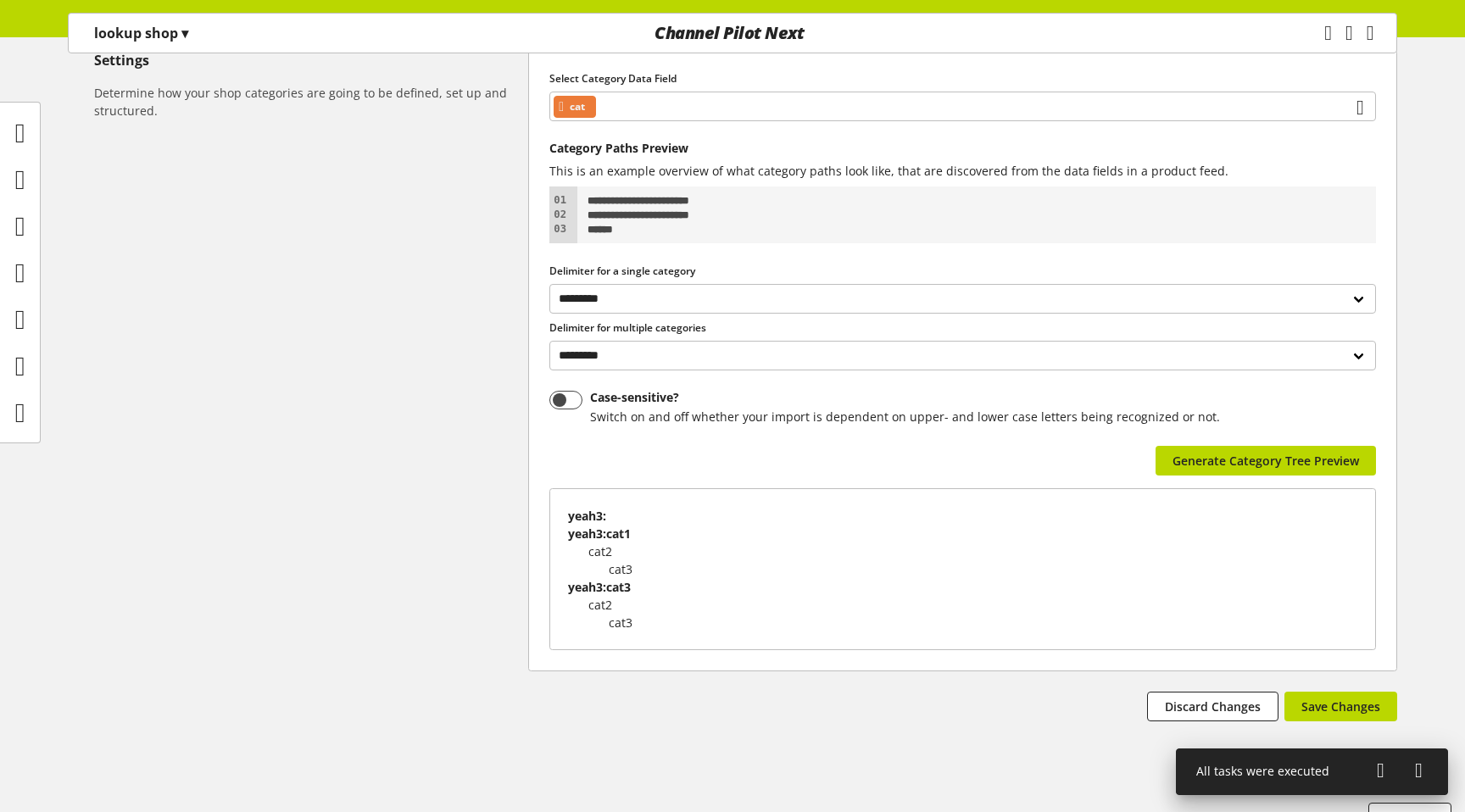
click at [1325, 30] on icon "main navigation" at bounding box center [1328, 33] width 8 height 31
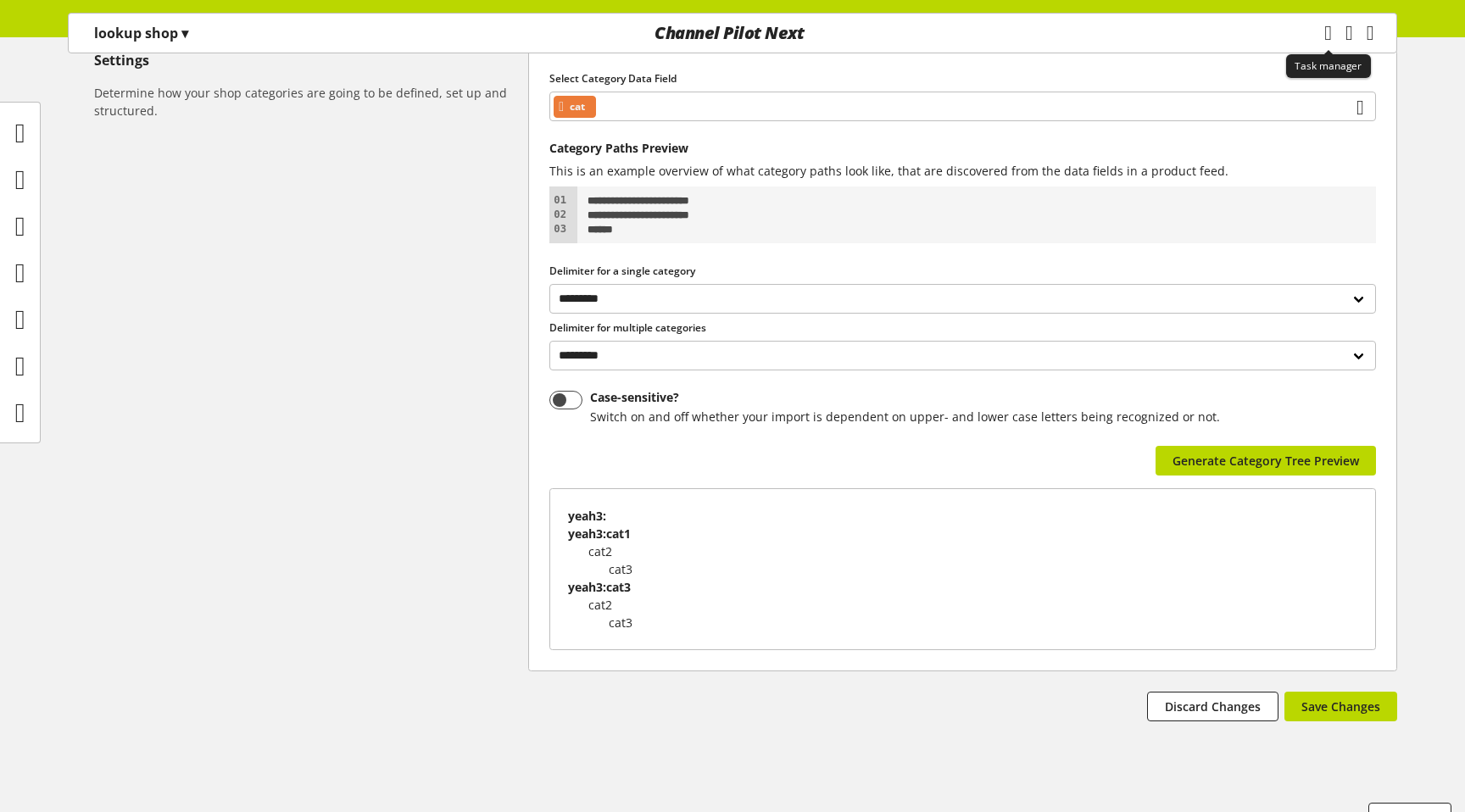
click at [1325, 30] on icon "main navigation" at bounding box center [1328, 33] width 8 height 31
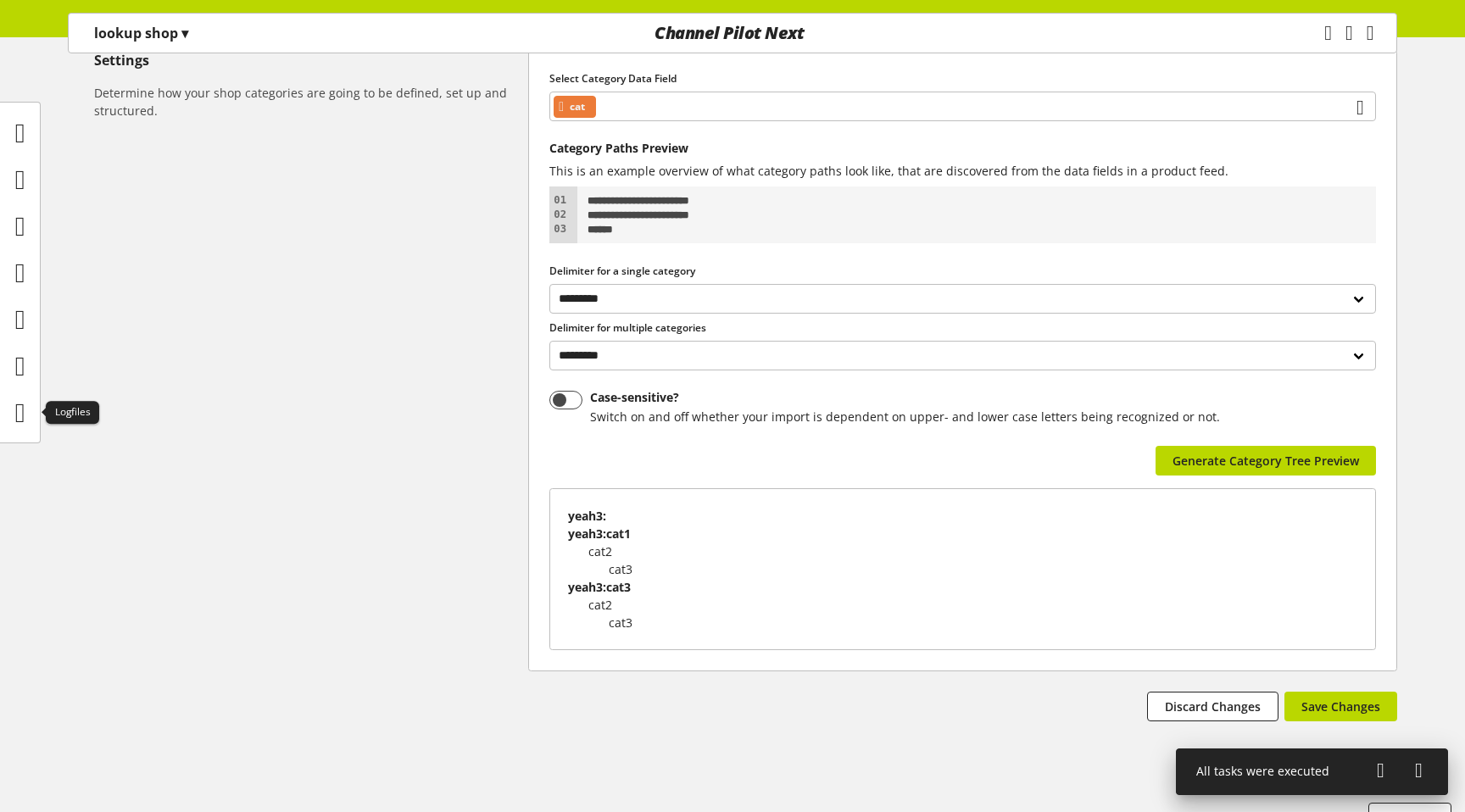
click at [43, 419] on div "**********" at bounding box center [732, 419] width 1465 height 739
click at [26, 419] on icon at bounding box center [20, 412] width 10 height 34
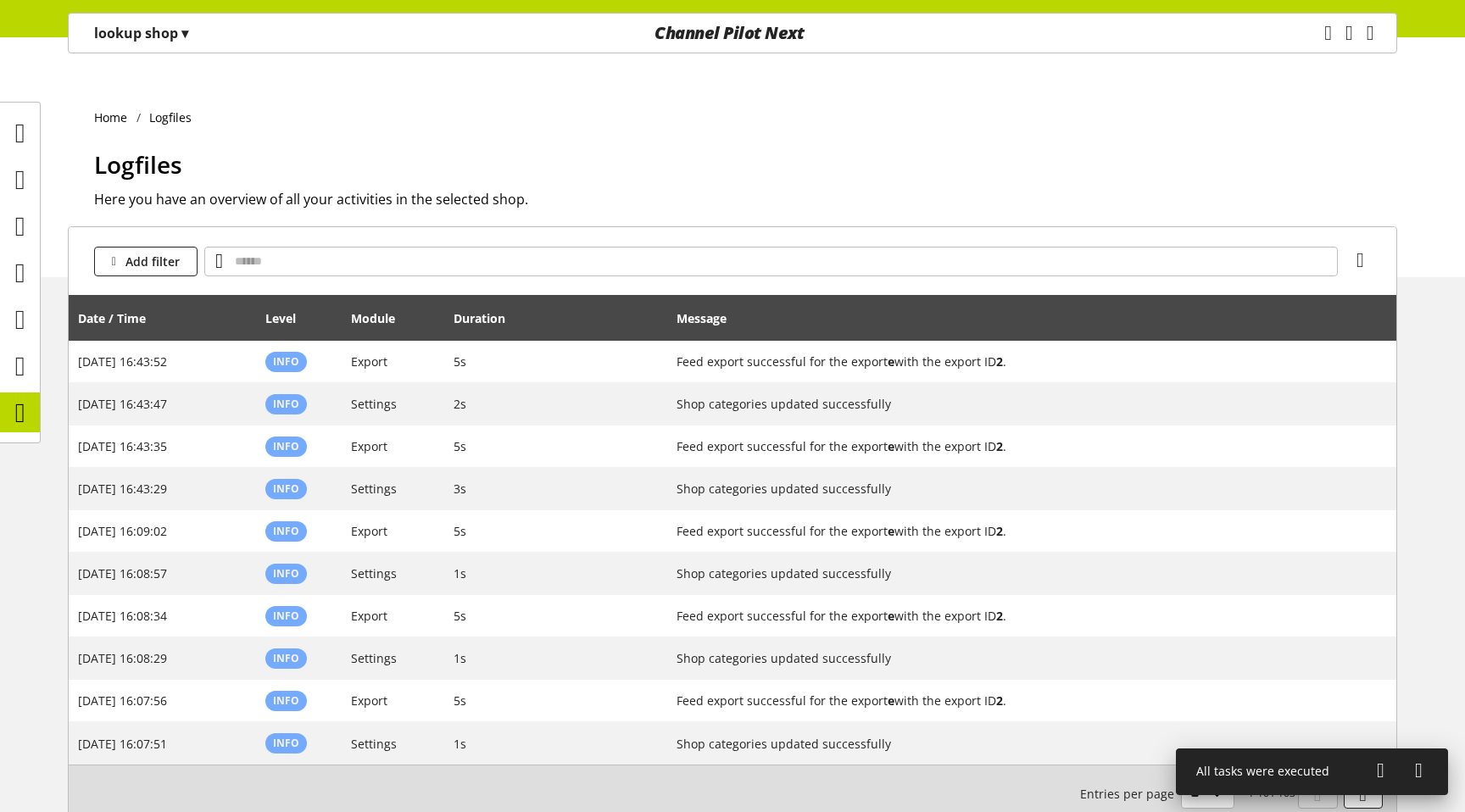
click at [144, 35] on p "lookup shop ▾" at bounding box center [141, 33] width 94 height 20
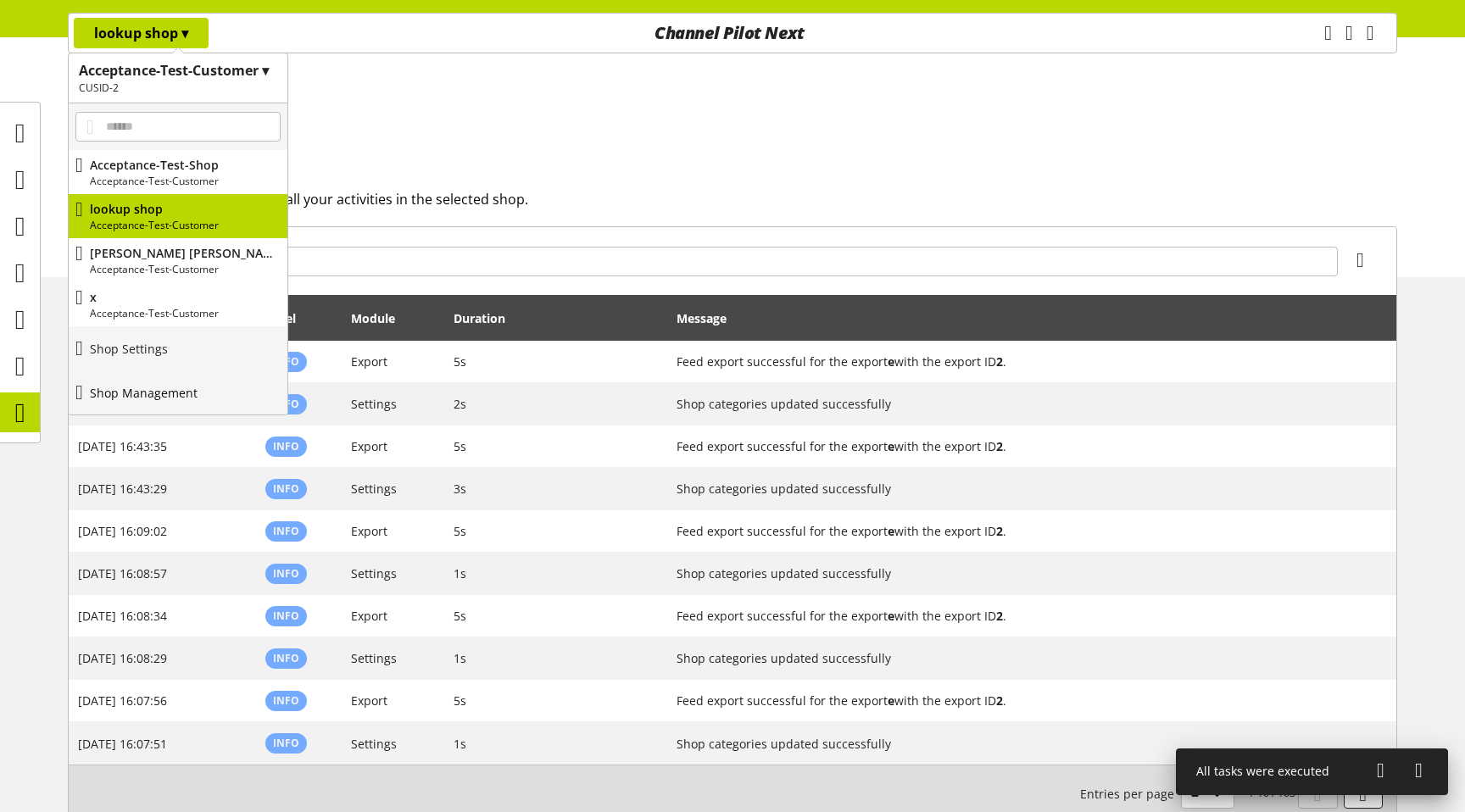
click at [171, 377] on link "Shop Management" at bounding box center [178, 393] width 219 height 44
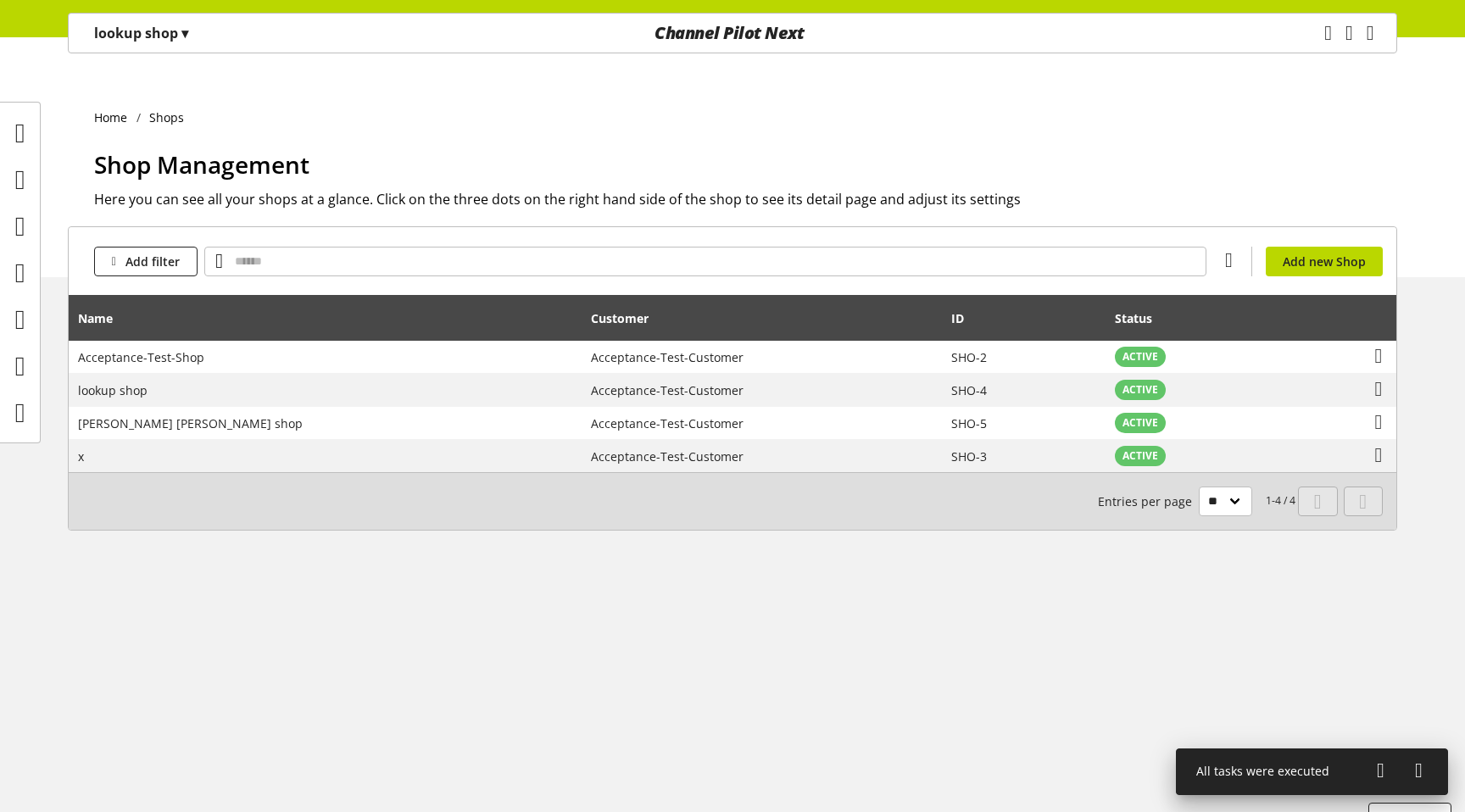
click at [141, 26] on p "lookup shop ▾" at bounding box center [141, 33] width 94 height 20
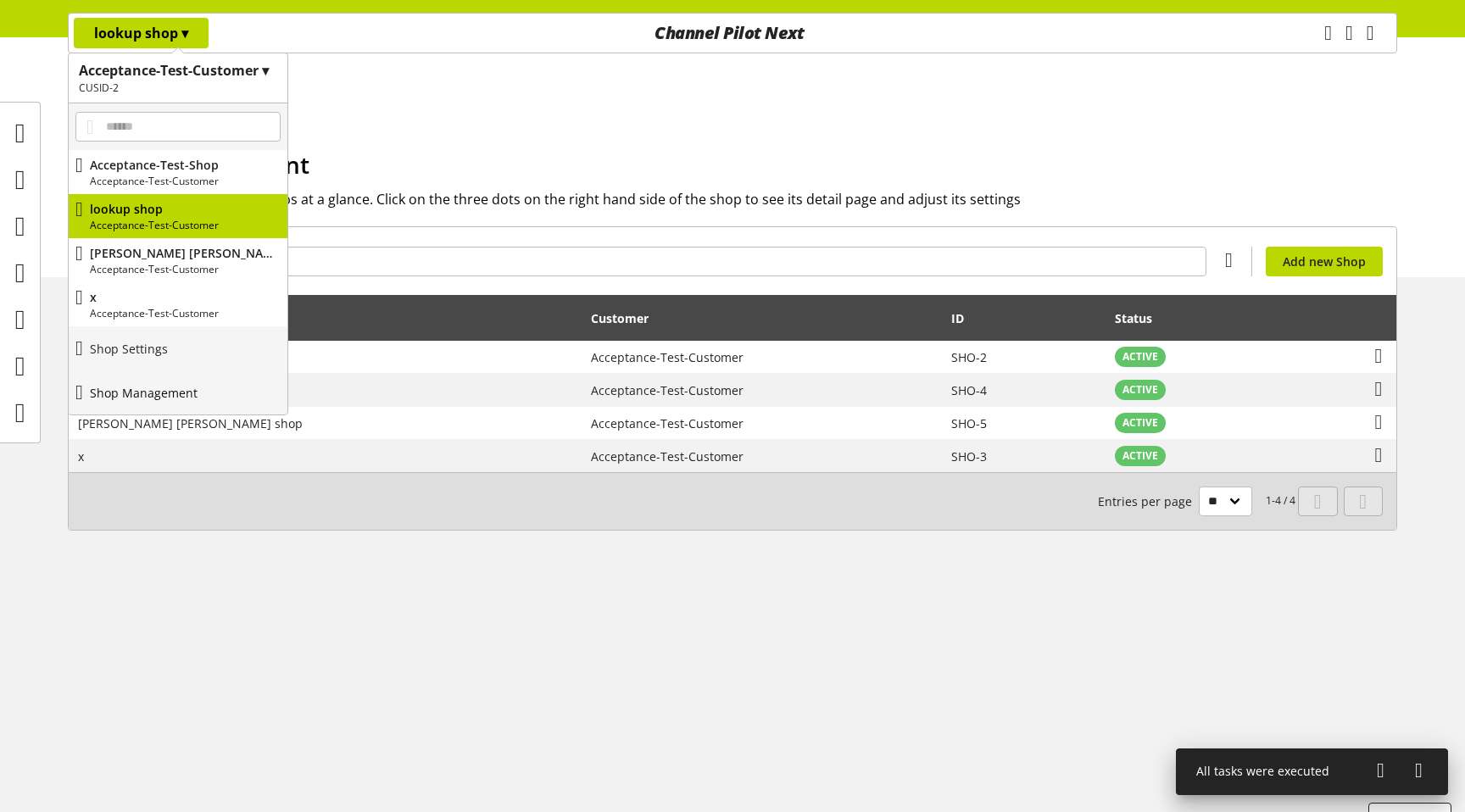
click at [192, 385] on p "Shop Management" at bounding box center [144, 392] width 108 height 18
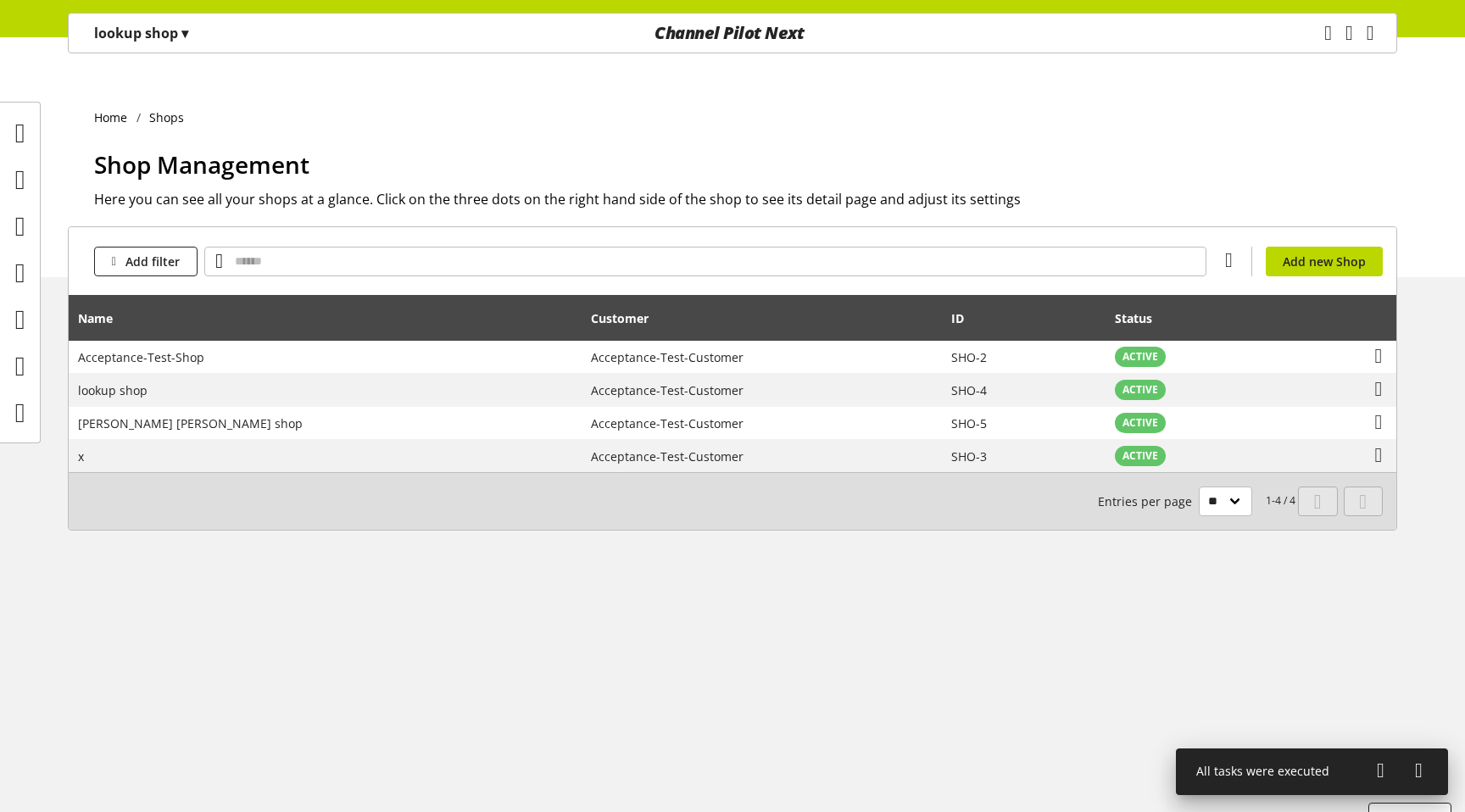
click at [143, 45] on div "lookup shop ▾" at bounding box center [141, 33] width 134 height 31
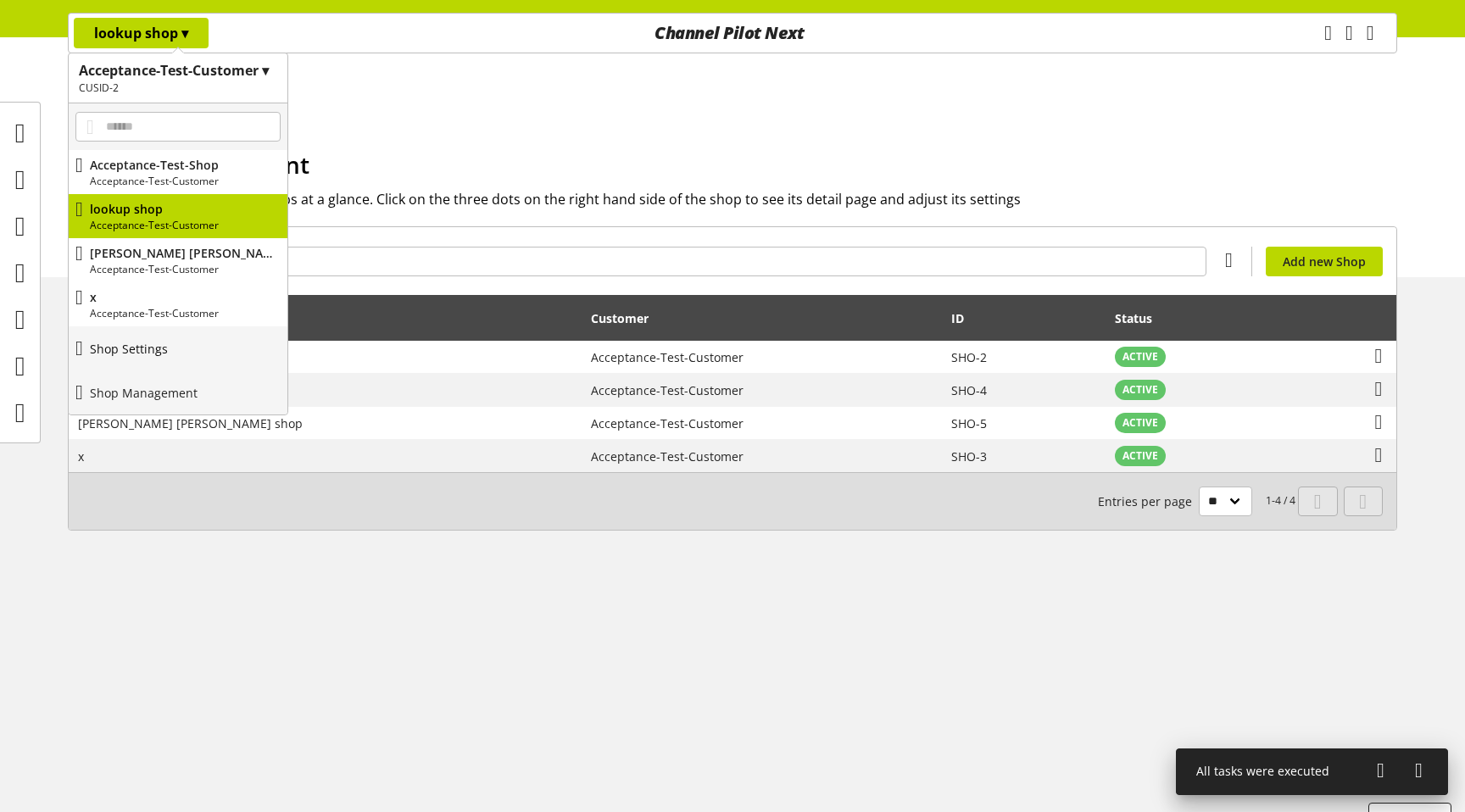
click at [199, 361] on link "Shop Settings" at bounding box center [178, 349] width 219 height 44
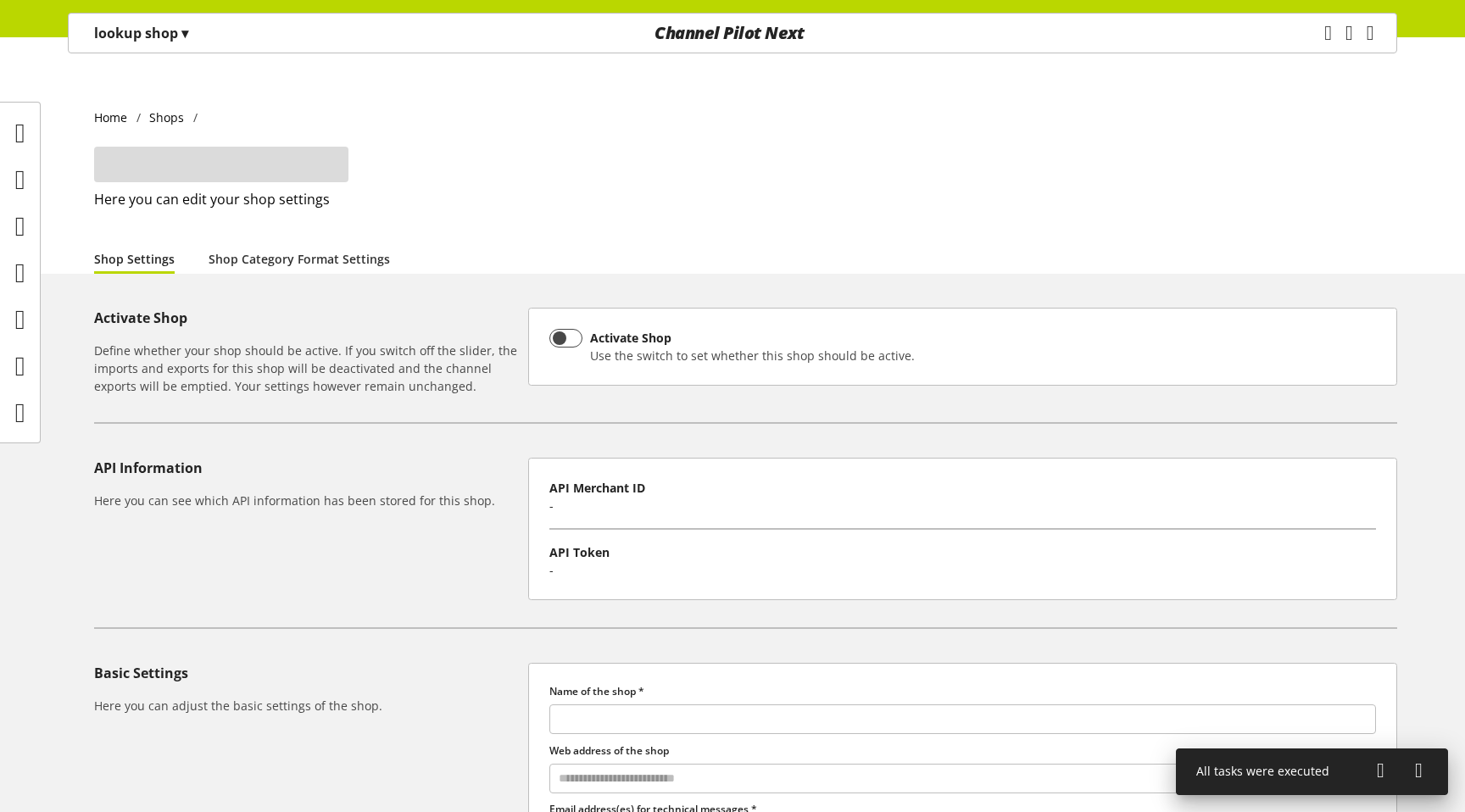
type input "**********"
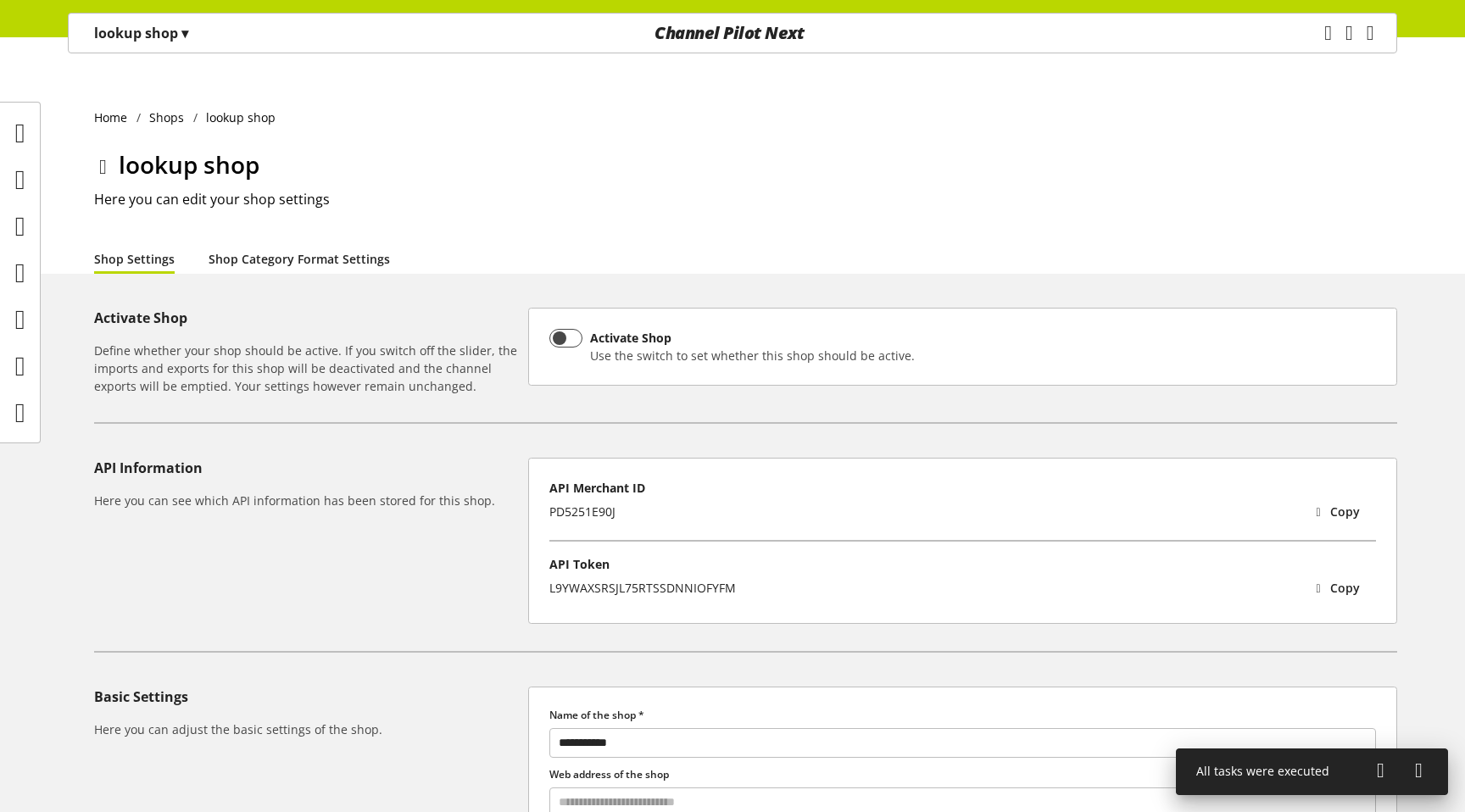
click at [276, 250] on link "Shop Category Format Settings" at bounding box center [299, 258] width 181 height 18
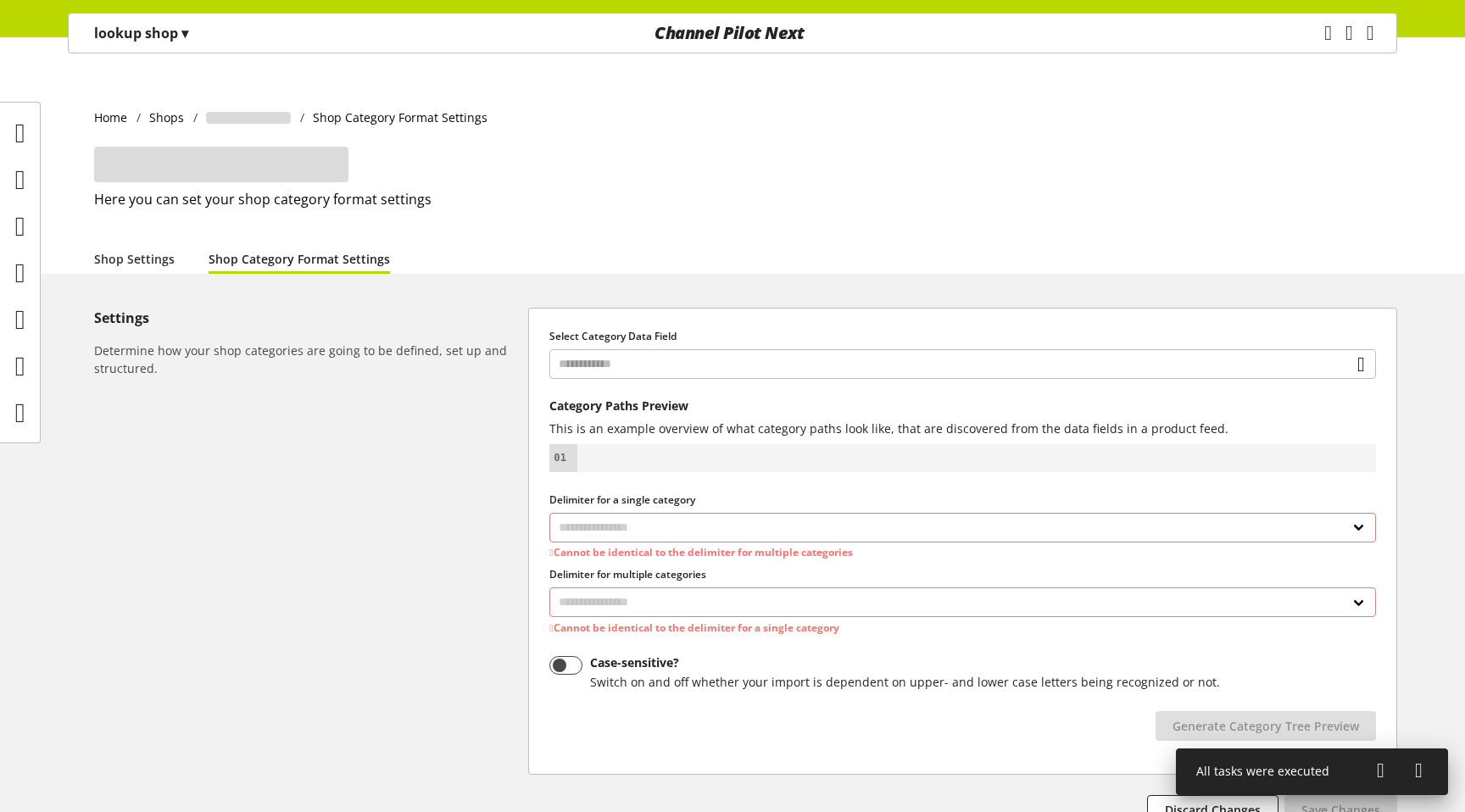
select select "*"
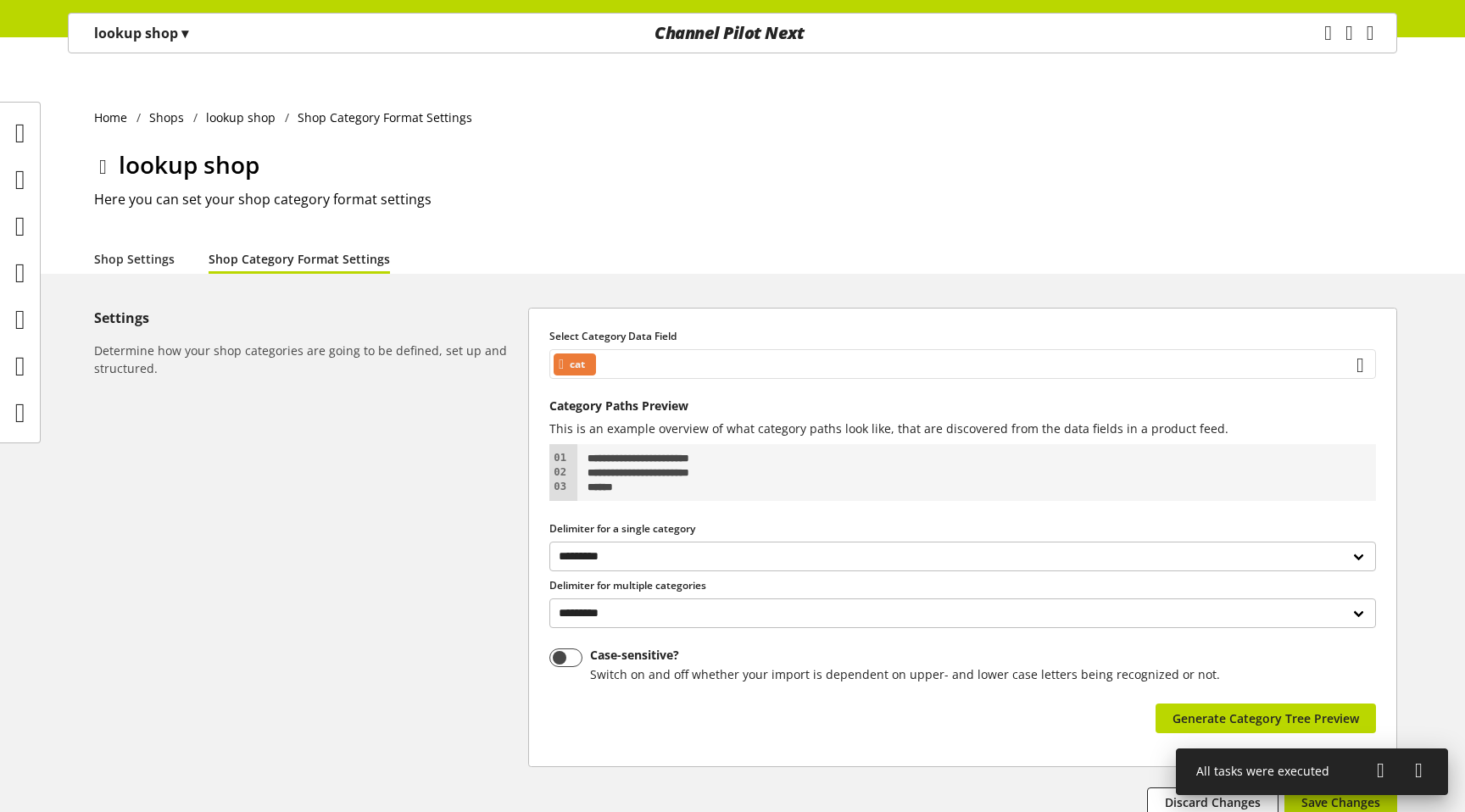
click at [585, 355] on span "cat" at bounding box center [578, 365] width 15 height 20
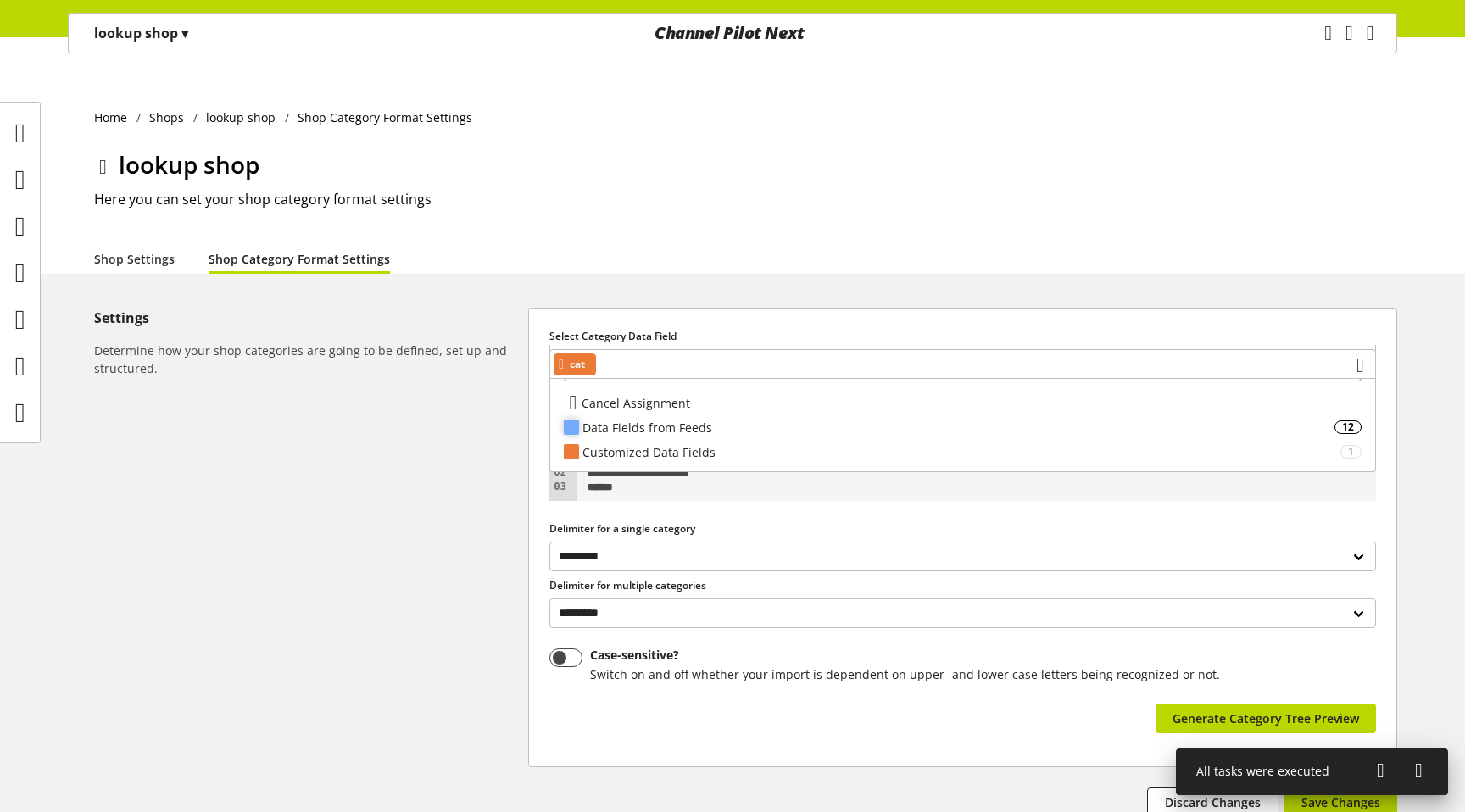
click at [623, 433] on div "Data Fields from Feeds" at bounding box center [959, 427] width 752 height 18
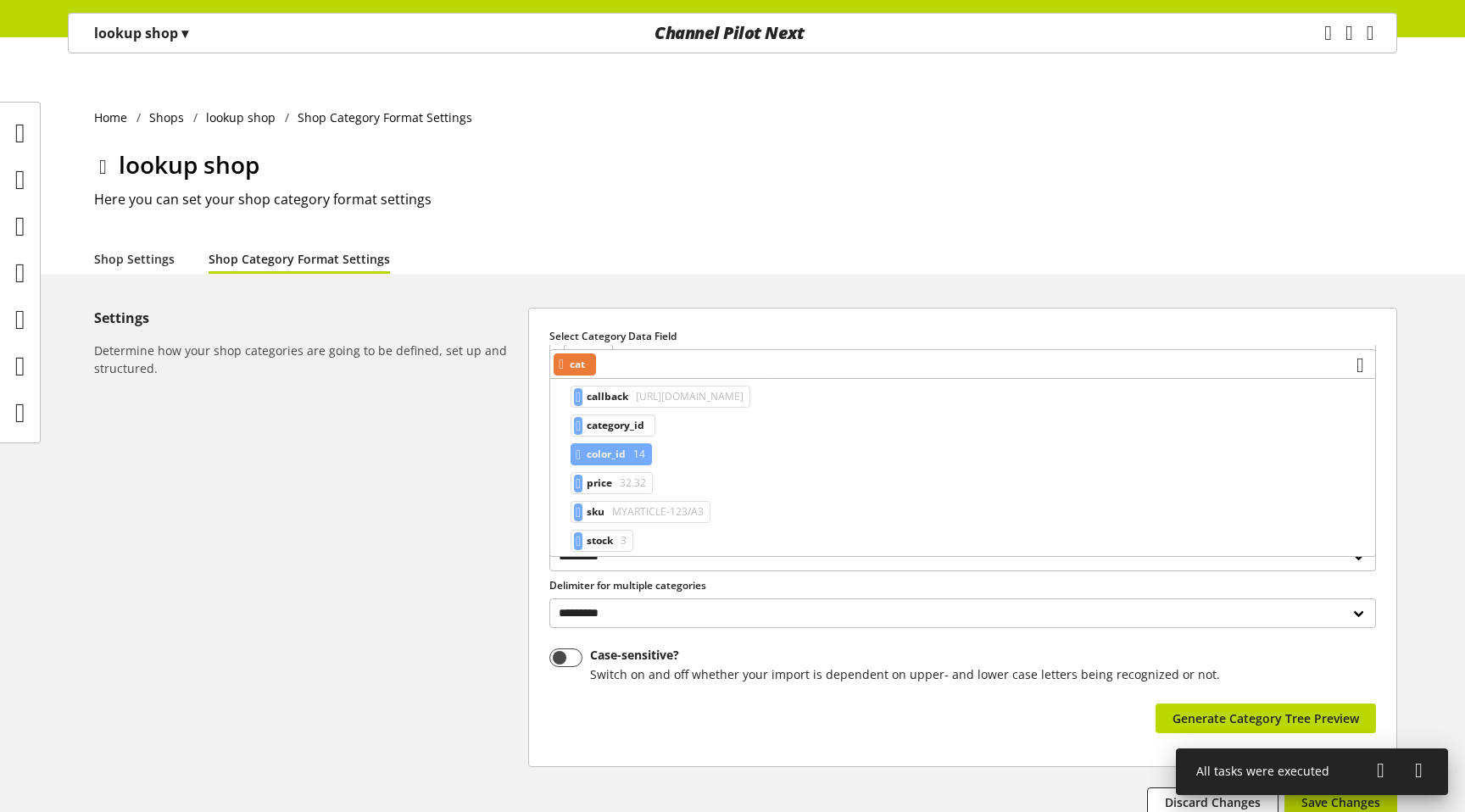
scroll to position [155, 0]
click at [644, 429] on span "32.32" at bounding box center [631, 427] width 30 height 20
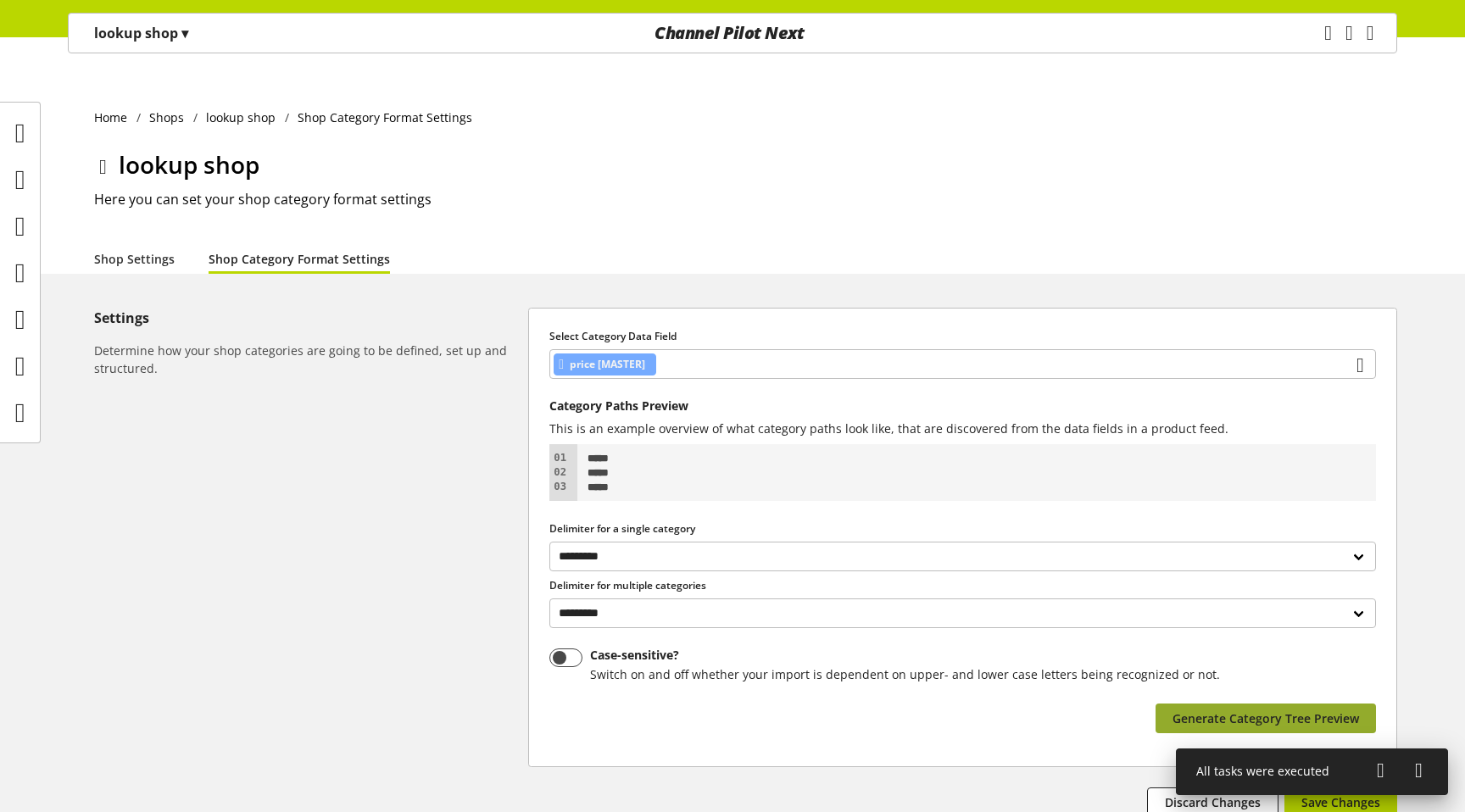
click at [1291, 709] on span "Generate Category Tree Preview" at bounding box center [1265, 718] width 186 height 18
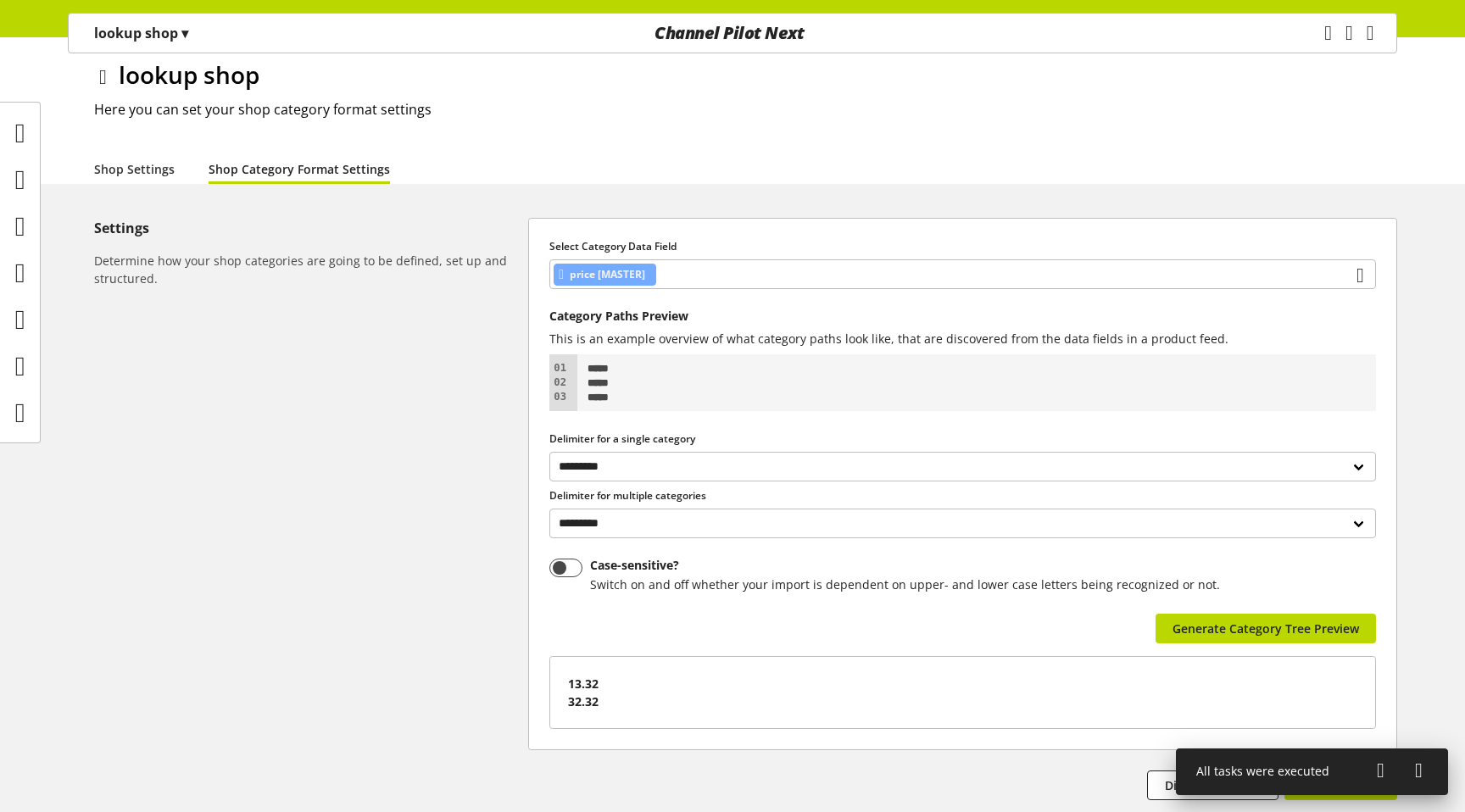
scroll to position [168, 0]
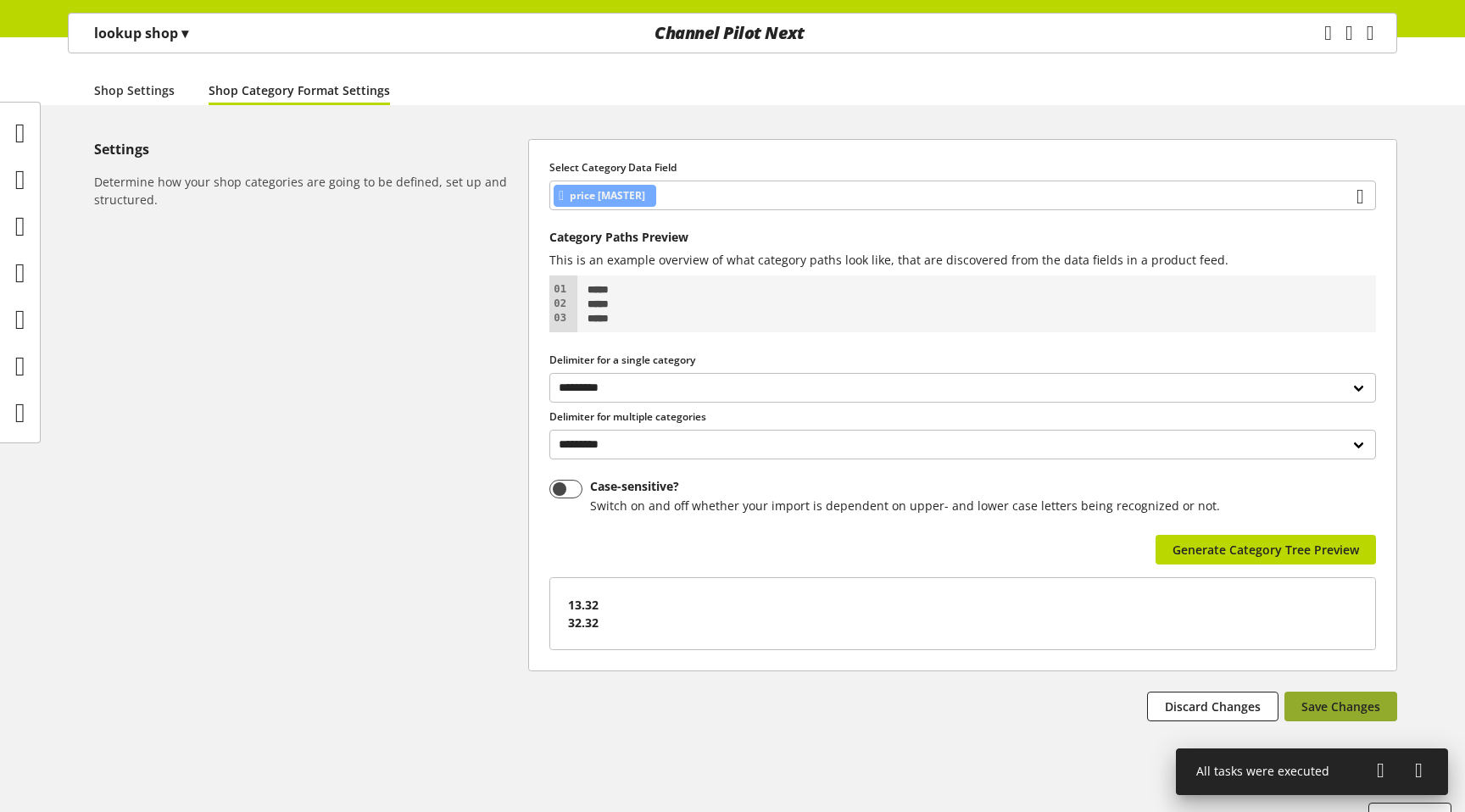
click at [1345, 697] on span "Save Changes" at bounding box center [1341, 706] width 79 height 18
click at [636, 185] on span "price [MASTER]" at bounding box center [607, 196] width 76 height 20
select select "*"
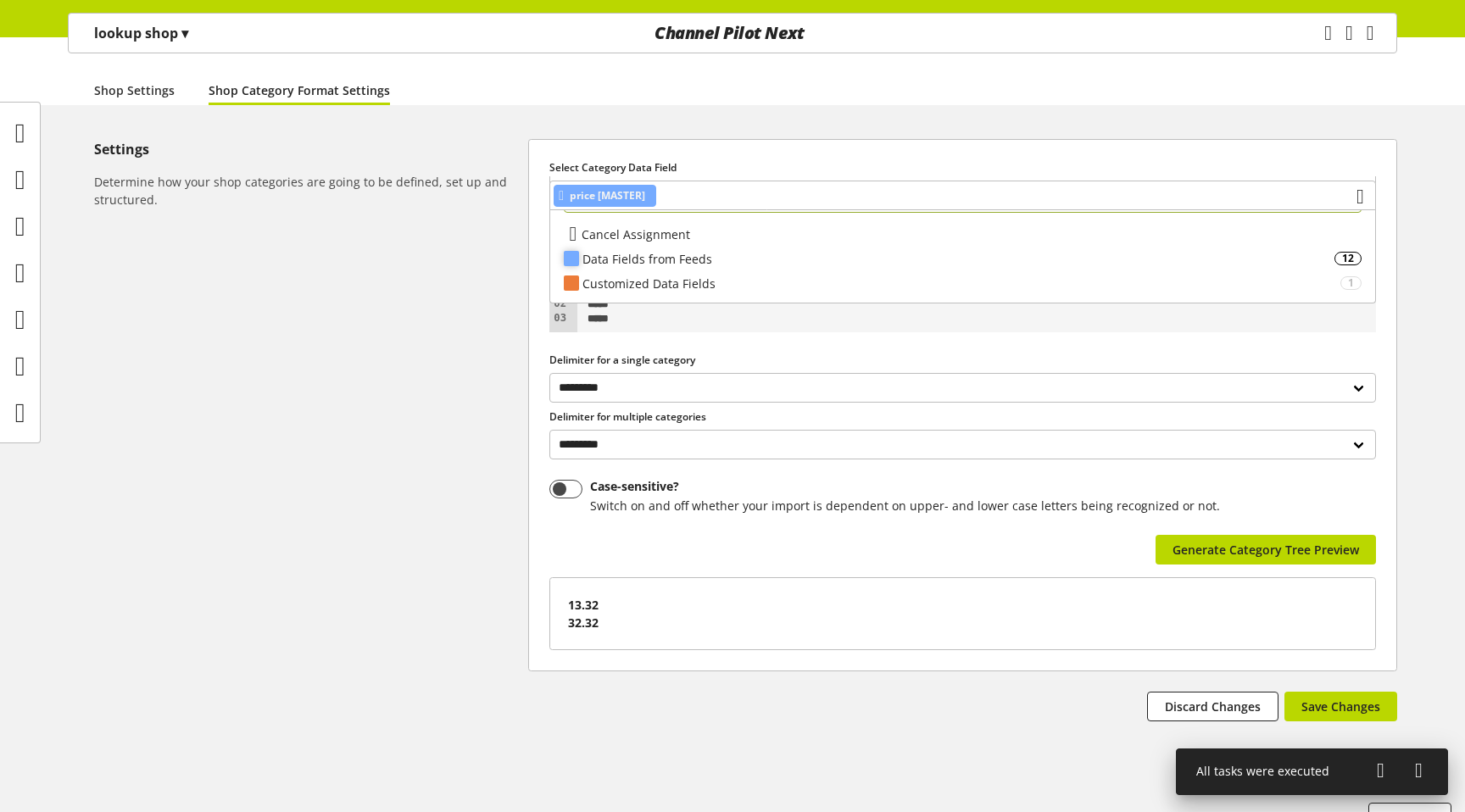
click at [670, 263] on div "Data Fields from Feeds" at bounding box center [959, 258] width 752 height 18
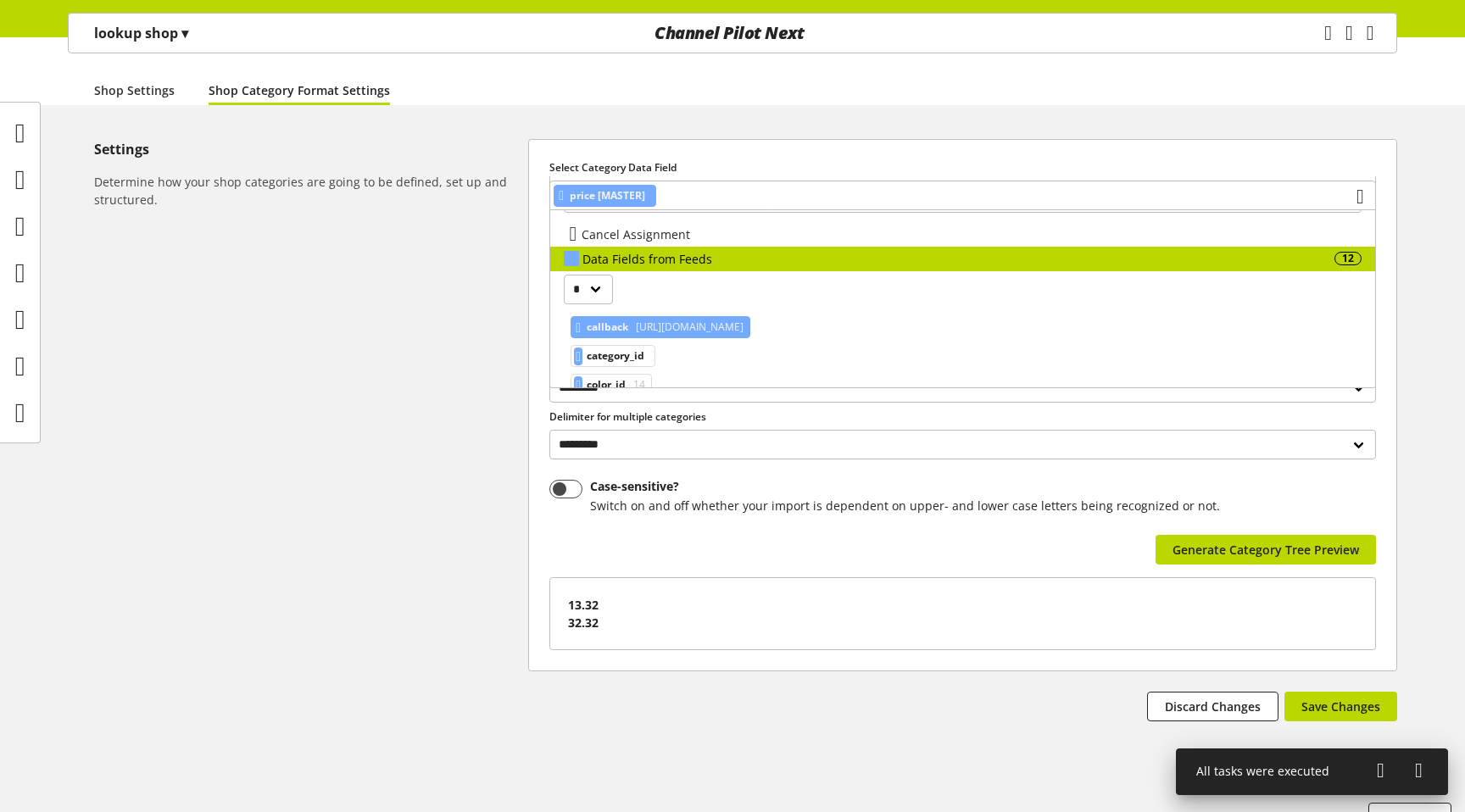
scroll to position [190, 0]
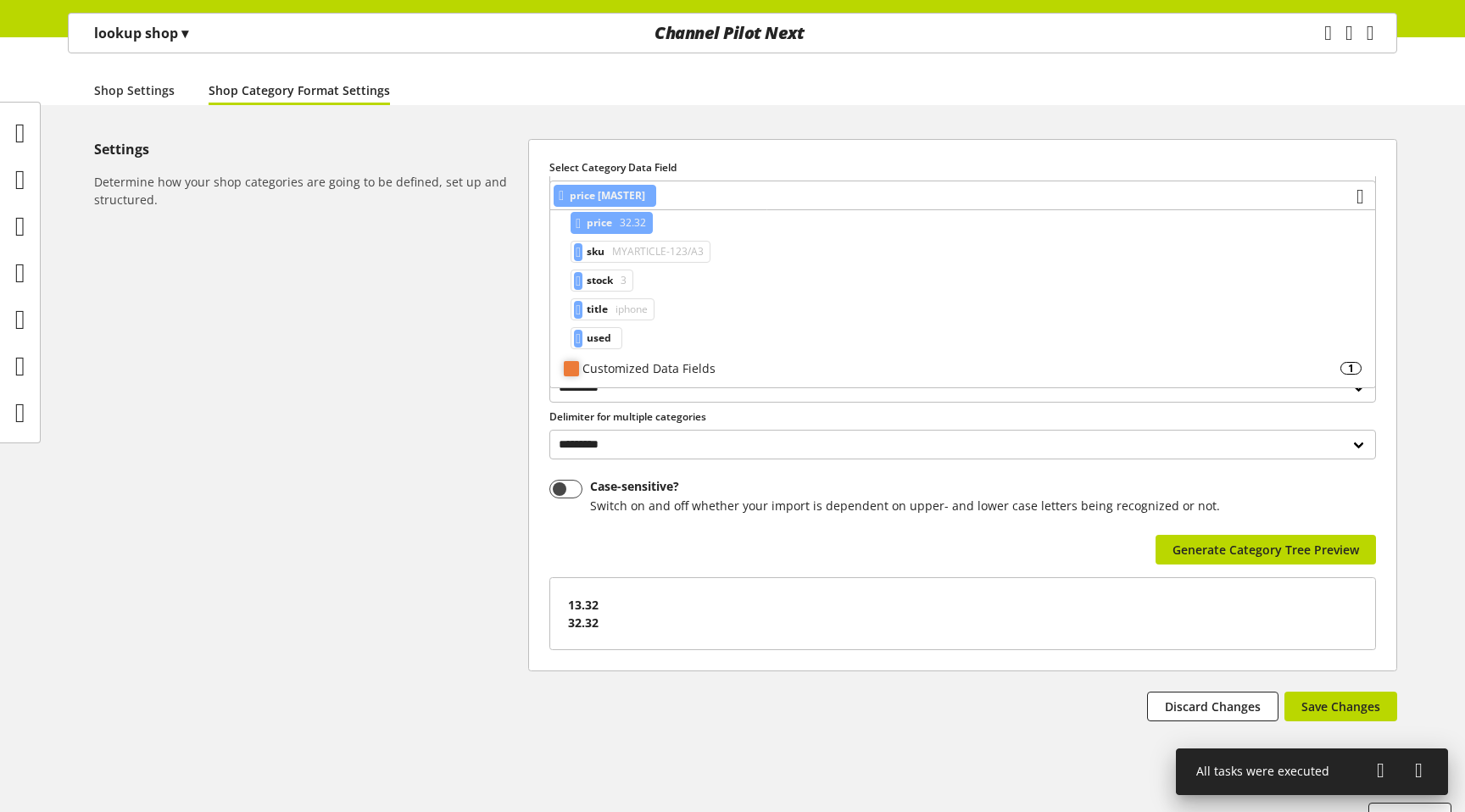
click at [650, 361] on div "Customized Data Fields" at bounding box center [961, 368] width 758 height 18
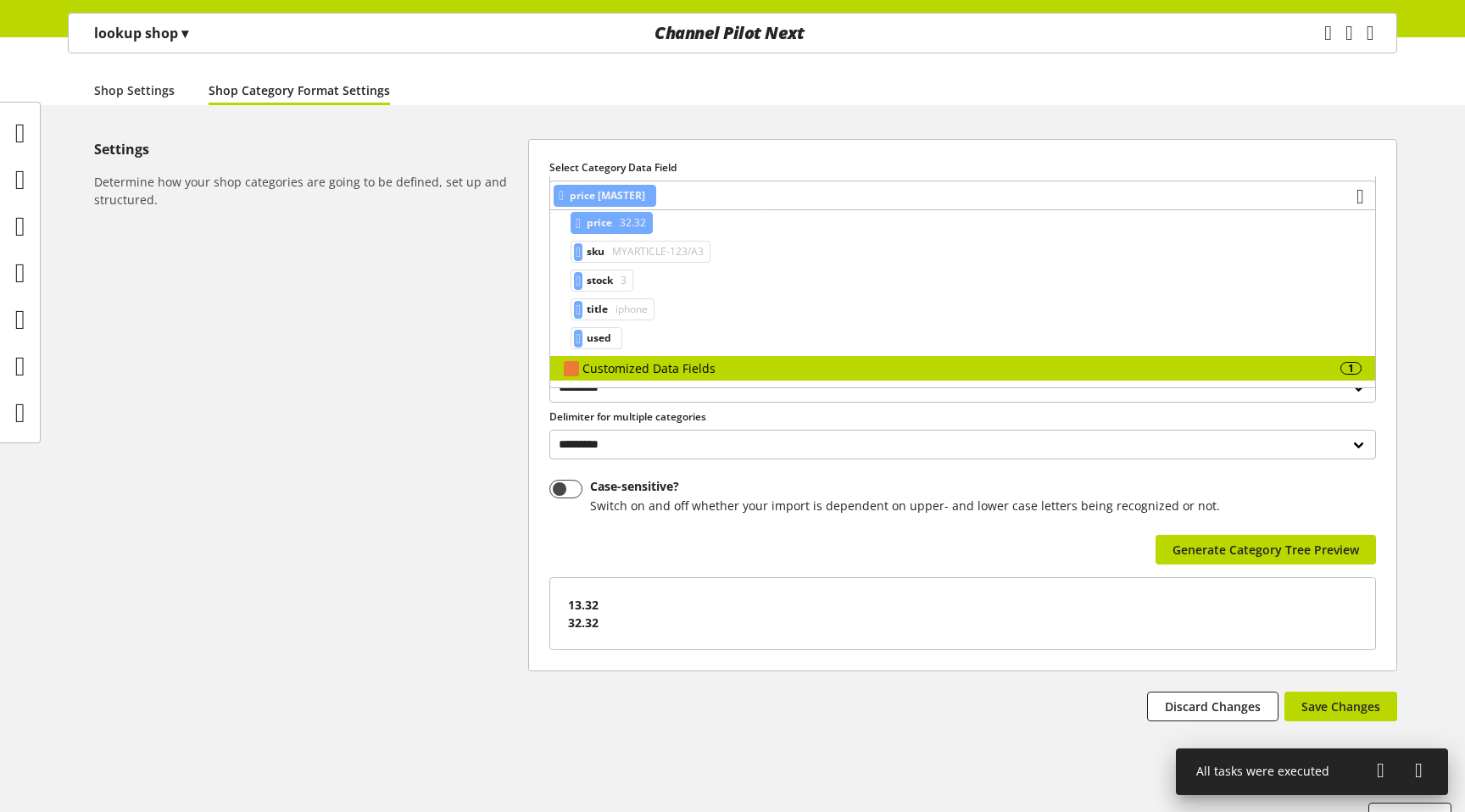
scroll to position [226, 0]
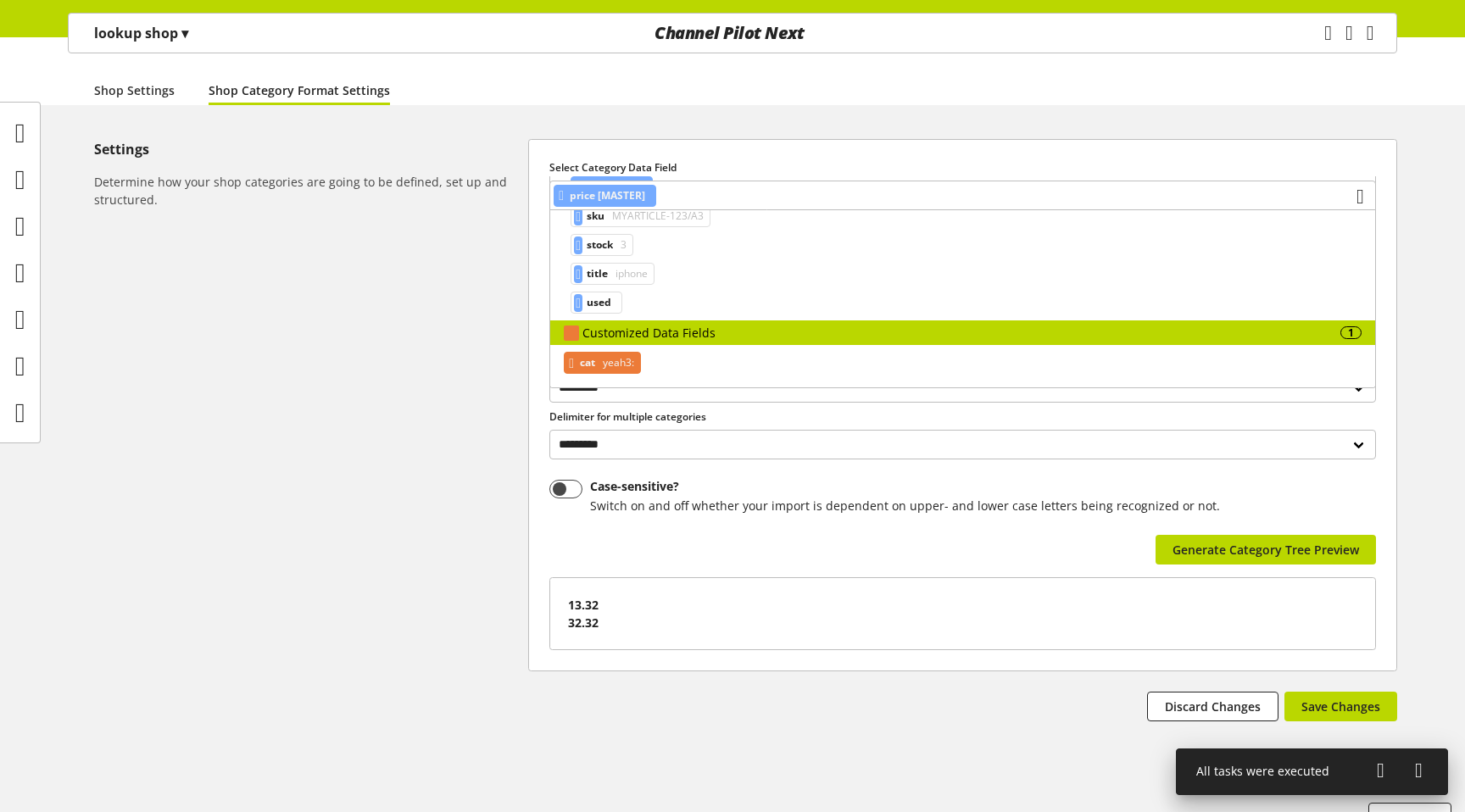
click at [622, 365] on span "yeah3:" at bounding box center [617, 363] width 35 height 20
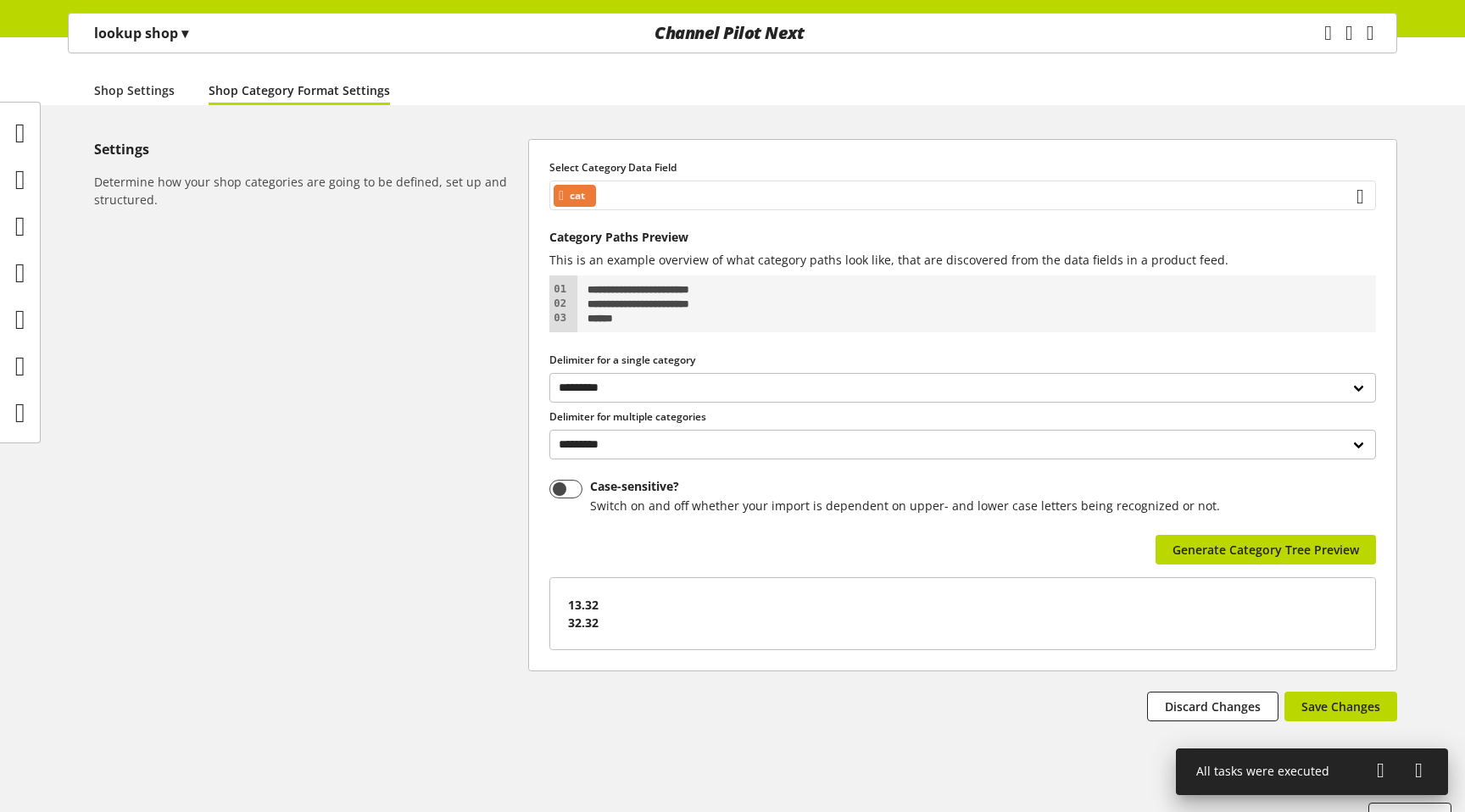
click at [585, 185] on span "cat" at bounding box center [578, 196] width 15 height 20
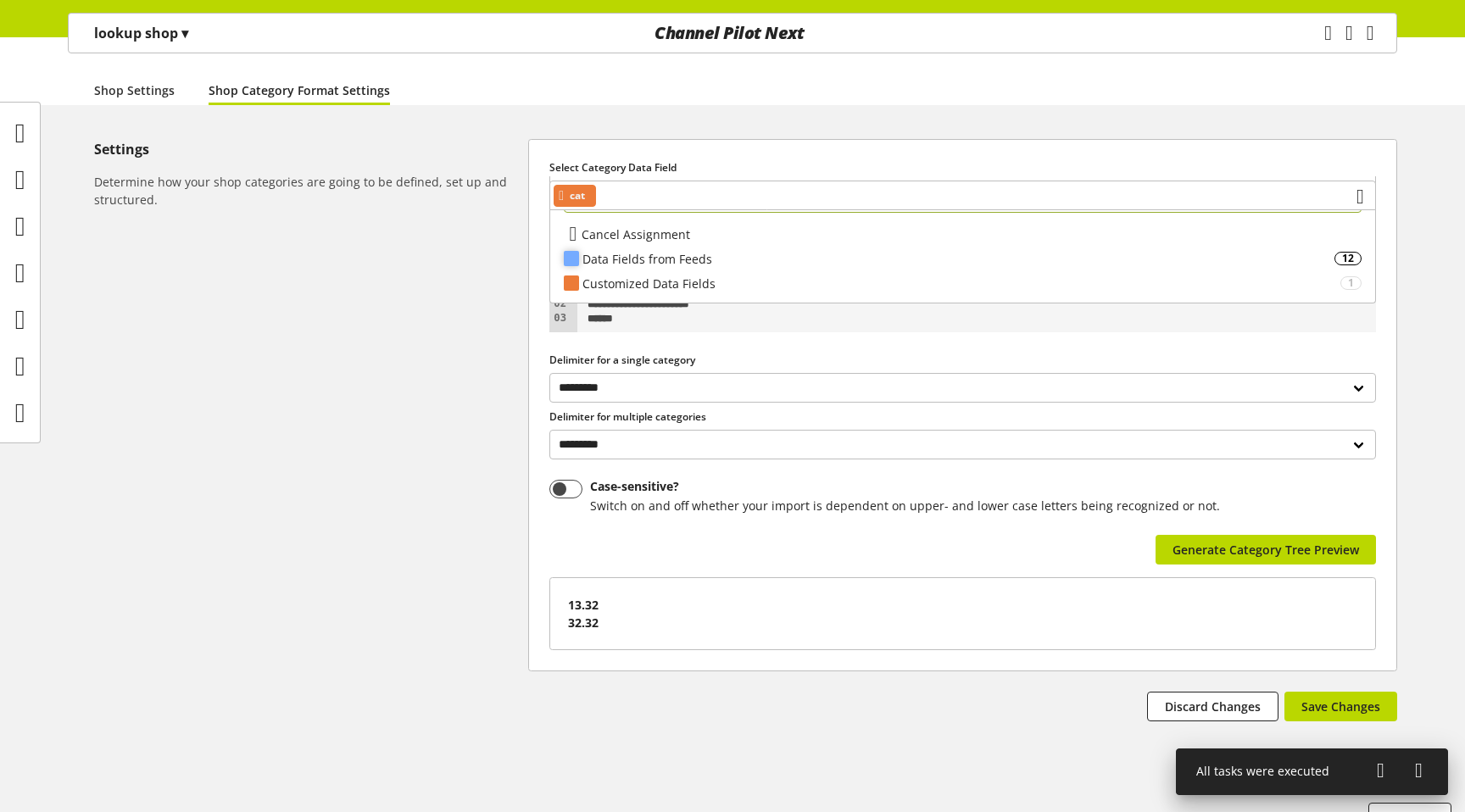
click at [605, 259] on div "Data Fields from Feeds" at bounding box center [959, 258] width 752 height 18
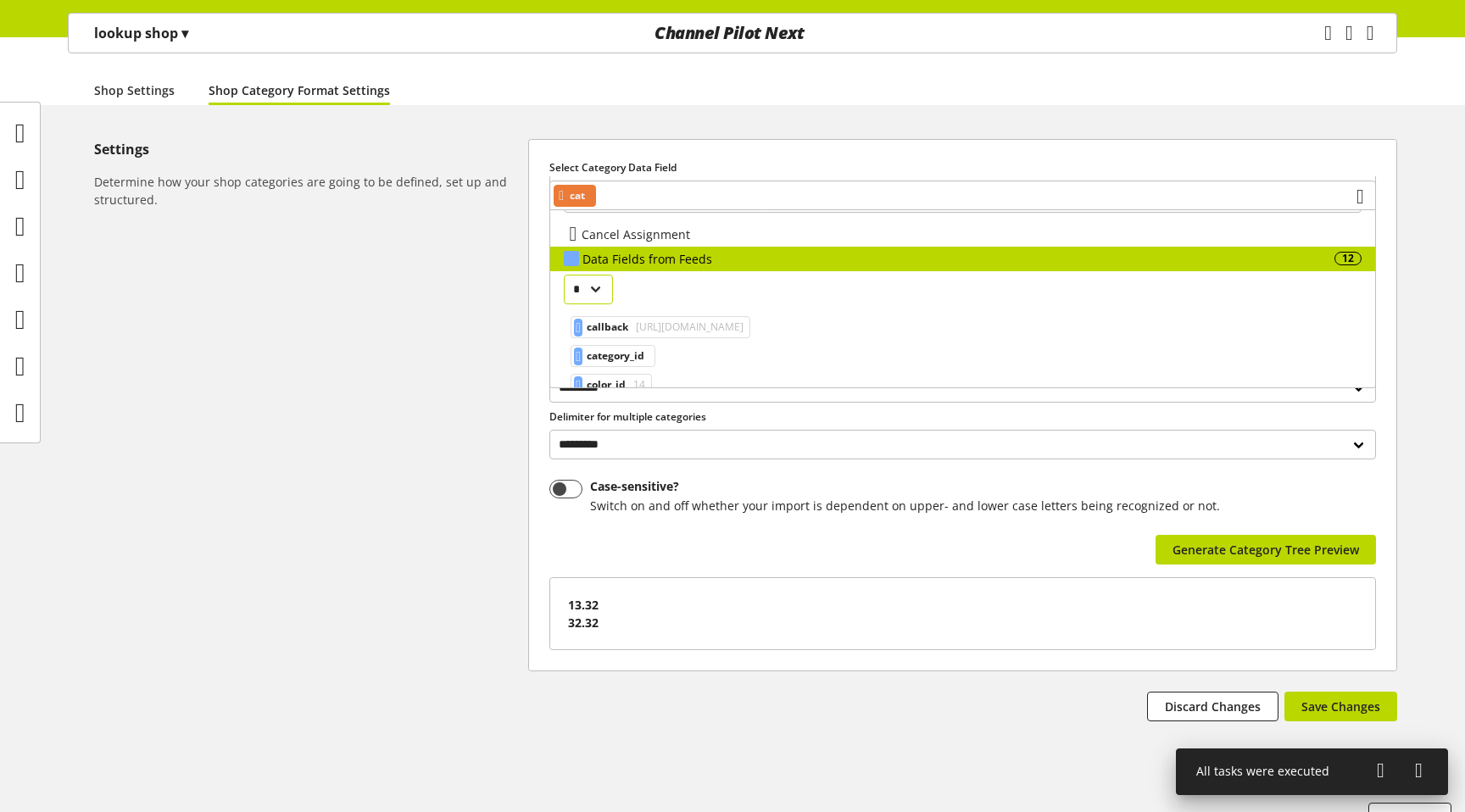
click at [601, 279] on select "* ** *" at bounding box center [589, 289] width 49 height 30
select select "*"
click at [564, 275] on select "* ** *" at bounding box center [589, 289] width 49 height 30
click at [591, 287] on select "* ** *" at bounding box center [589, 289] width 49 height 30
click at [639, 332] on span "blue" at bounding box center [628, 327] width 24 height 20
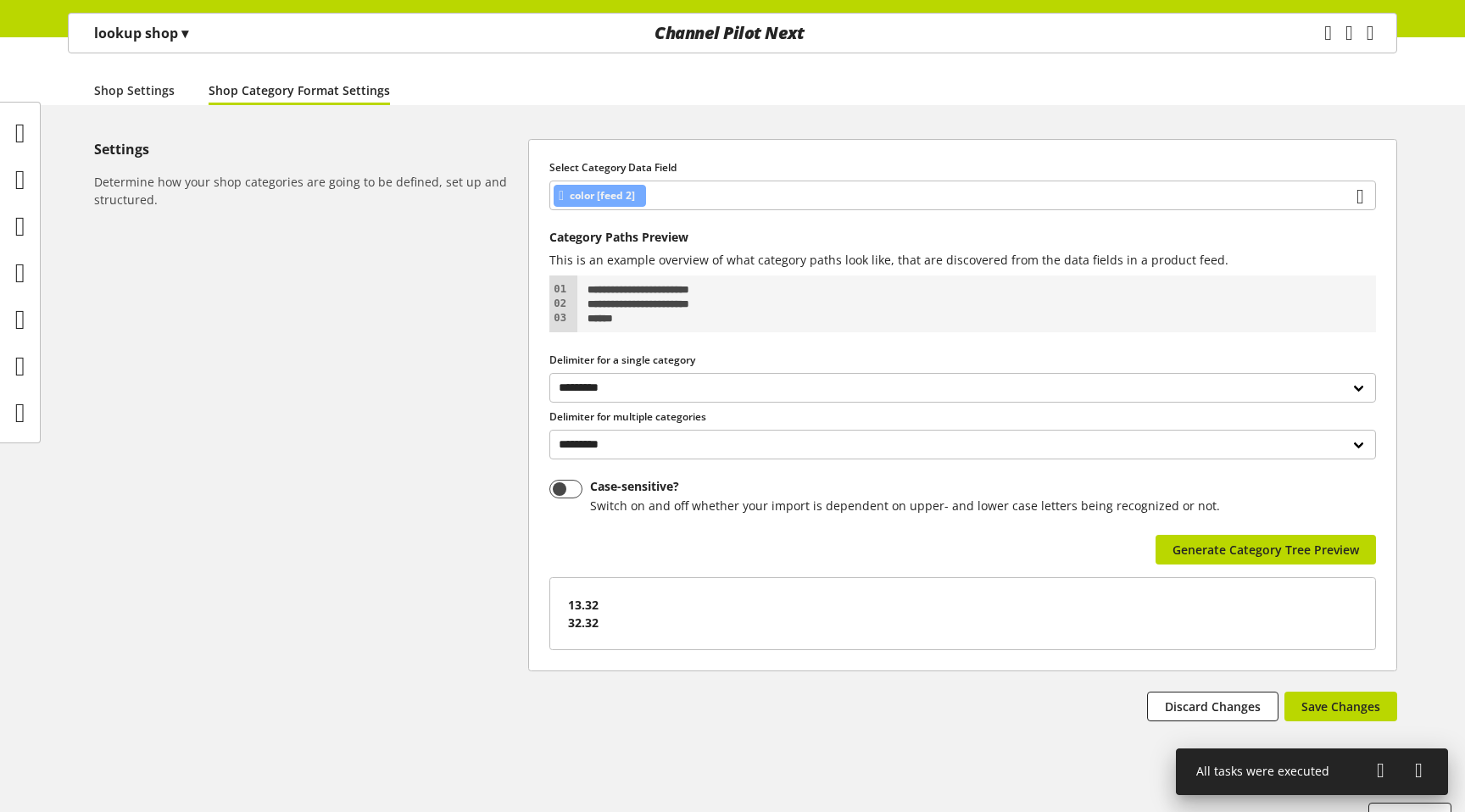
scroll to position [154, 0]
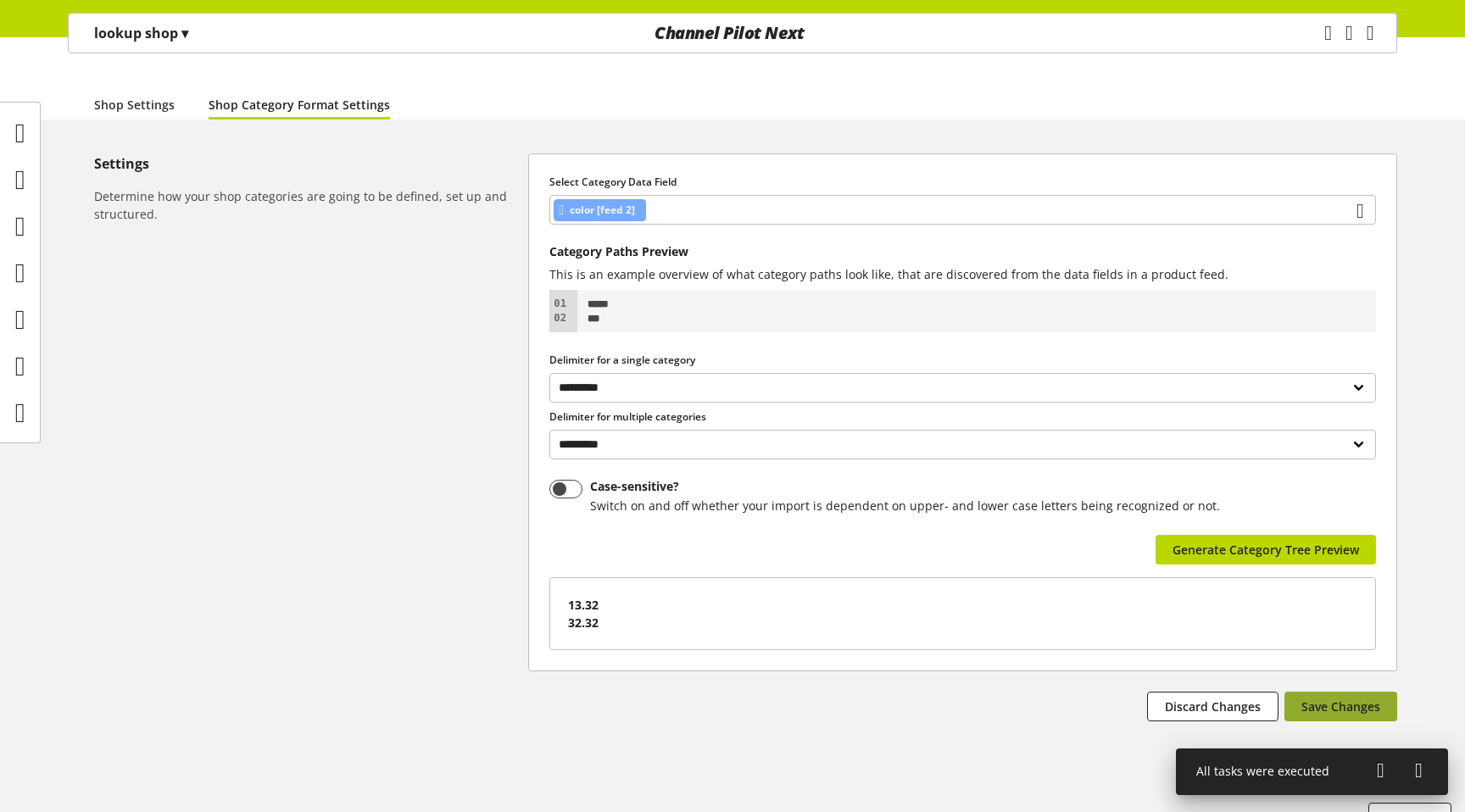
click at [1344, 697] on span "Save Changes" at bounding box center [1341, 706] width 79 height 18
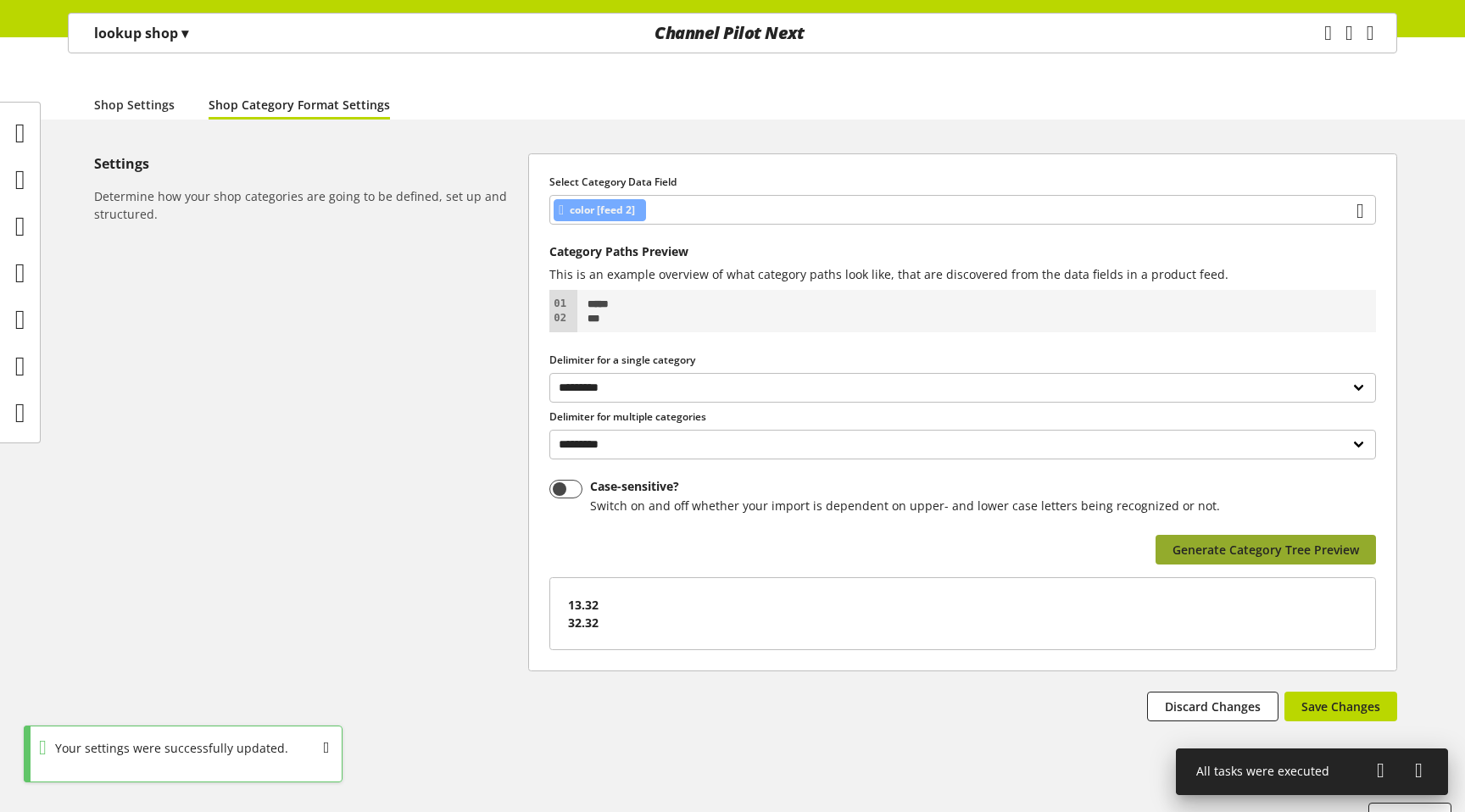
click at [1314, 541] on span "Generate Category Tree Preview" at bounding box center [1265, 549] width 186 height 18
click at [26, 375] on icon at bounding box center [20, 366] width 10 height 34
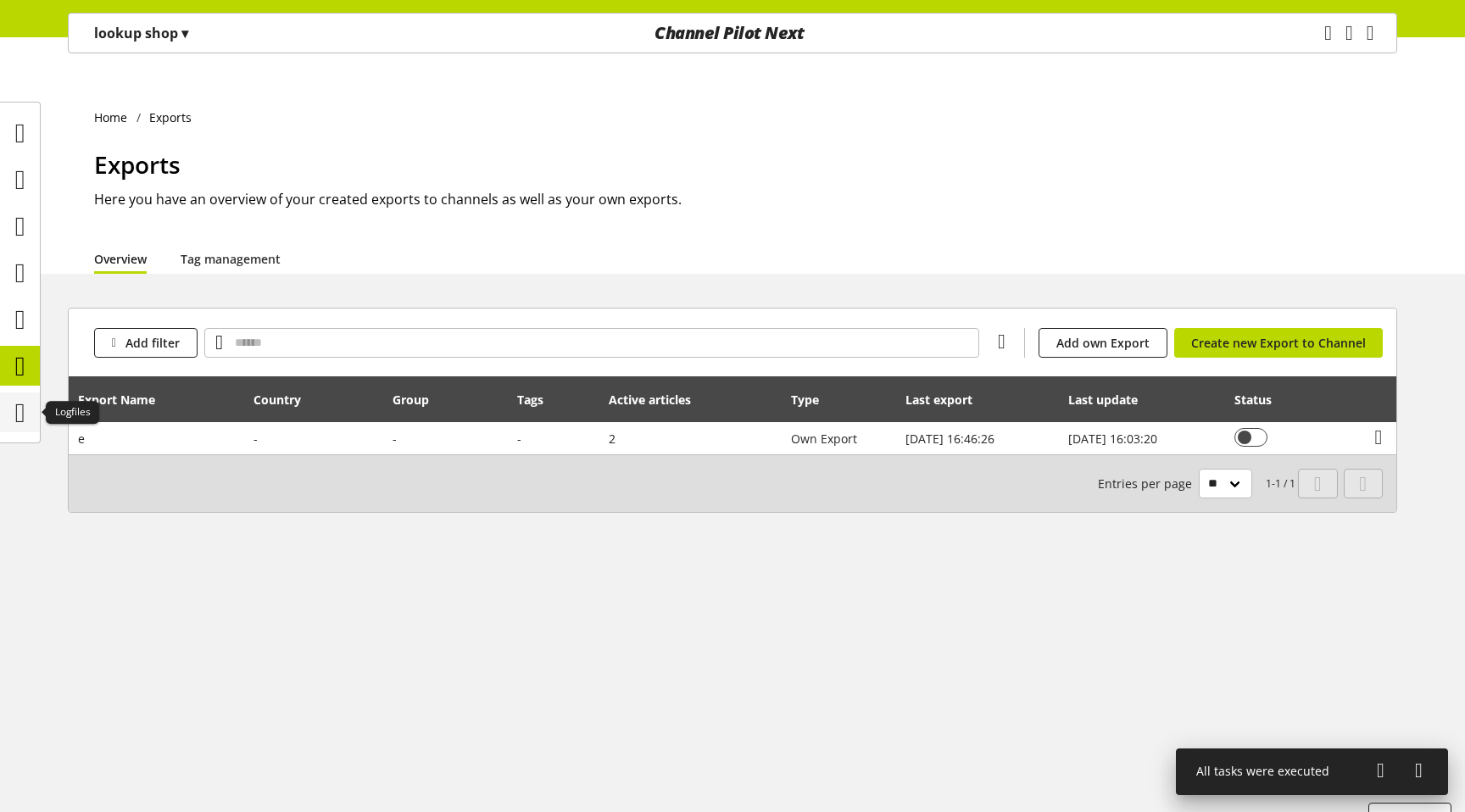
click at [24, 402] on icon at bounding box center [20, 412] width 10 height 34
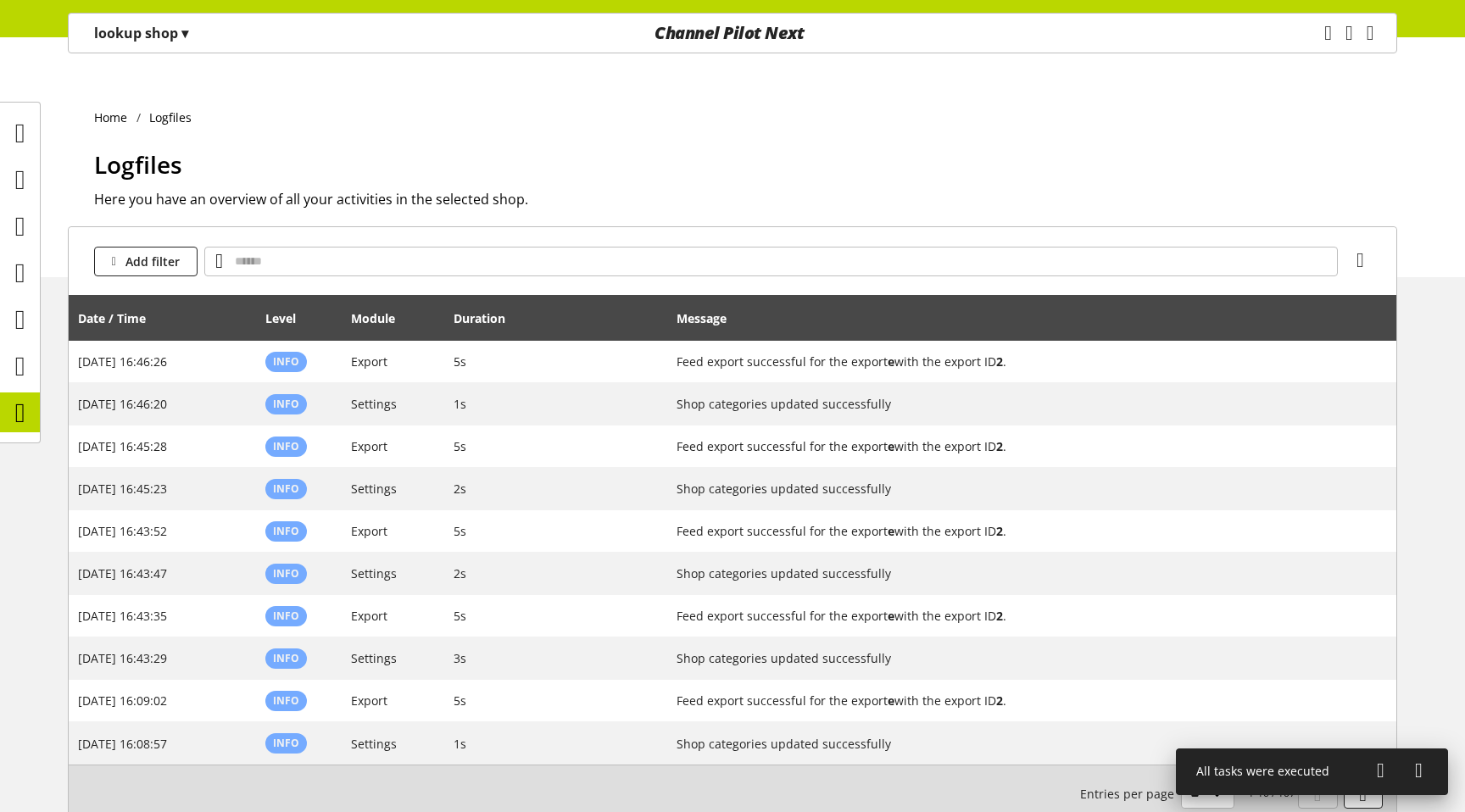
click at [136, 31] on p "lookup shop ▾" at bounding box center [141, 33] width 94 height 20
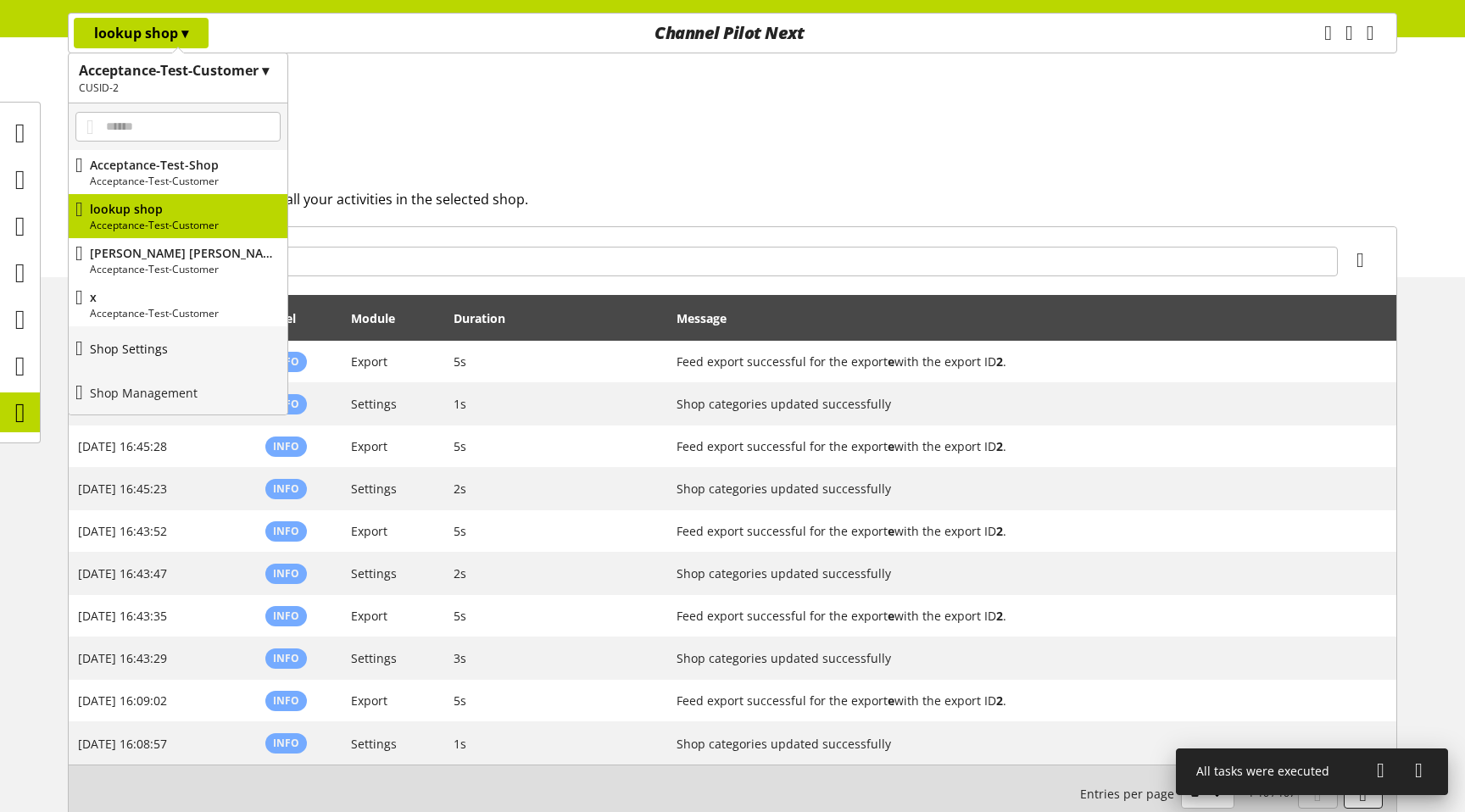
click at [176, 361] on link "Shop Settings" at bounding box center [178, 349] width 219 height 44
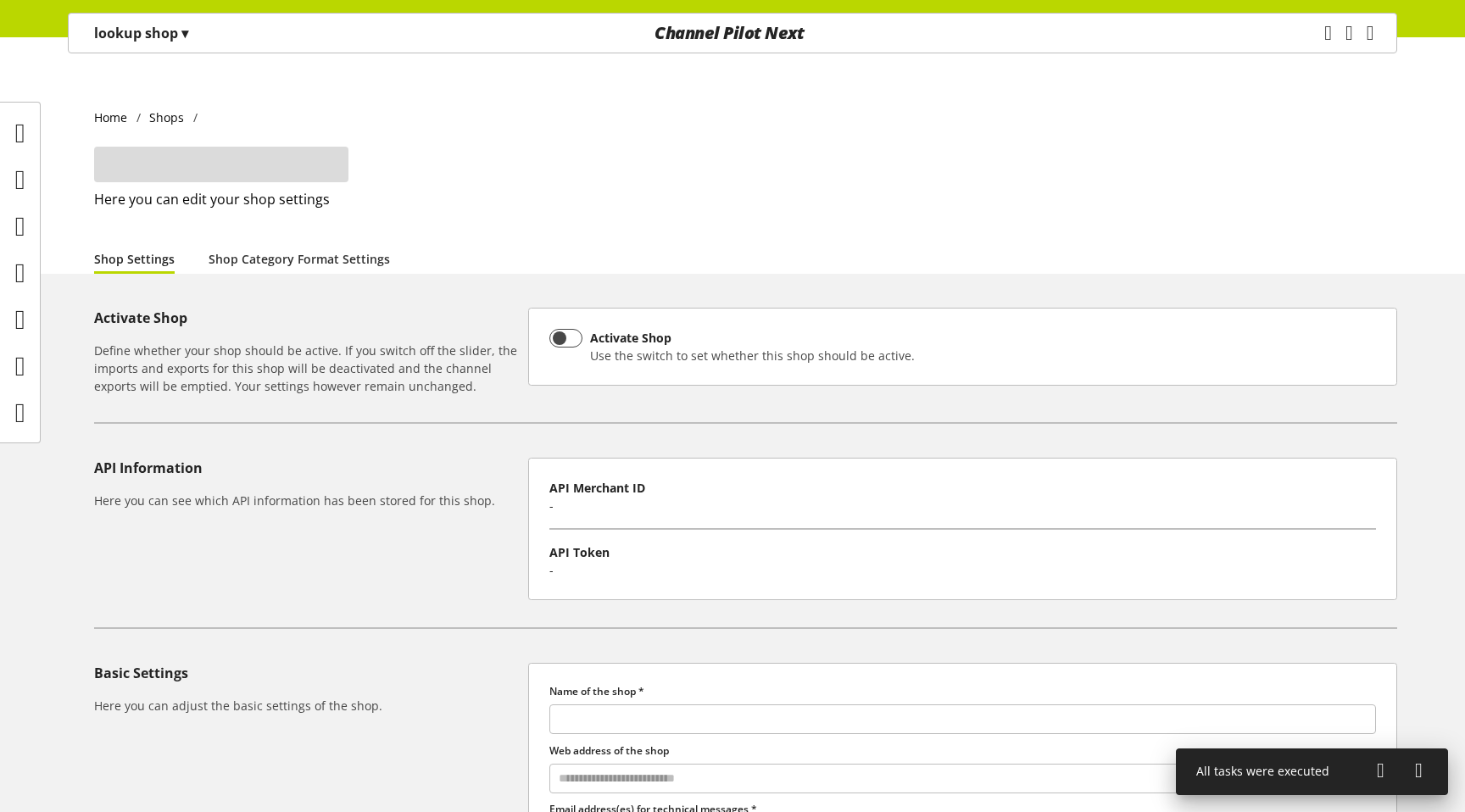
type input "**********"
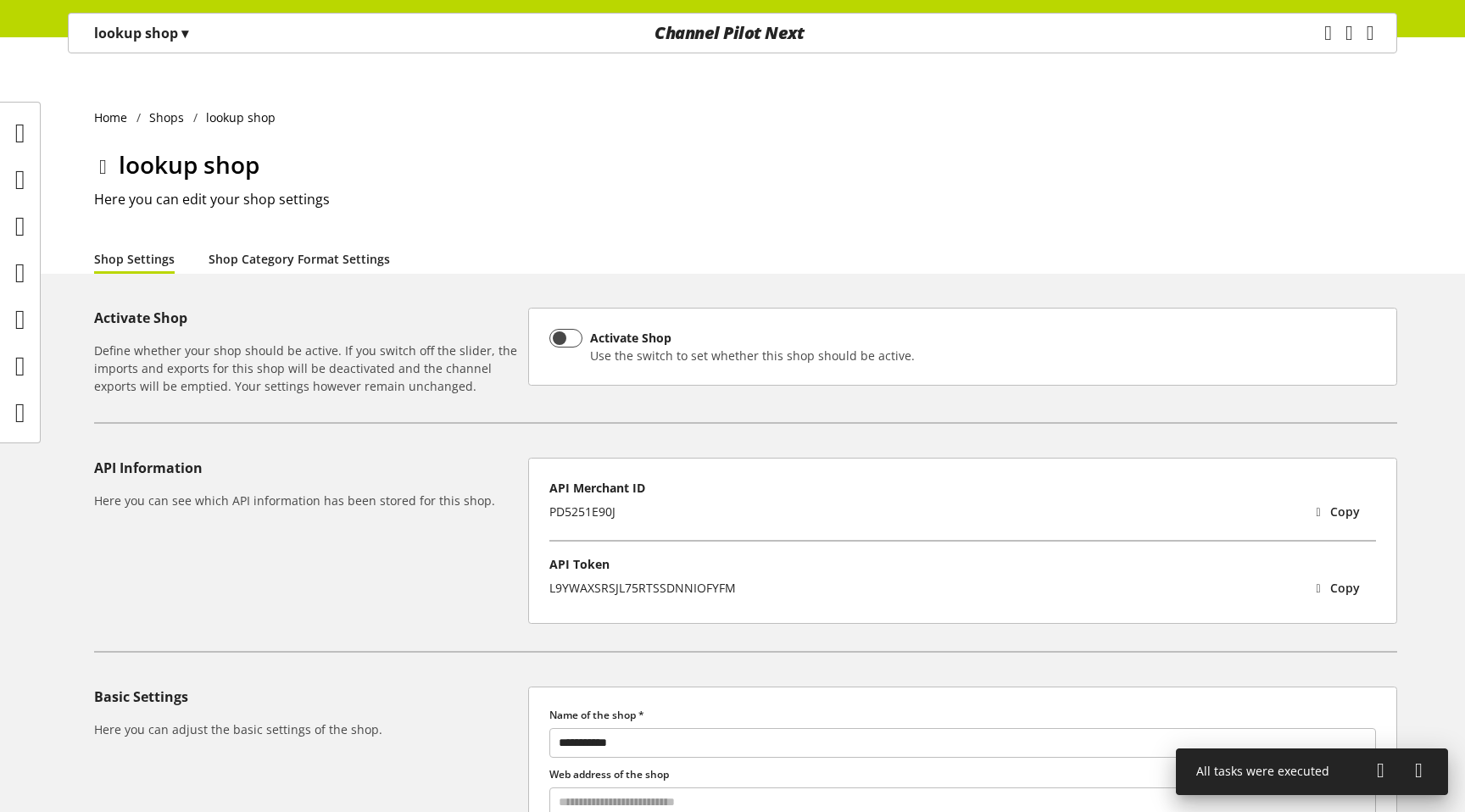
click at [237, 250] on link "Shop Category Format Settings" at bounding box center [299, 258] width 181 height 18
select select "*"
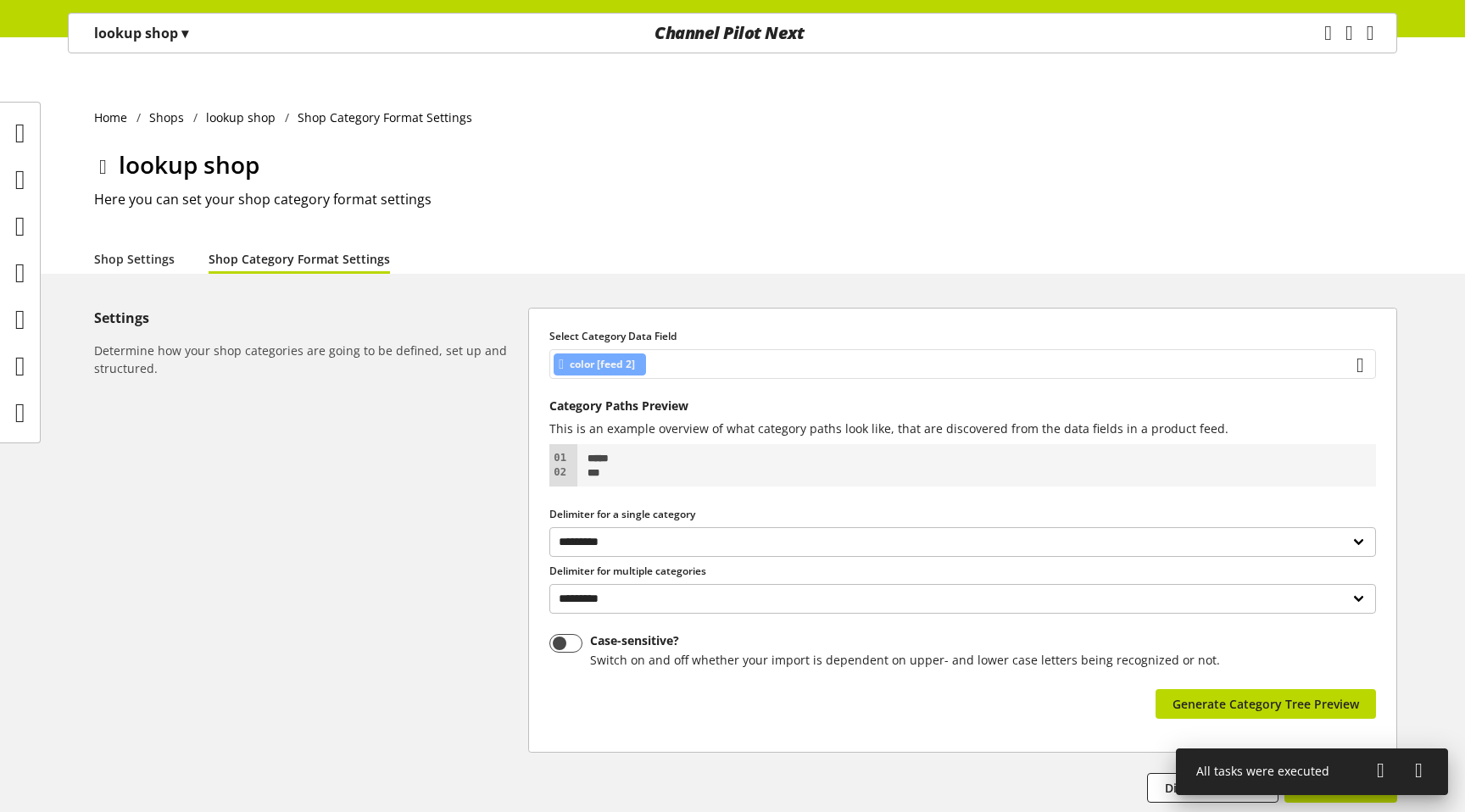
click at [617, 355] on span "color [feed 2]" at bounding box center [602, 365] width 66 height 20
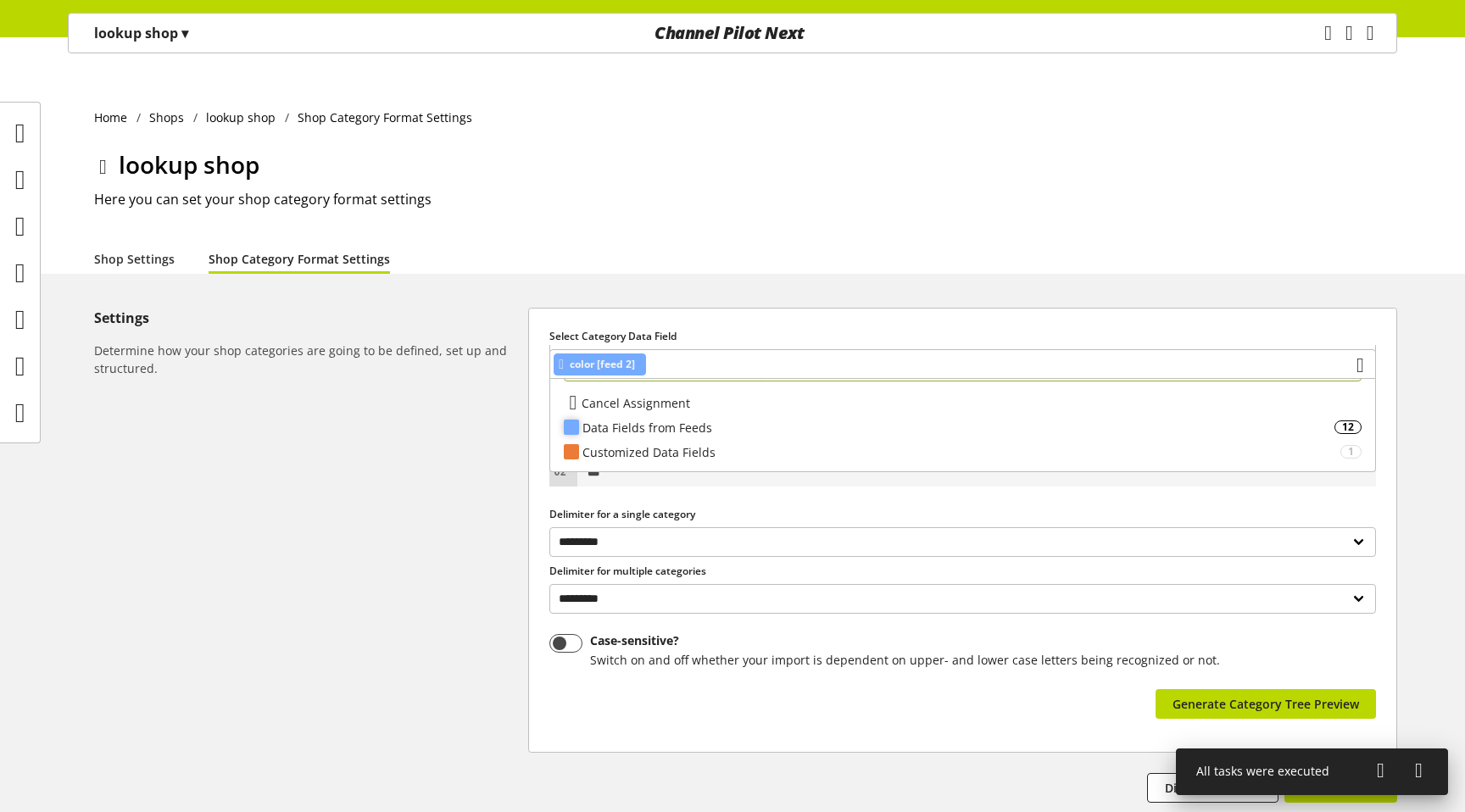
click at [632, 437] on div "Data Fields from Feeds 12" at bounding box center [963, 427] width 825 height 25
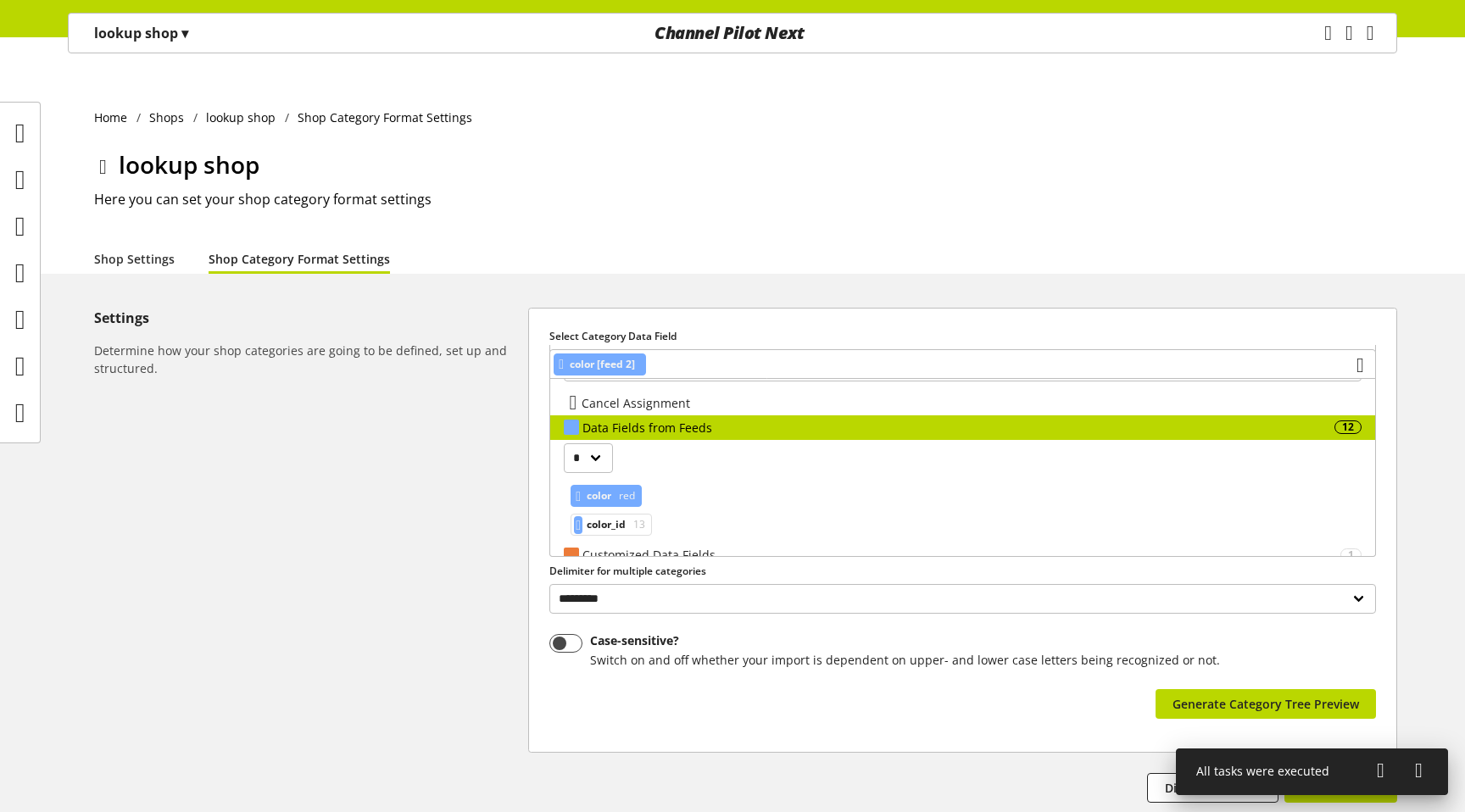
scroll to position [18, 0]
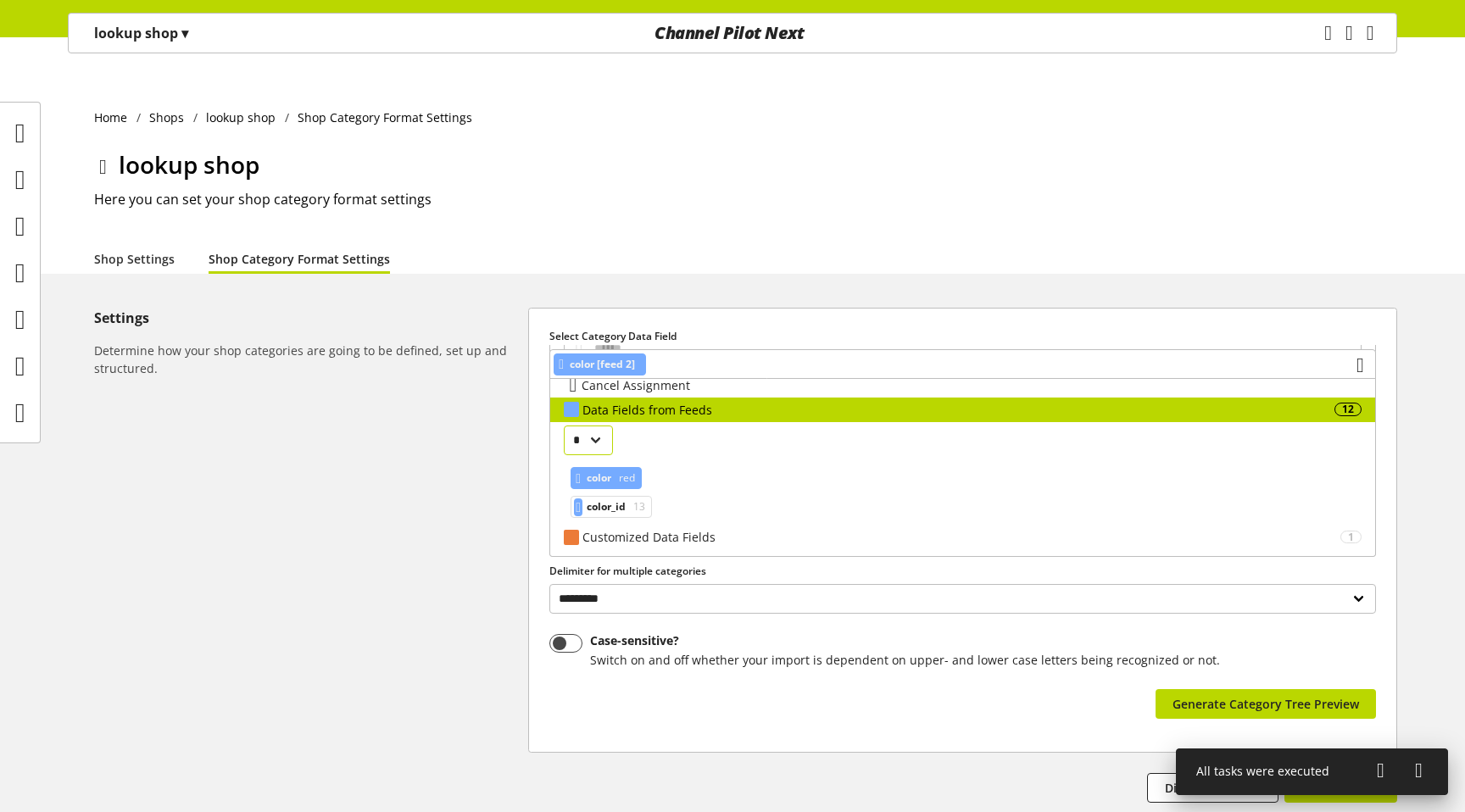
click at [583, 441] on select "* ** *" at bounding box center [589, 440] width 49 height 30
click at [617, 538] on div "Customized Data Fields" at bounding box center [961, 537] width 758 height 18
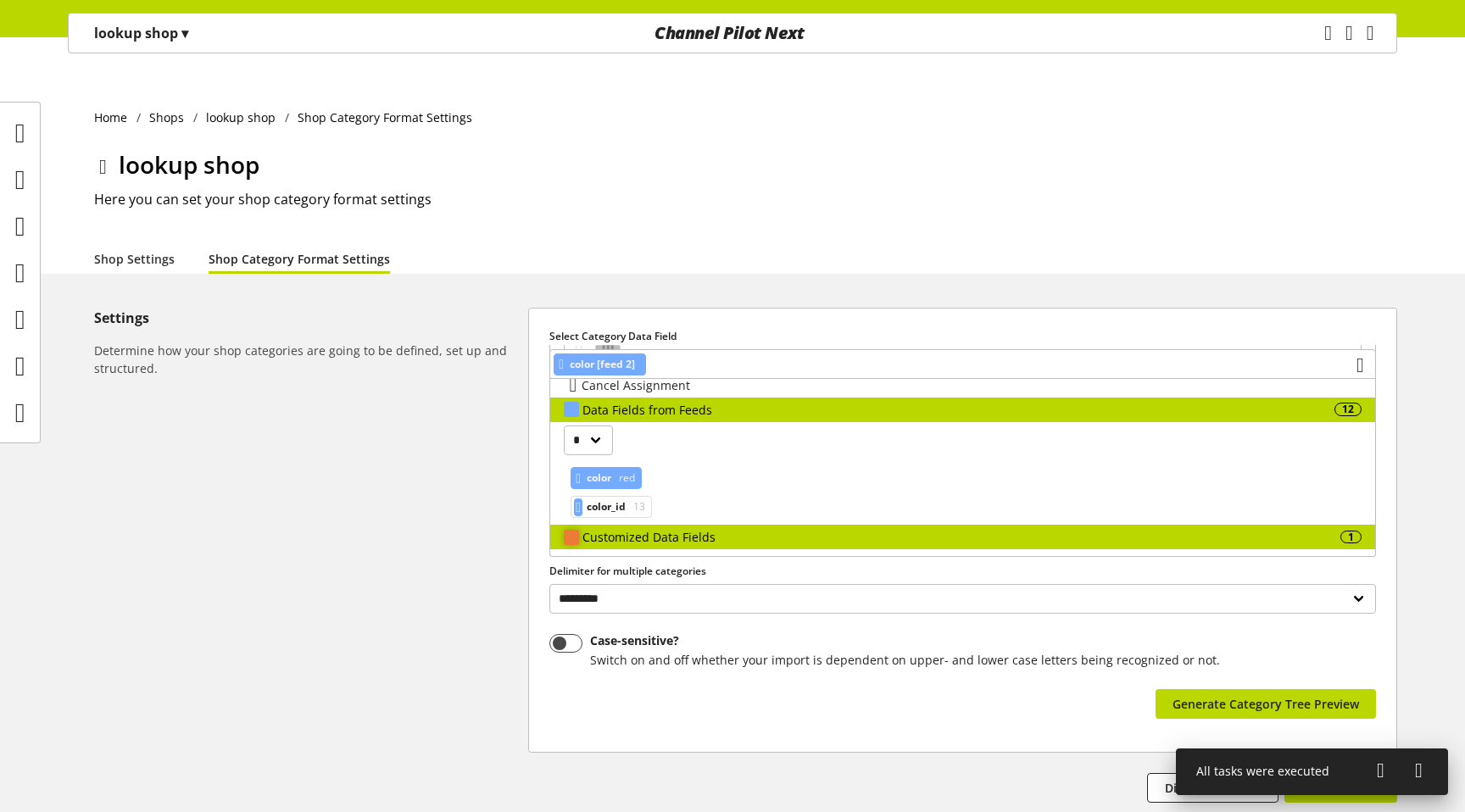
click at [617, 538] on div "Customized Data Fields" at bounding box center [961, 537] width 758 height 18
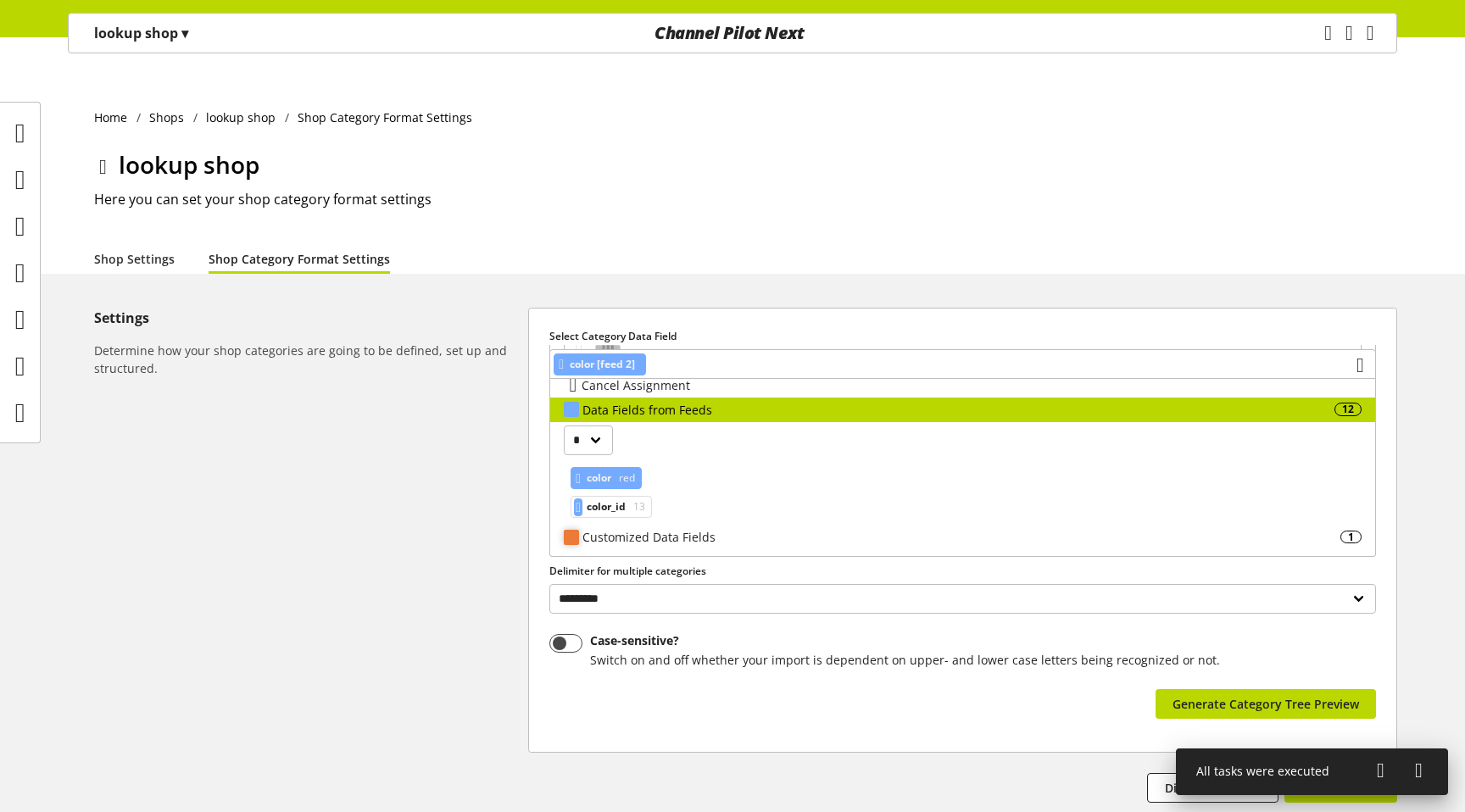
scroll to position [82, 0]
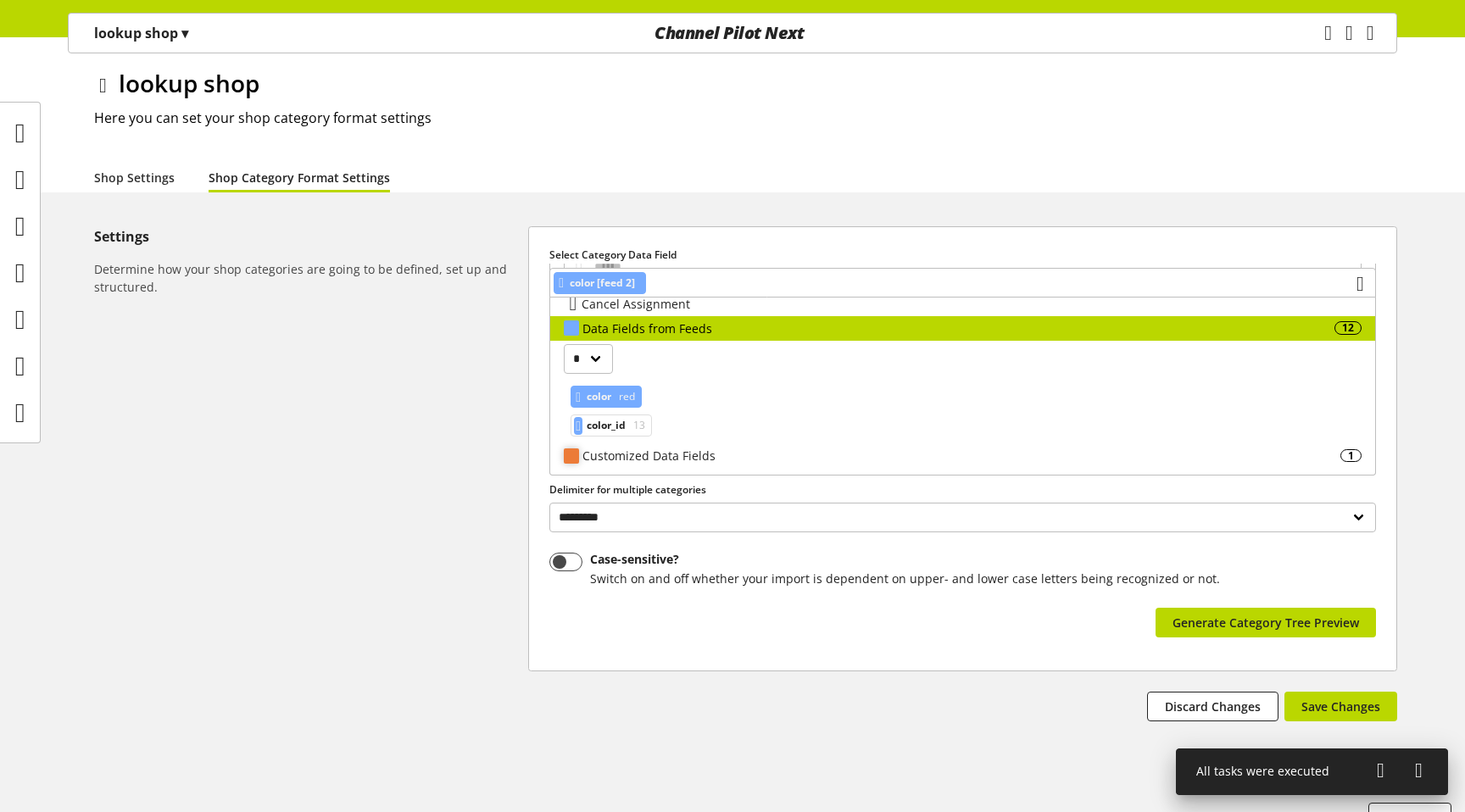
click at [665, 460] on div "Customized Data Fields" at bounding box center [961, 455] width 758 height 18
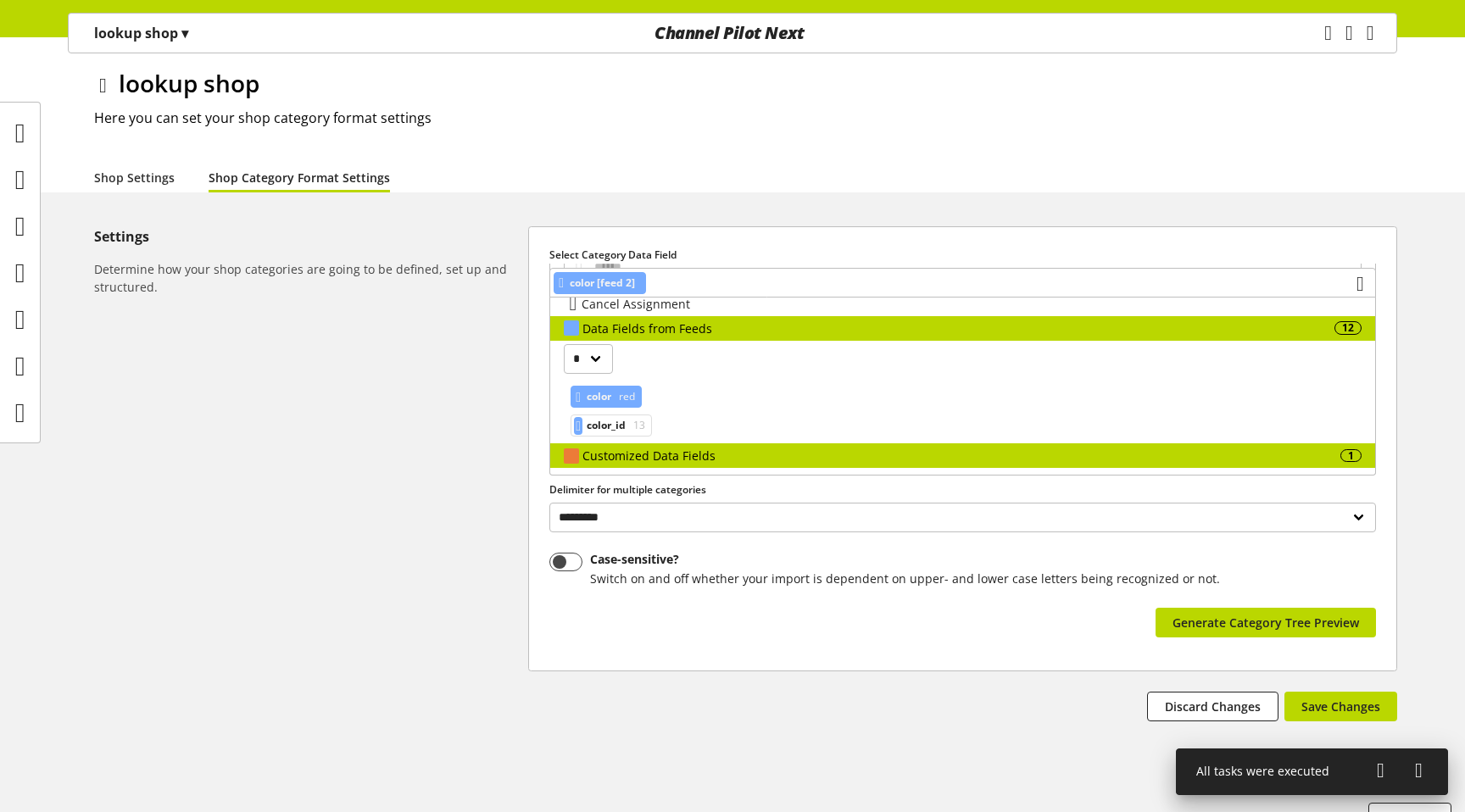
scroll to position [54, 0]
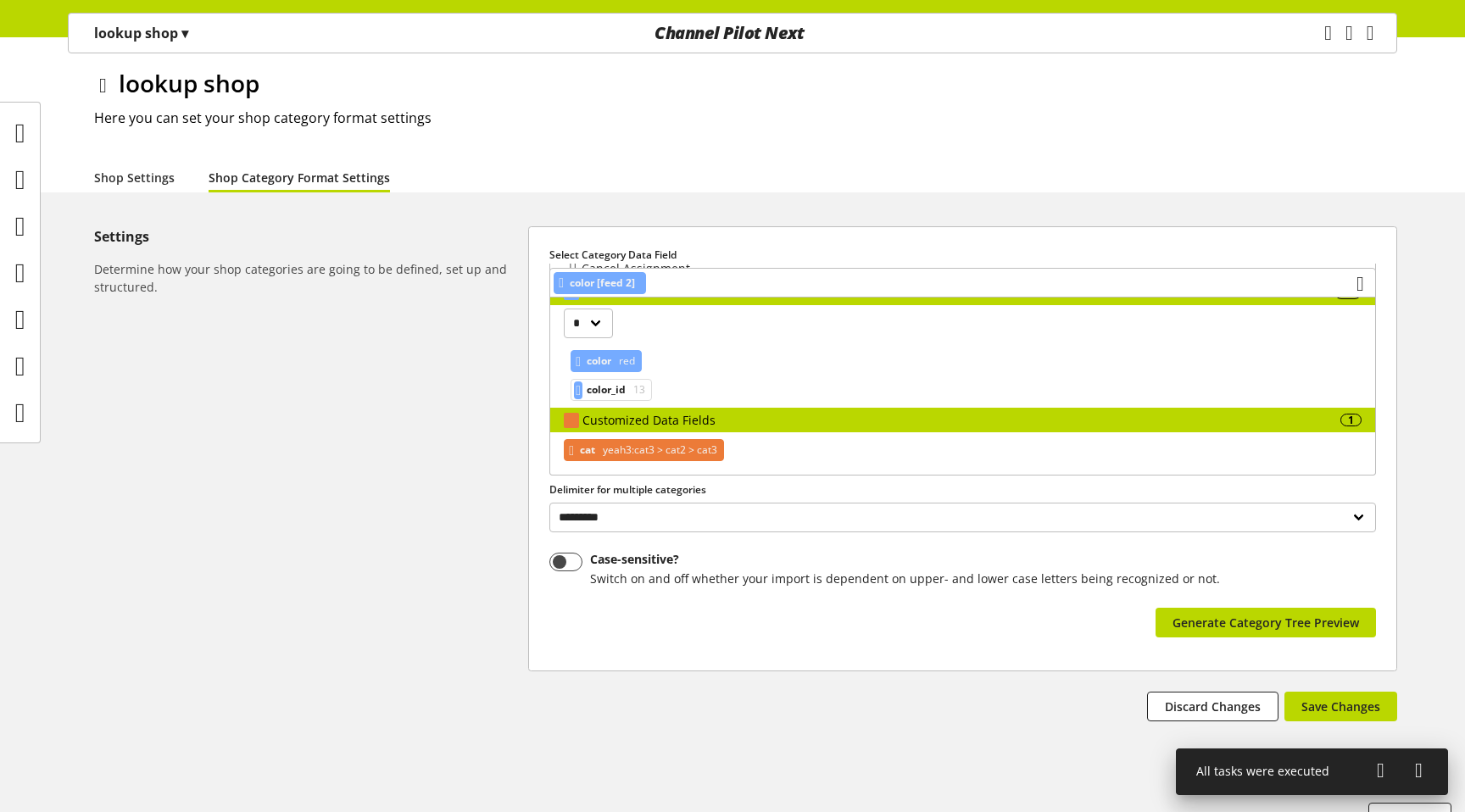
click at [660, 446] on span "yeah3:cat3 > cat2 > cat3" at bounding box center [658, 450] width 118 height 20
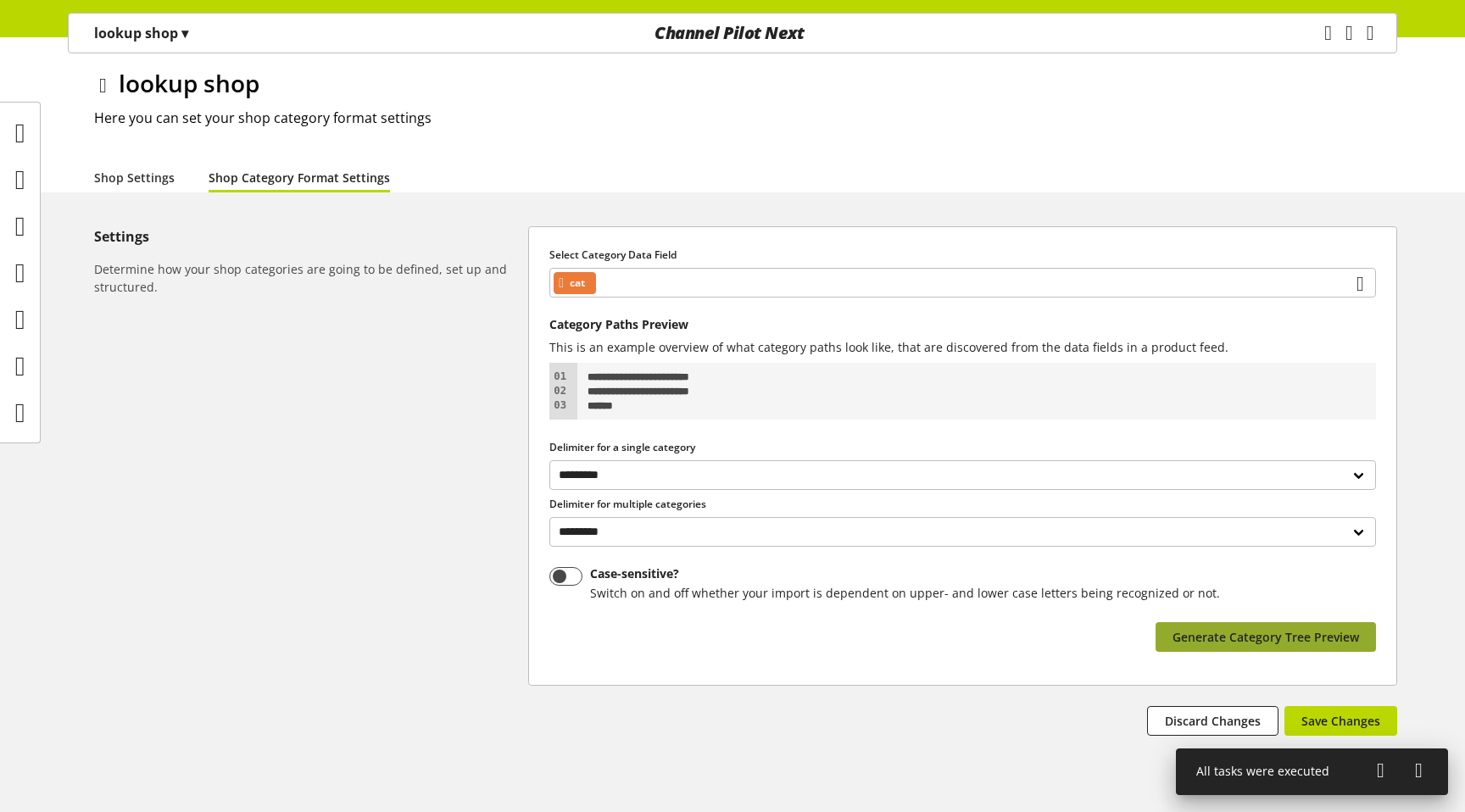
click at [1333, 627] on span "Generate Category Tree Preview" at bounding box center [1265, 636] width 186 height 18
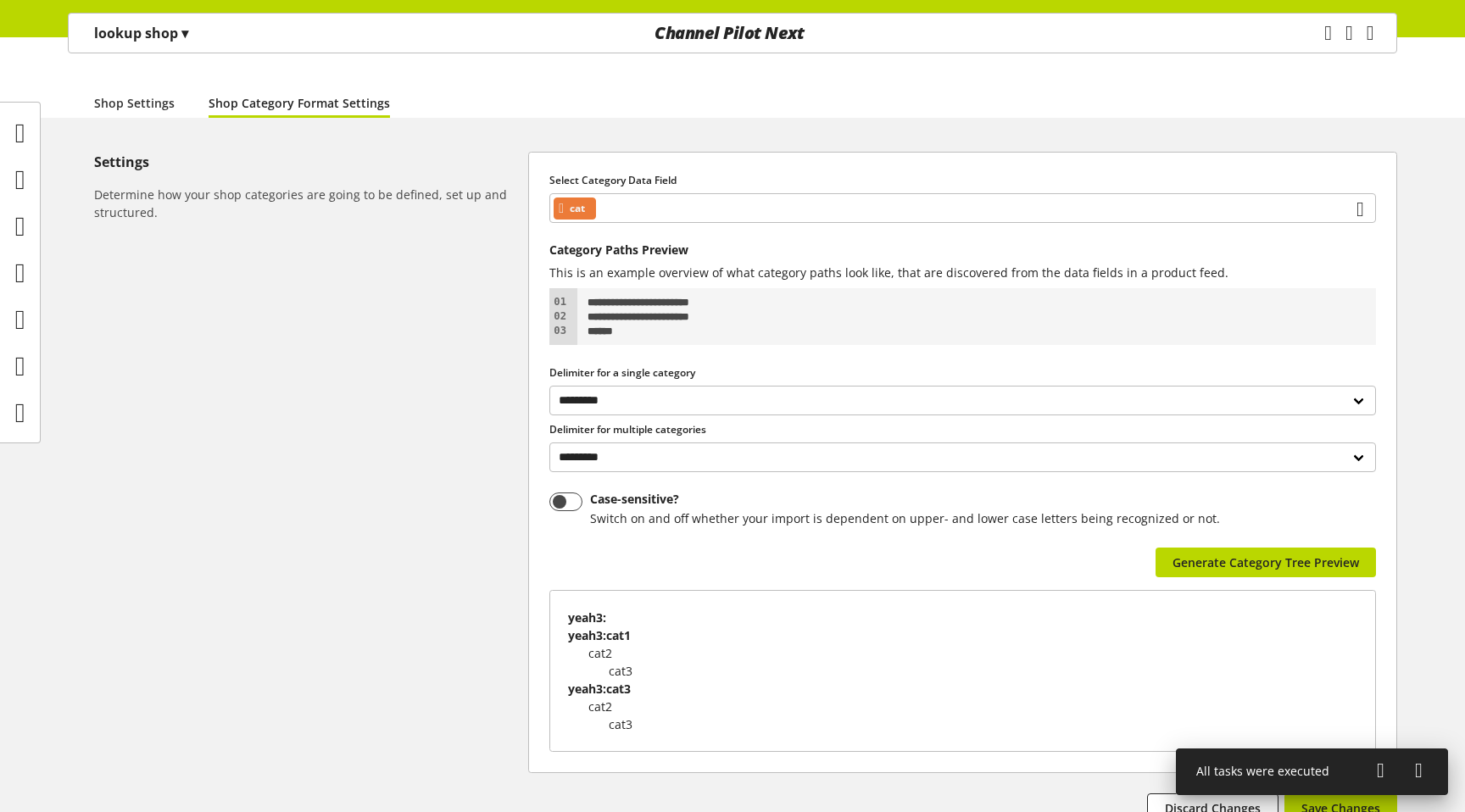
scroll to position [258, 0]
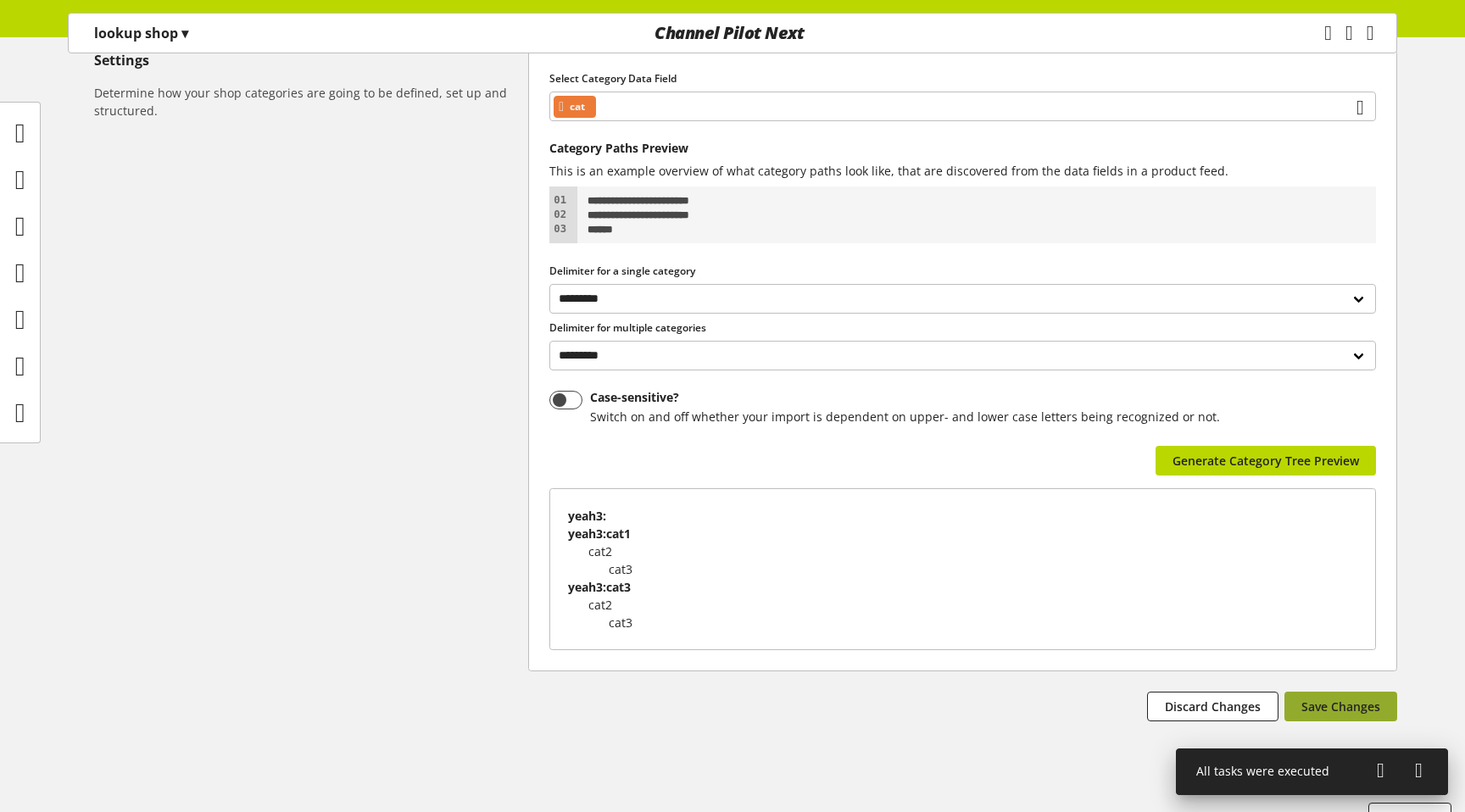
click at [1329, 697] on span "Save Changes" at bounding box center [1341, 706] width 79 height 18
click at [20, 400] on icon at bounding box center [20, 412] width 10 height 34
